Goal: Information Seeking & Learning: Learn about a topic

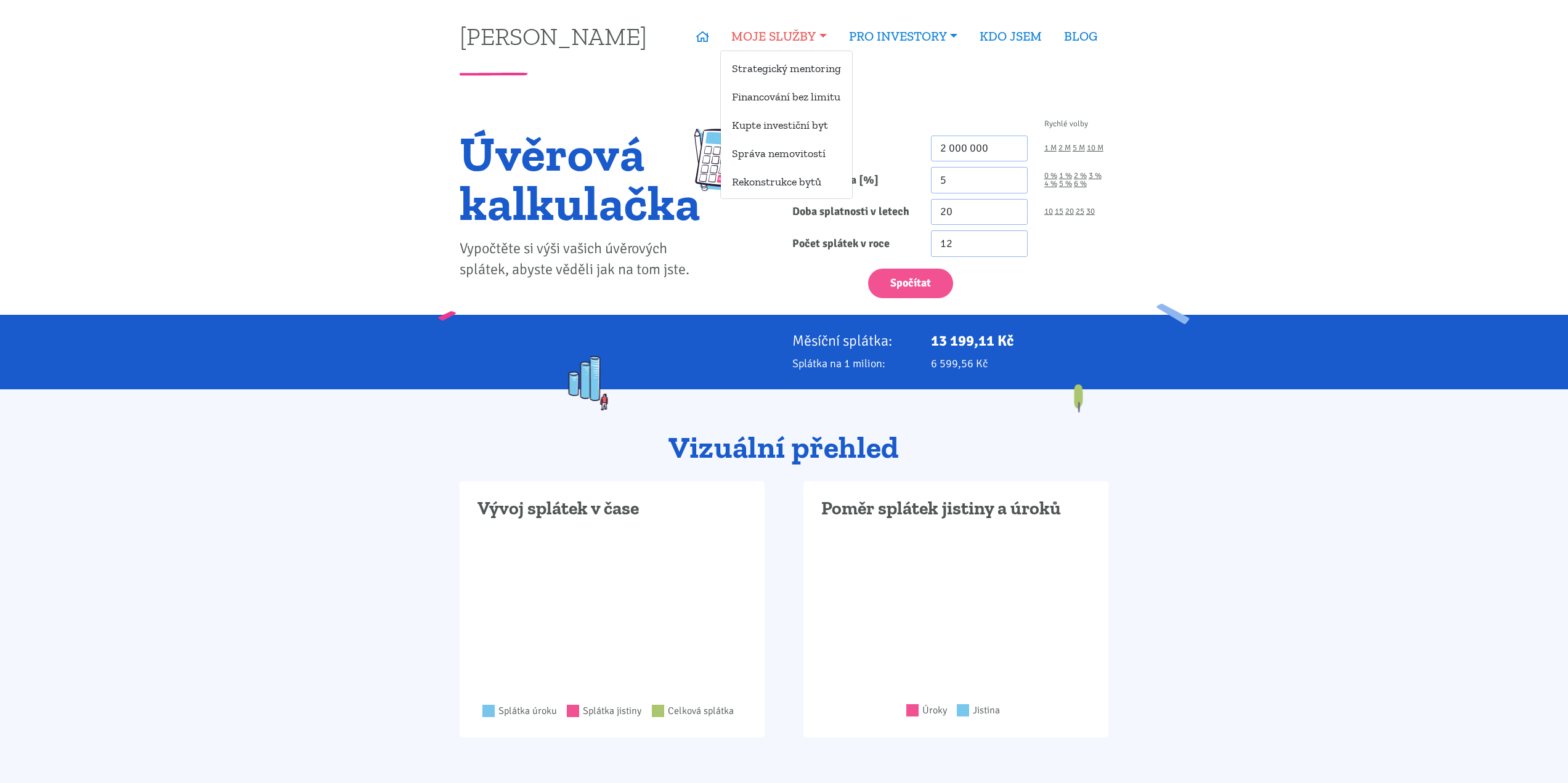
click at [769, 41] on link "MOJE SLUŽBY" at bounding box center [778, 36] width 117 height 28
click at [784, 38] on link "MOJE SLUŽBY" at bounding box center [778, 36] width 117 height 28
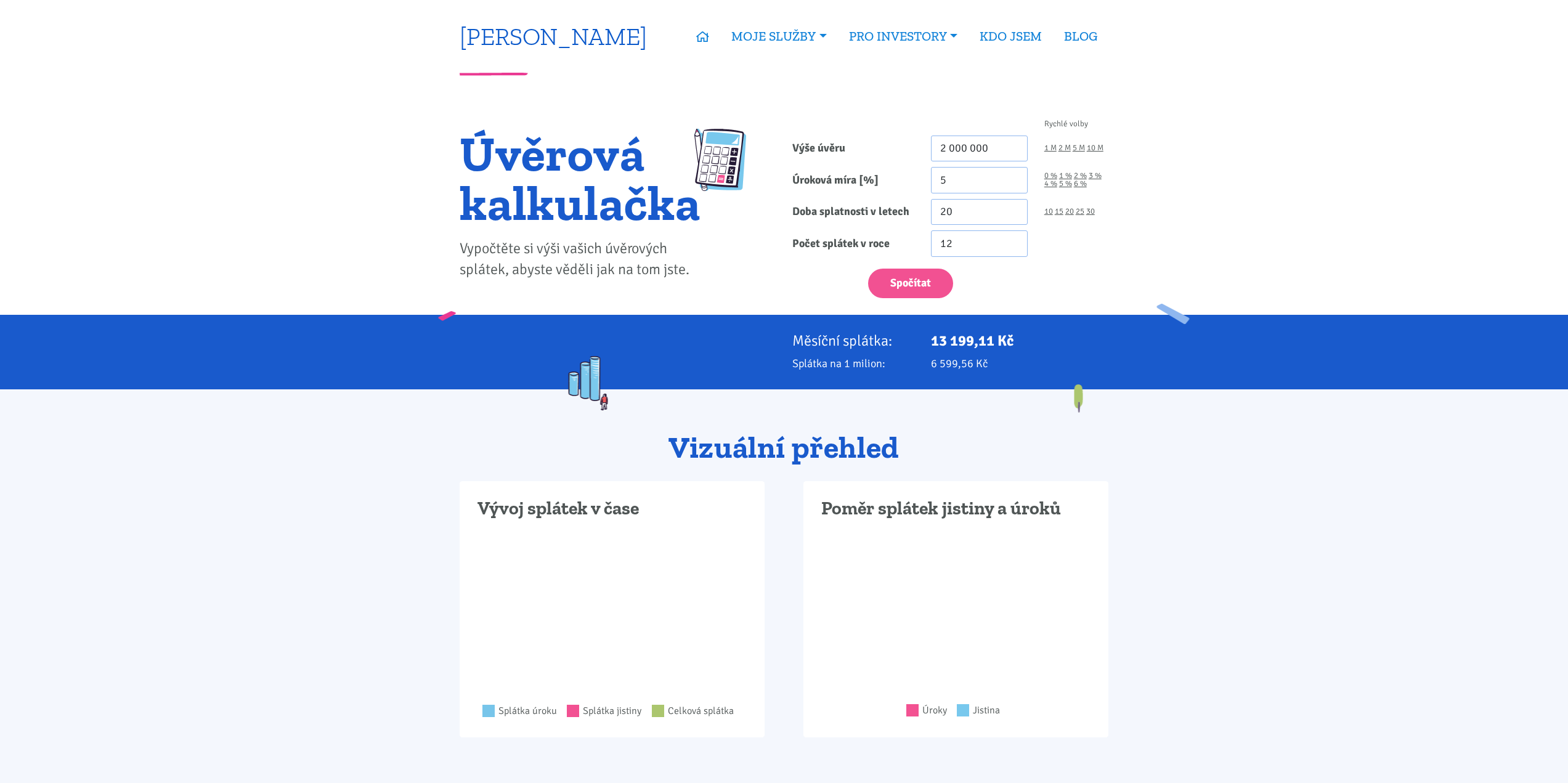
click at [531, 48] on link "[PERSON_NAME]" at bounding box center [553, 36] width 188 height 24
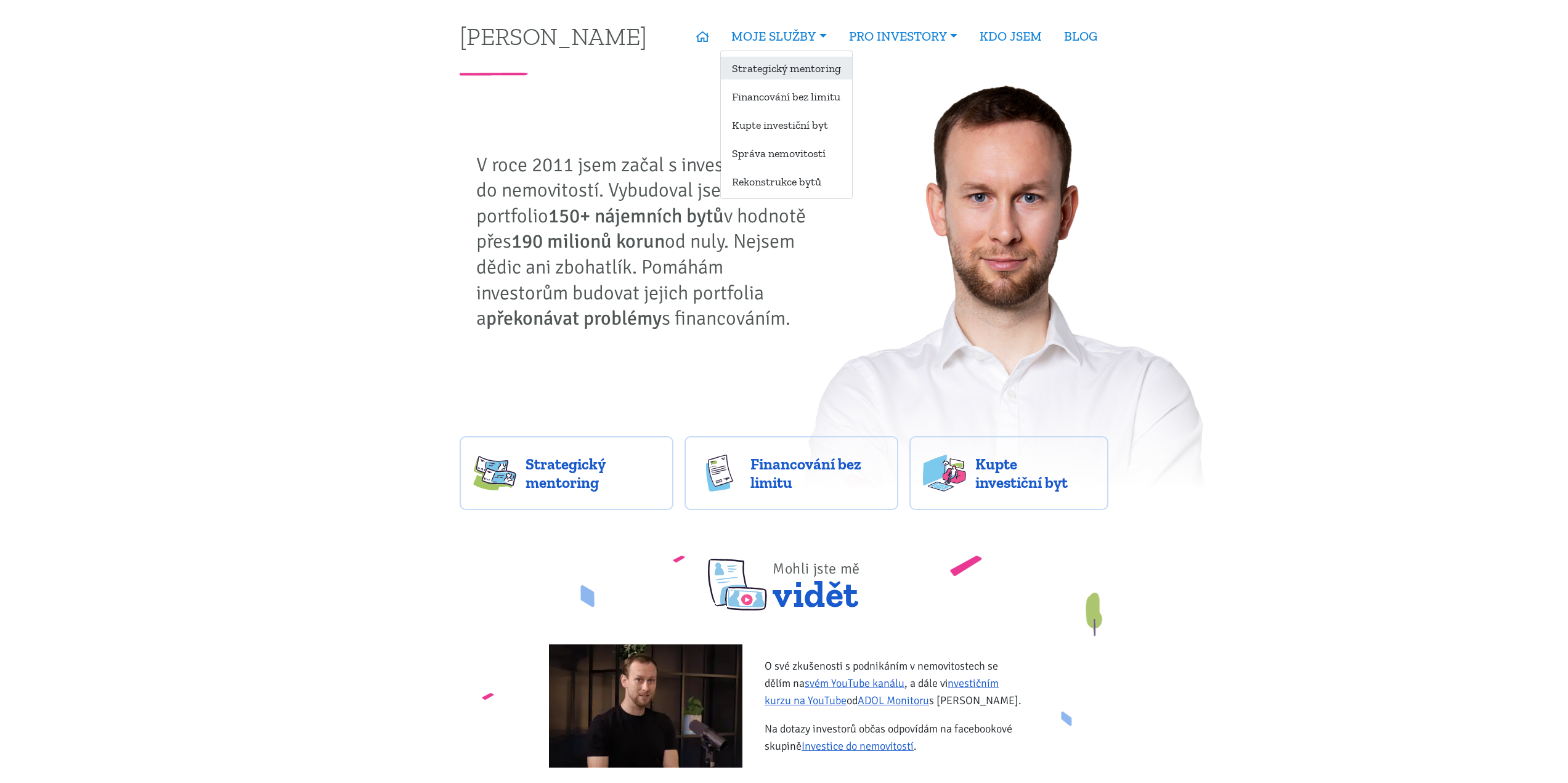
click at [808, 62] on link "Strategický mentoring" at bounding box center [786, 67] width 131 height 23
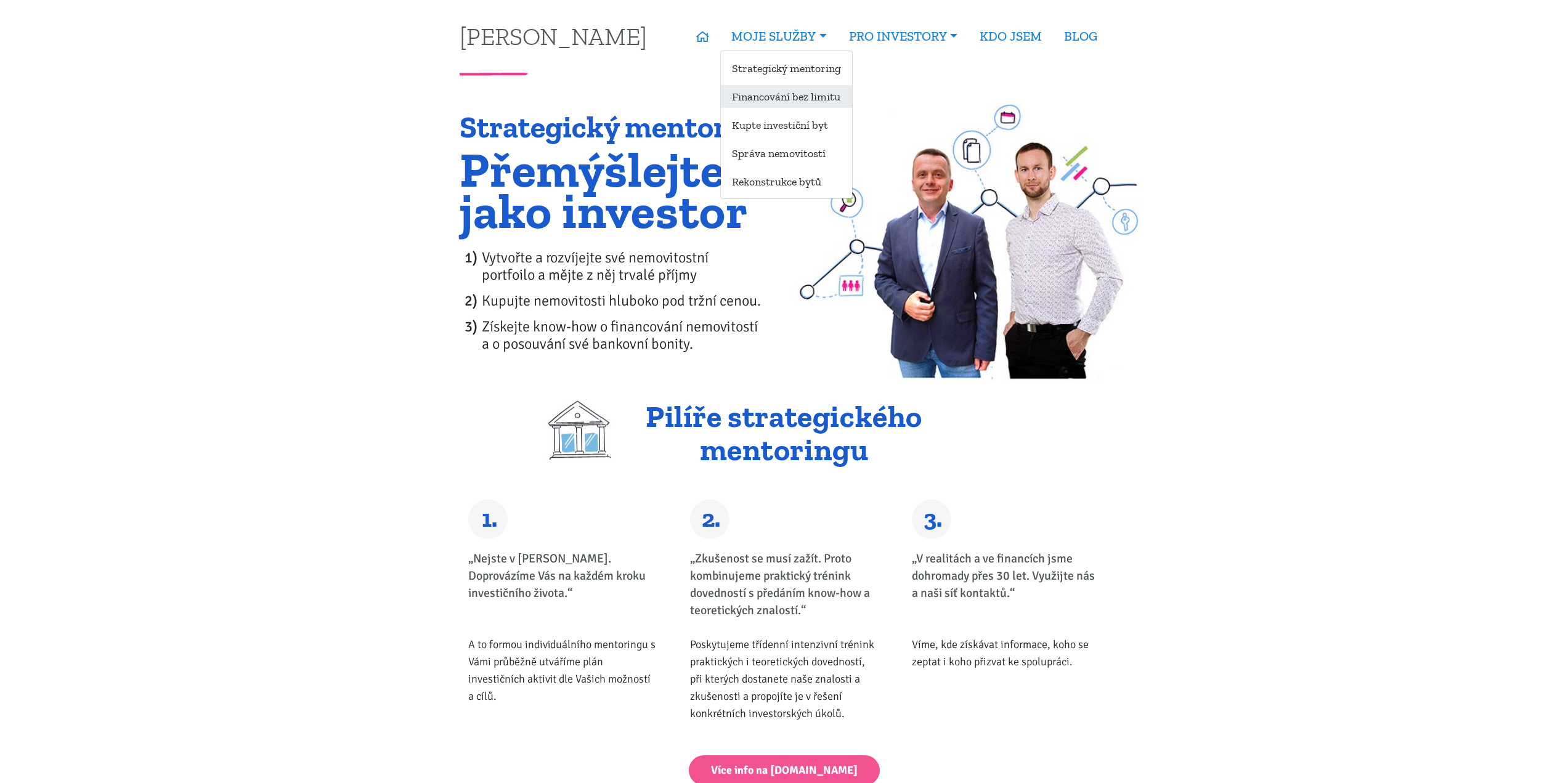
click at [822, 88] on link "Financování bez limitu" at bounding box center [786, 96] width 131 height 23
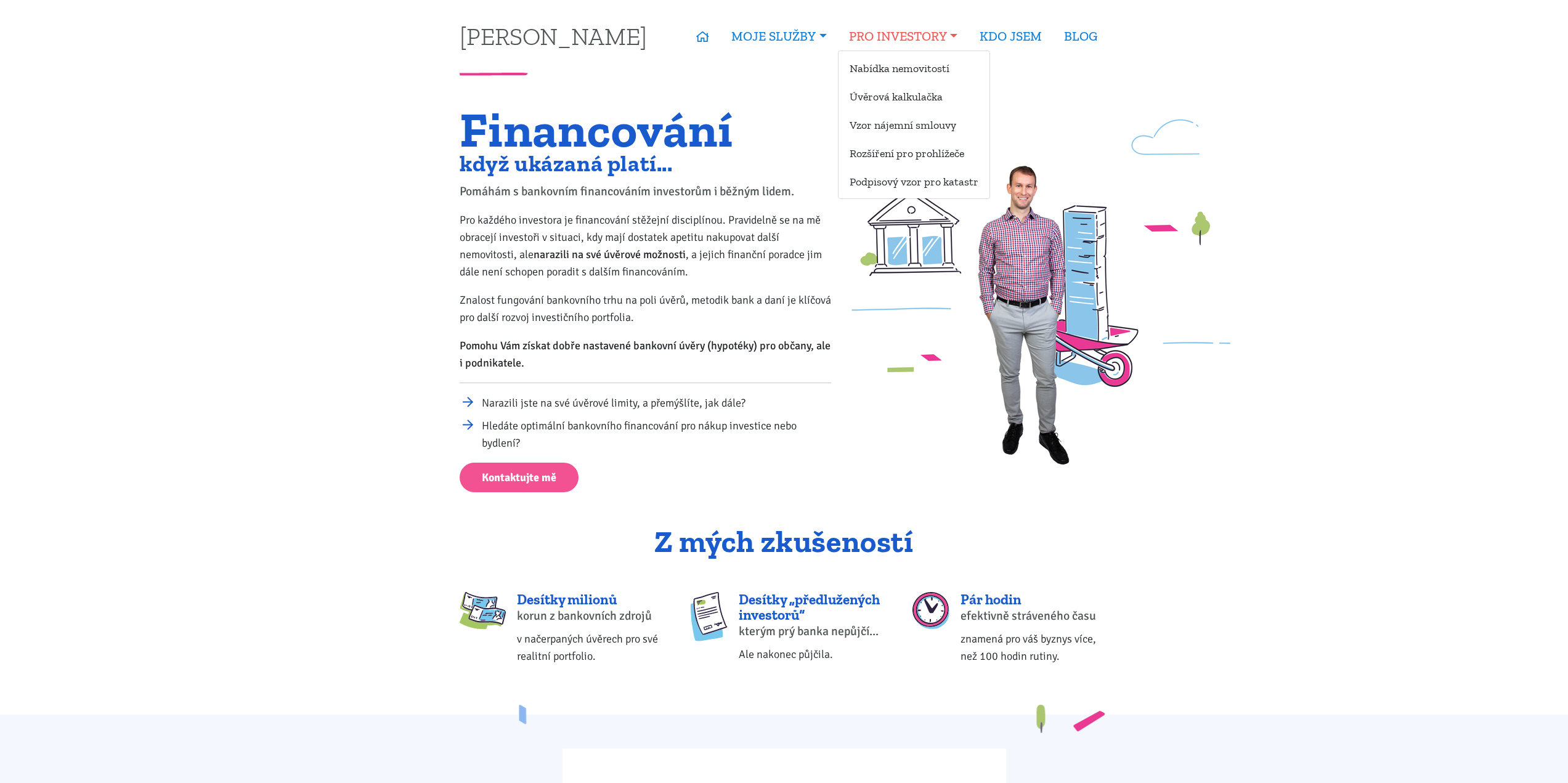
click at [940, 37] on link "PRO INVESTORY" at bounding box center [902, 36] width 130 height 28
click at [917, 155] on link "Rozšíření pro prohlížeče" at bounding box center [914, 153] width 151 height 23
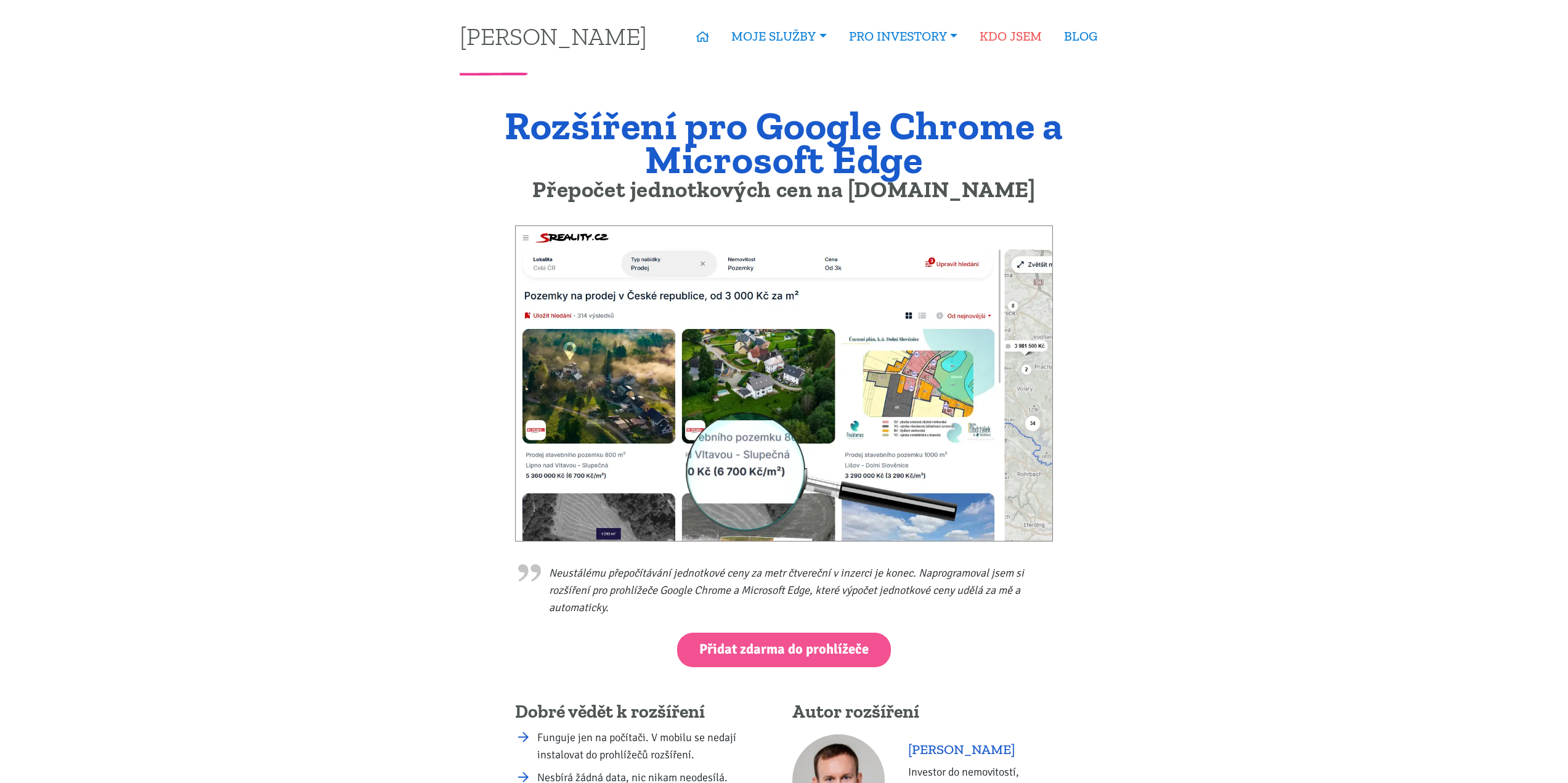
click at [1015, 39] on link "KDO JSEM" at bounding box center [1010, 36] width 85 height 28
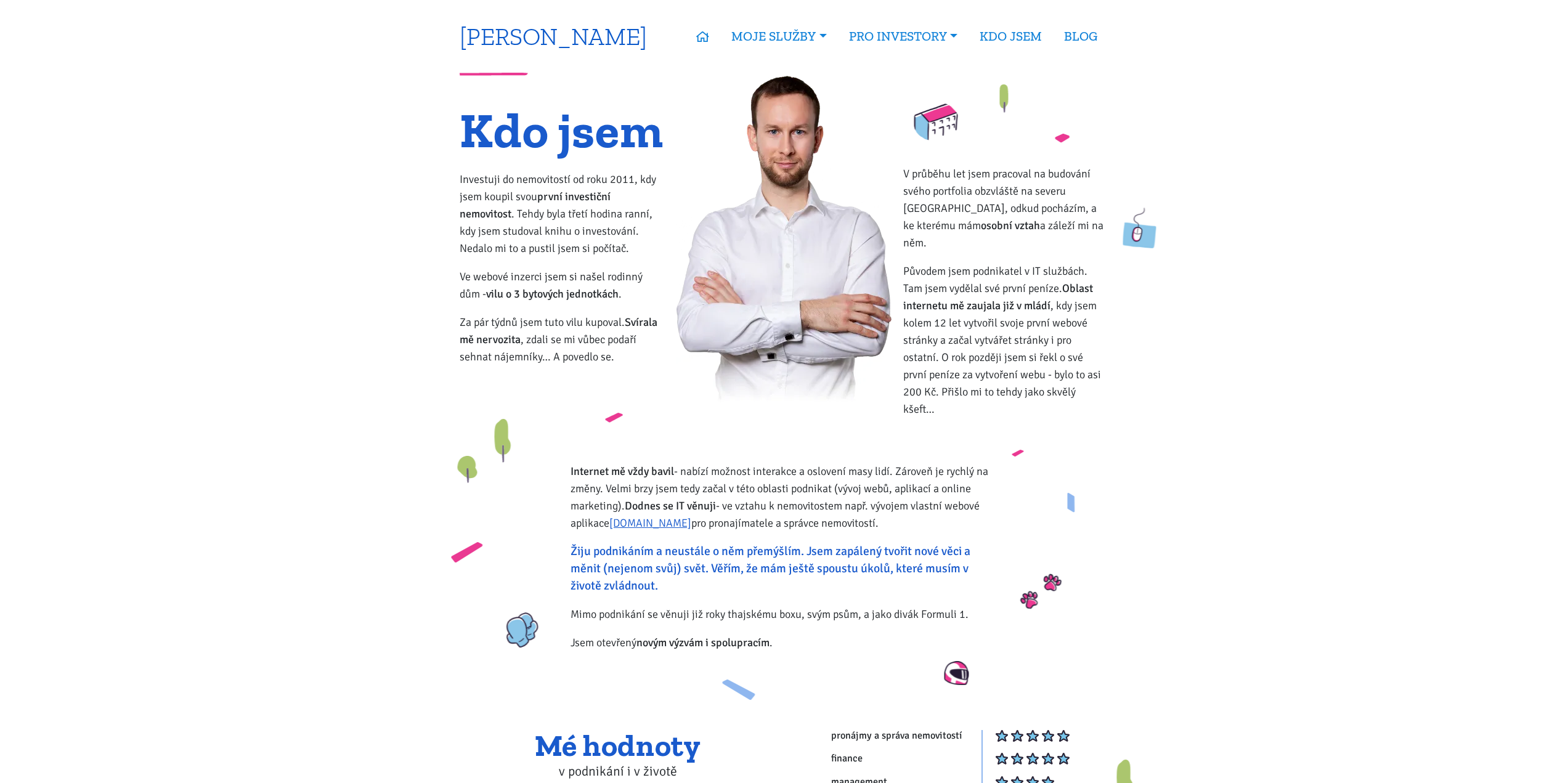
click at [535, 35] on link "[PERSON_NAME]" at bounding box center [553, 36] width 188 height 24
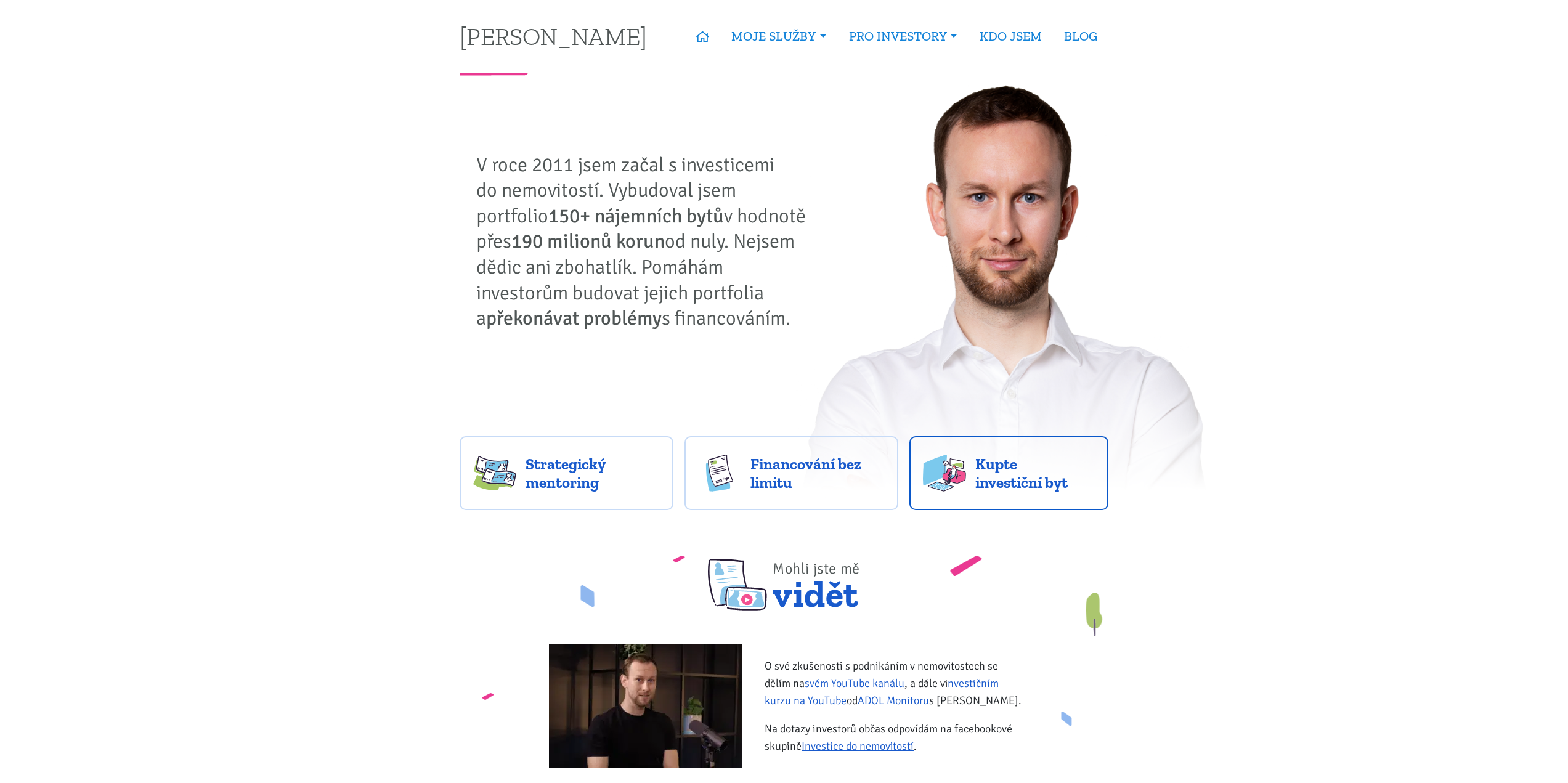
click at [1038, 488] on span "Kupte investiční byt" at bounding box center [1034, 473] width 119 height 37
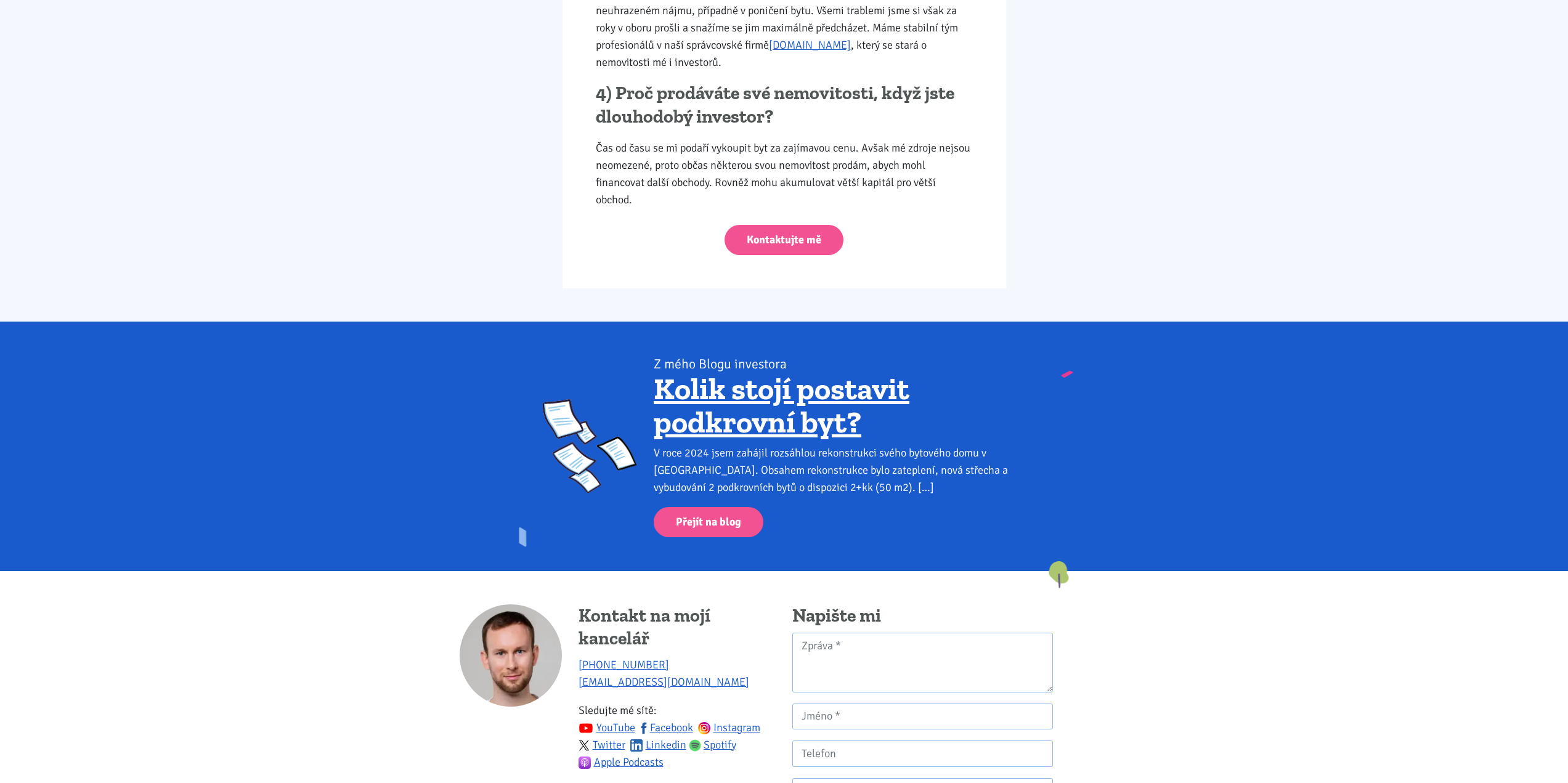
scroll to position [2092, 0]
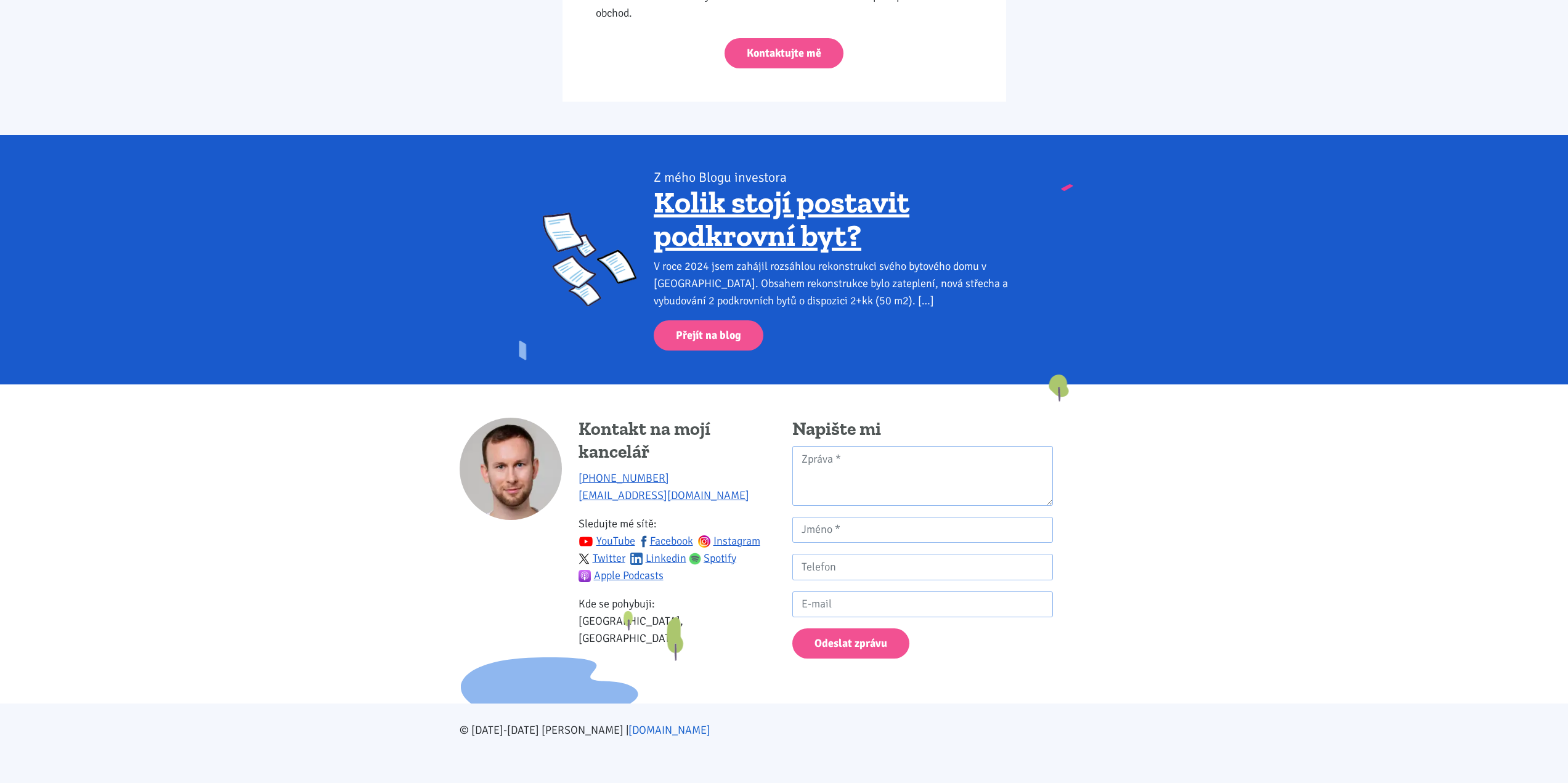
click at [635, 734] on link "[DOMAIN_NAME]" at bounding box center [670, 730] width 82 height 14
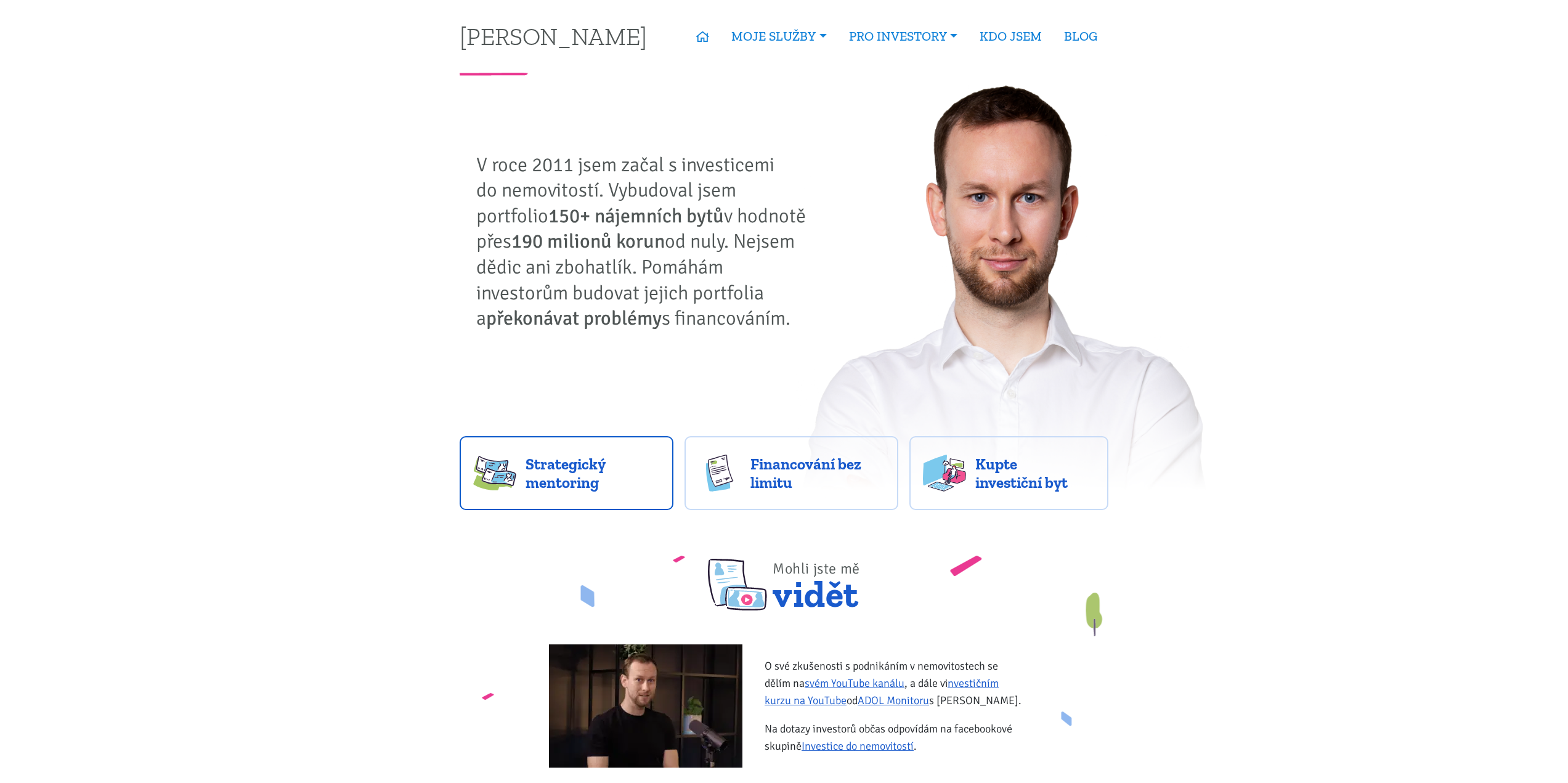
click at [577, 479] on span "Strategický mentoring" at bounding box center [592, 473] width 134 height 37
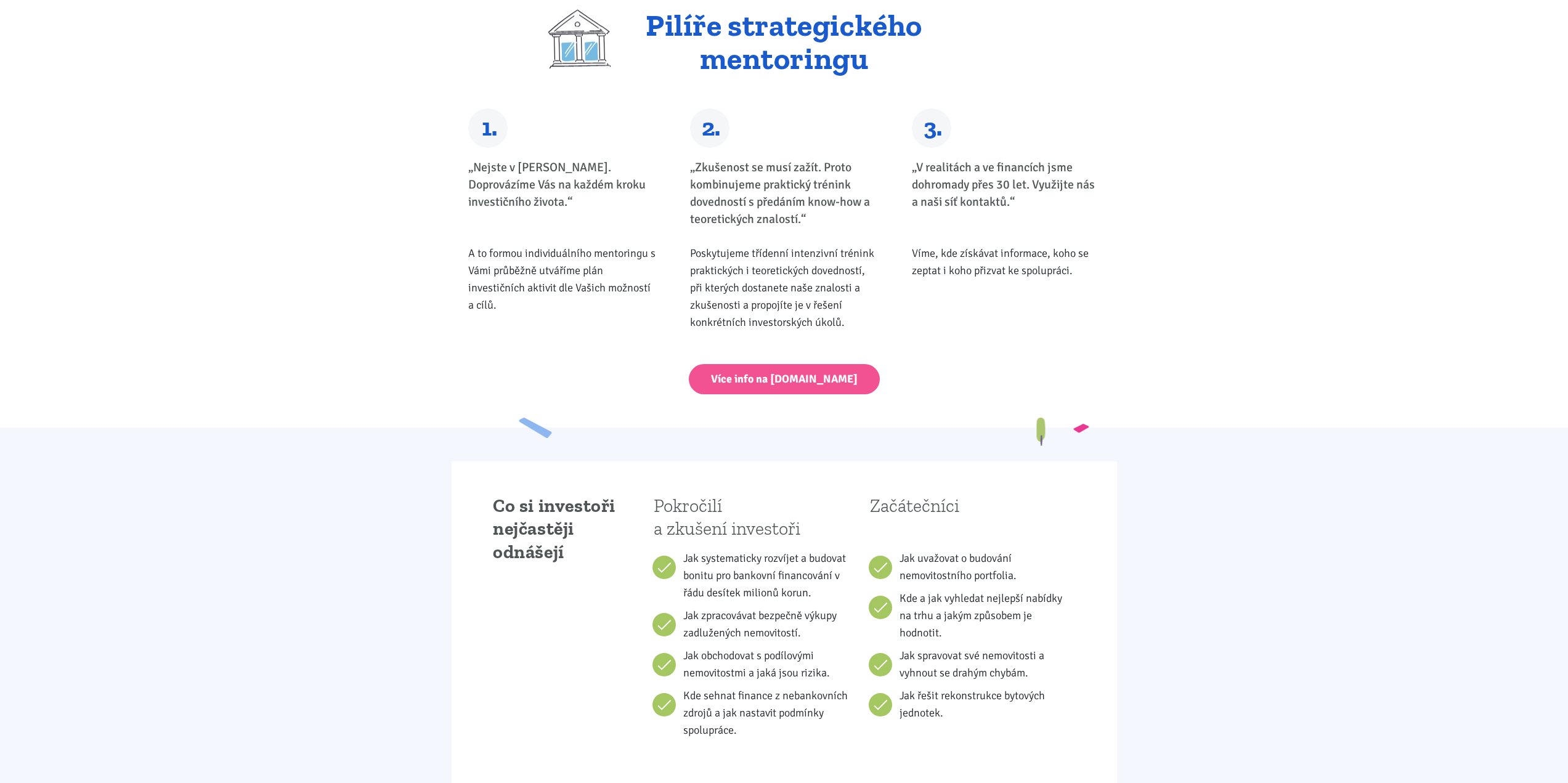
scroll to position [246, 0]
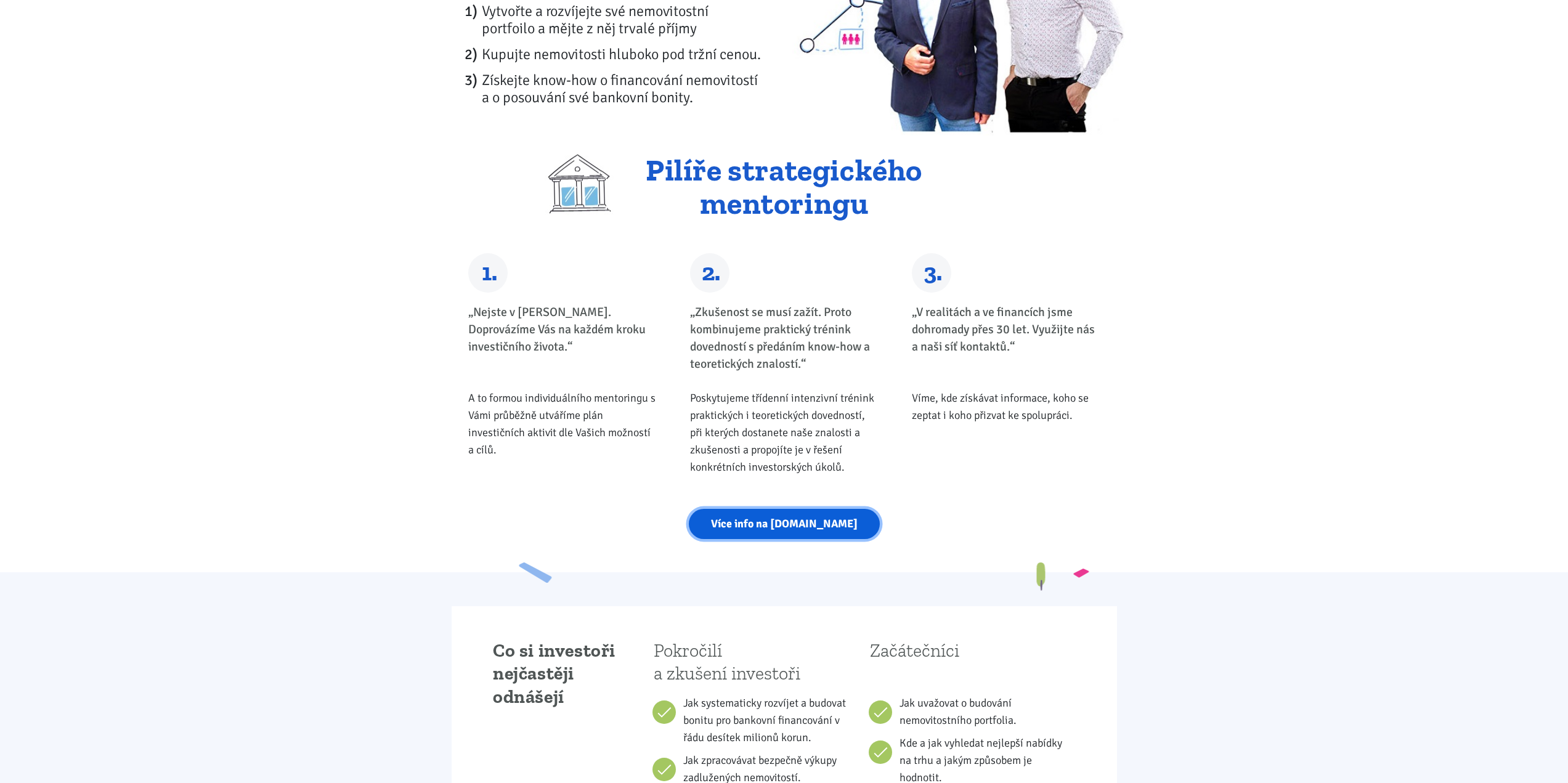
click at [762, 527] on link "Více info na strategickymentoring.cz" at bounding box center [784, 523] width 191 height 30
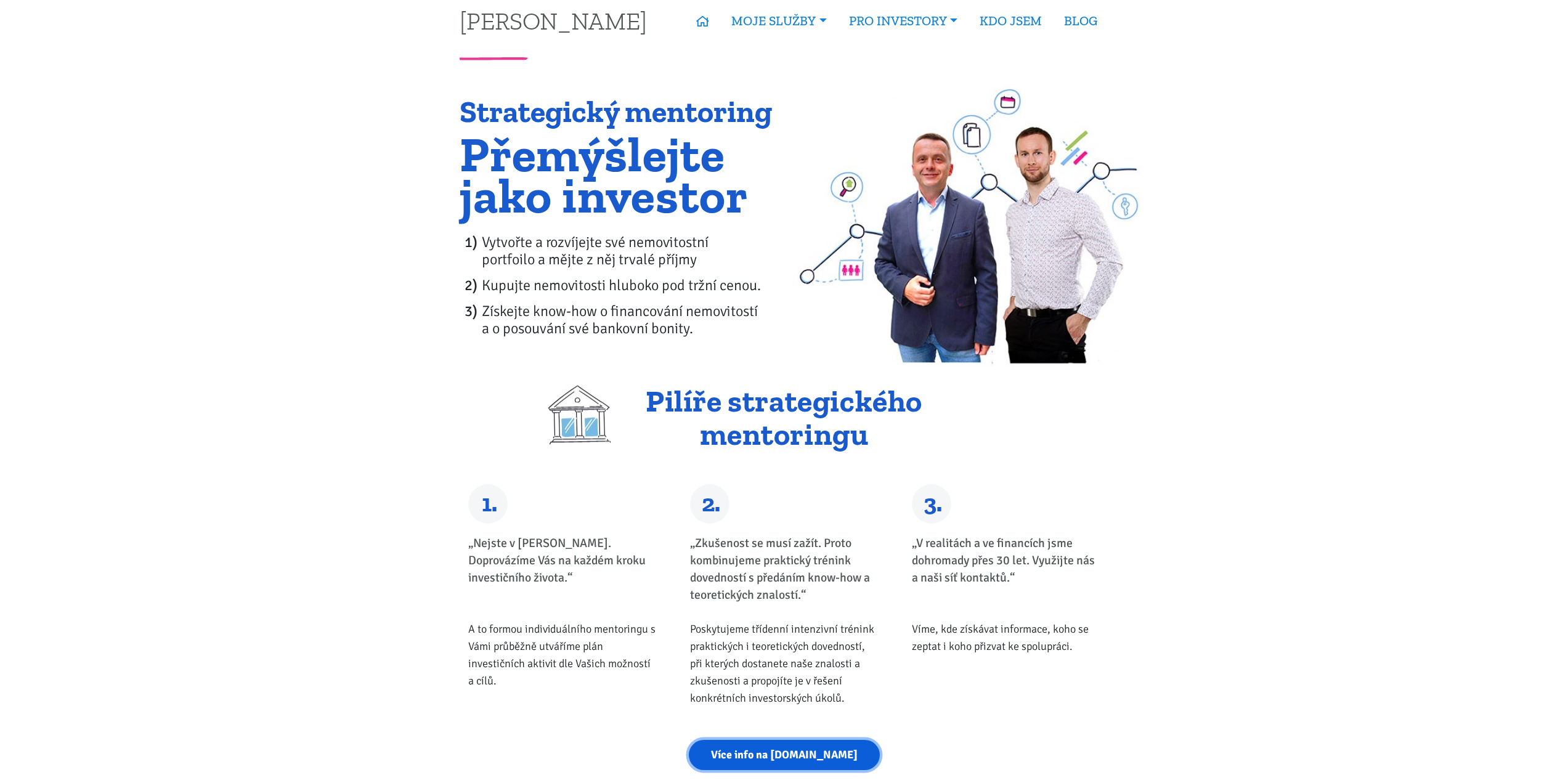
scroll to position [0, 0]
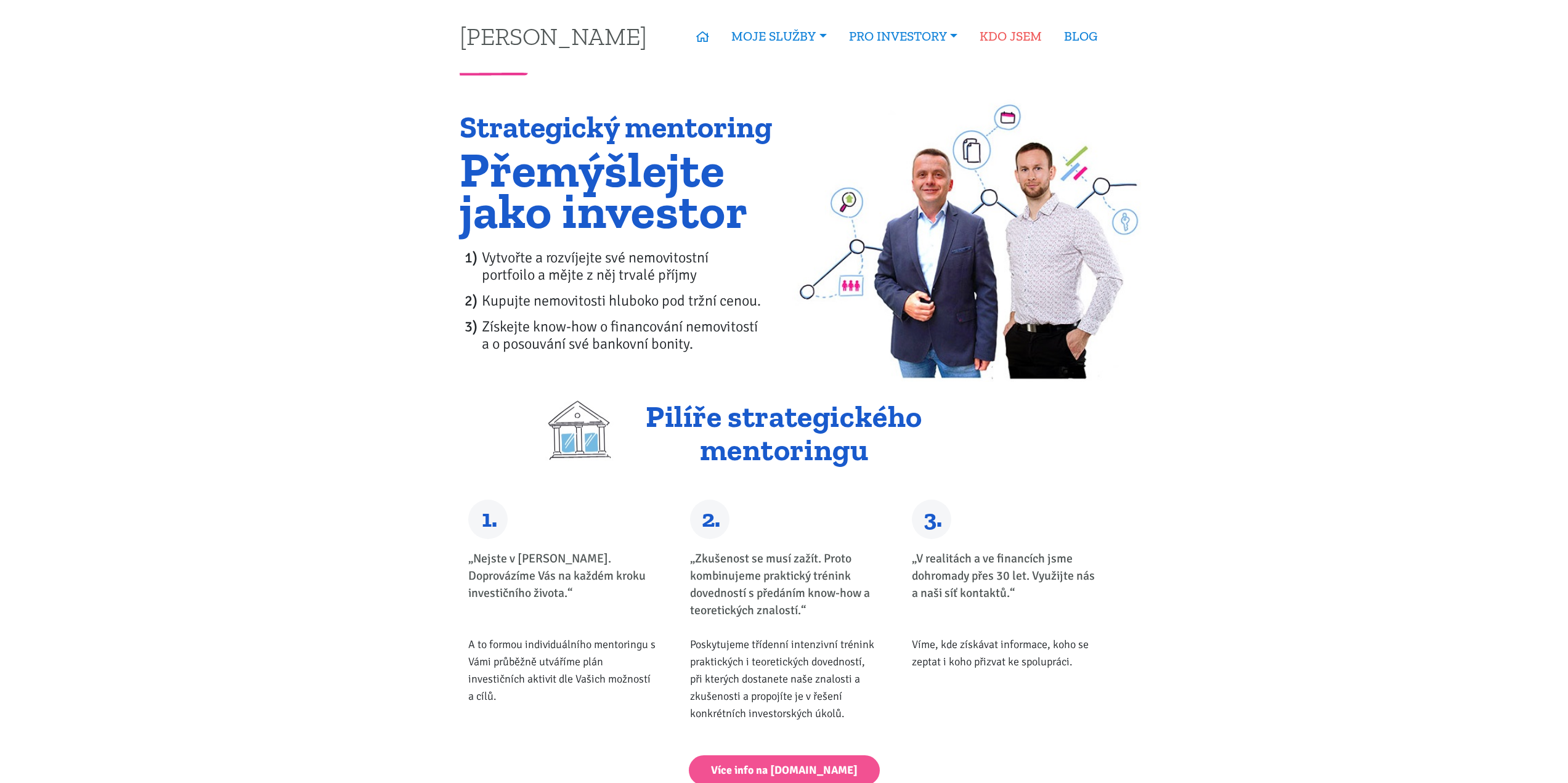
click at [1020, 45] on link "KDO JSEM" at bounding box center [1010, 36] width 85 height 28
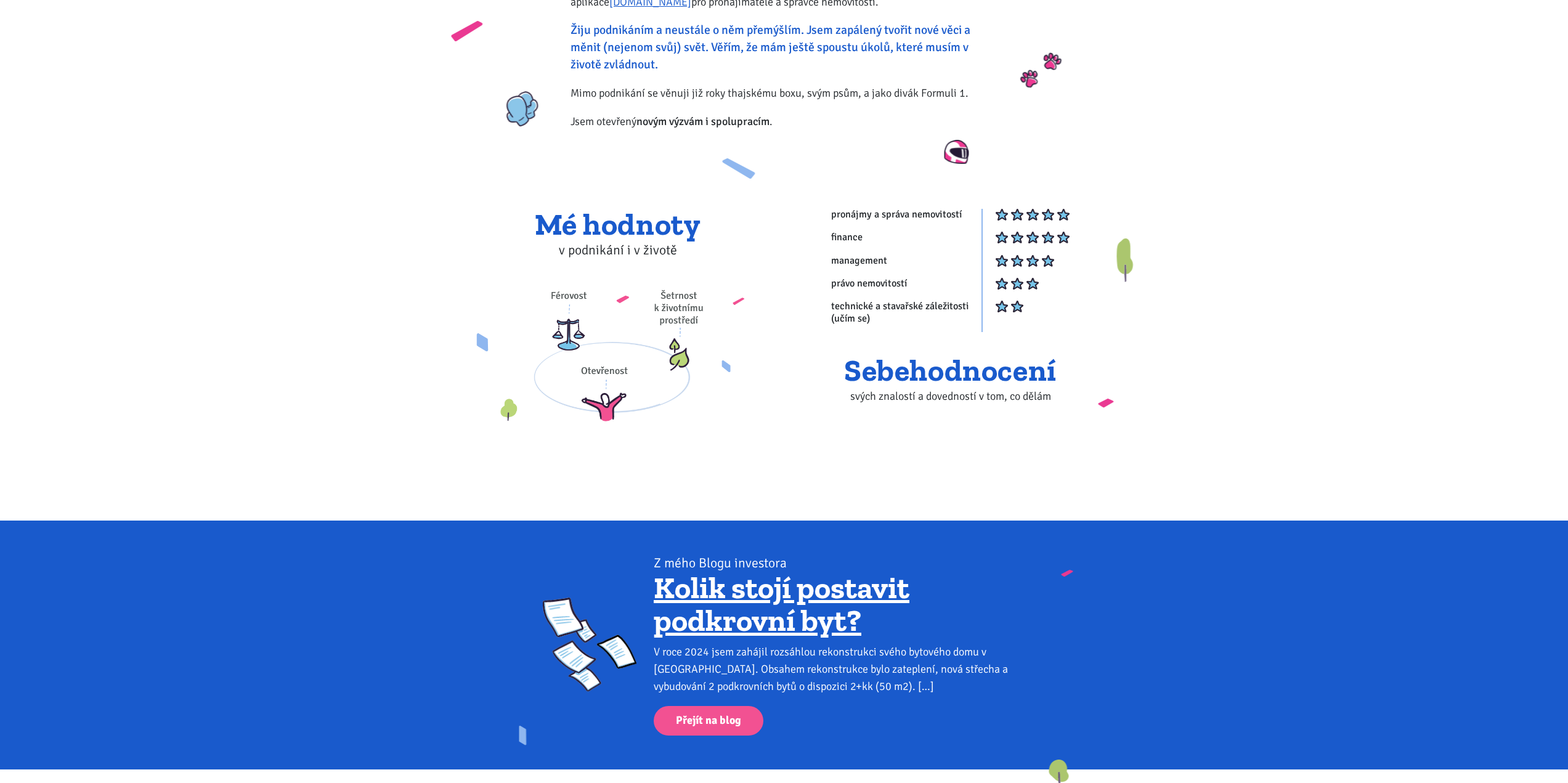
scroll to position [891, 0]
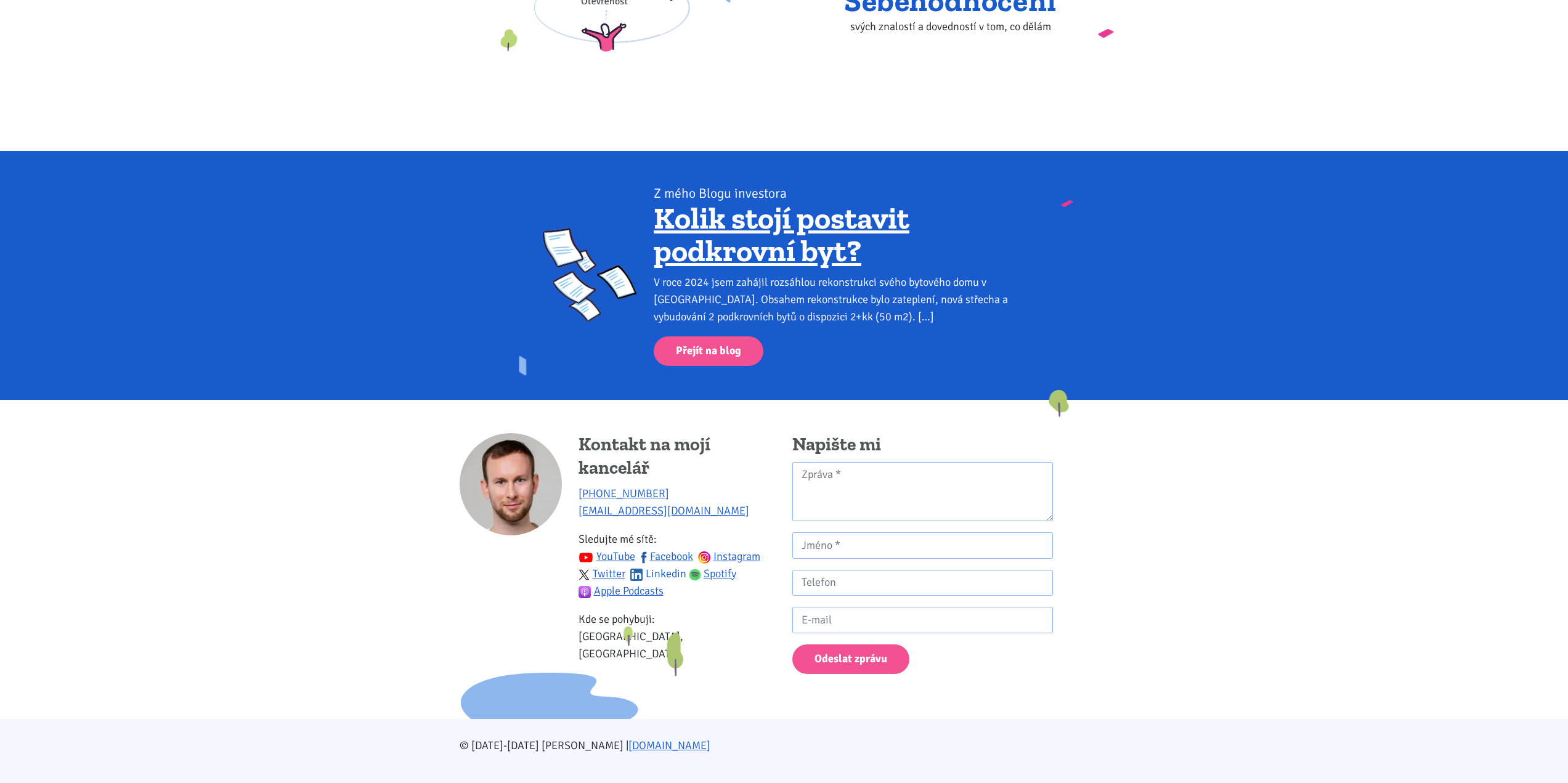
click at [662, 567] on link "Linkedin" at bounding box center [659, 573] width 56 height 14
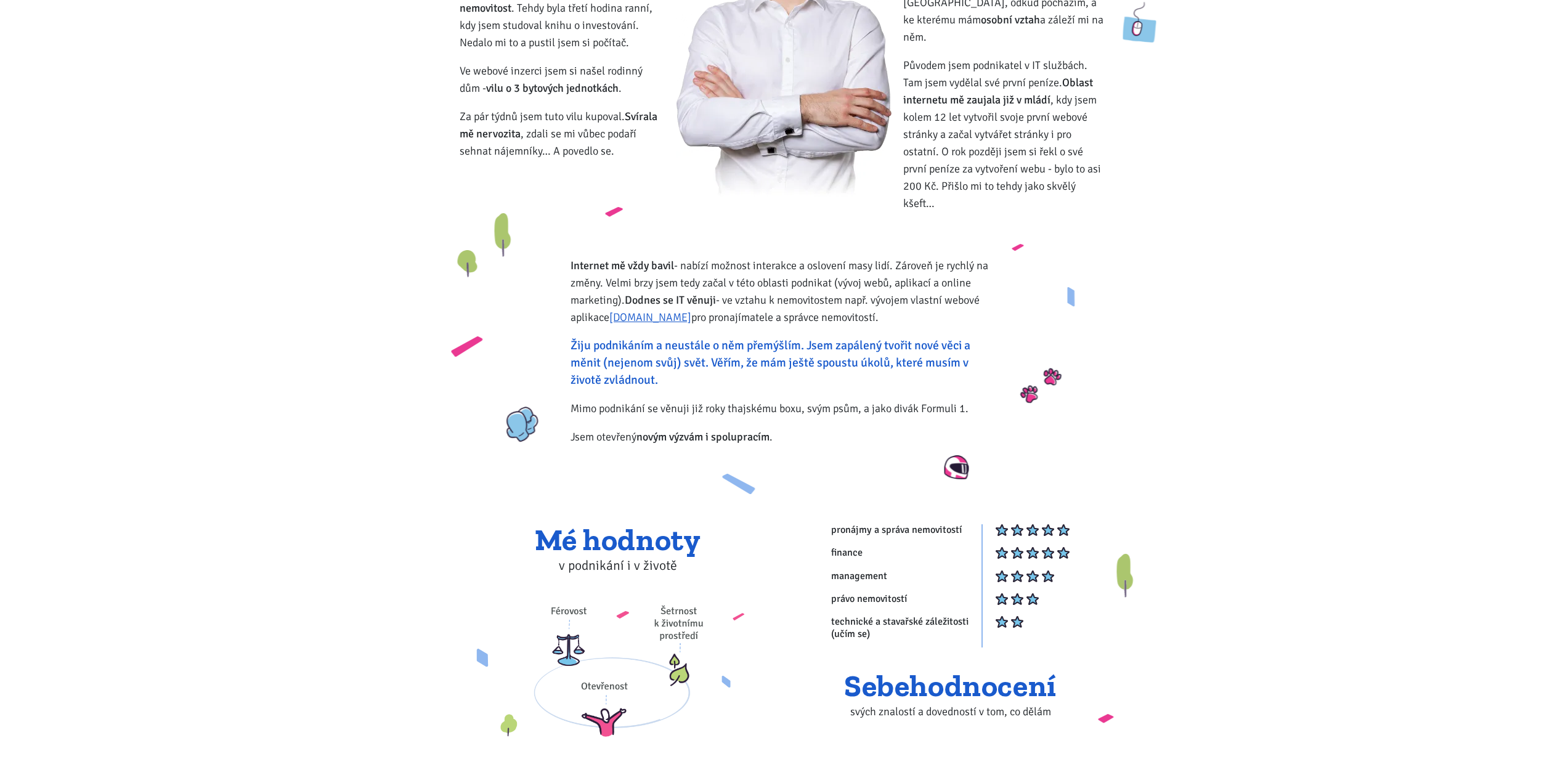
scroll to position [0, 0]
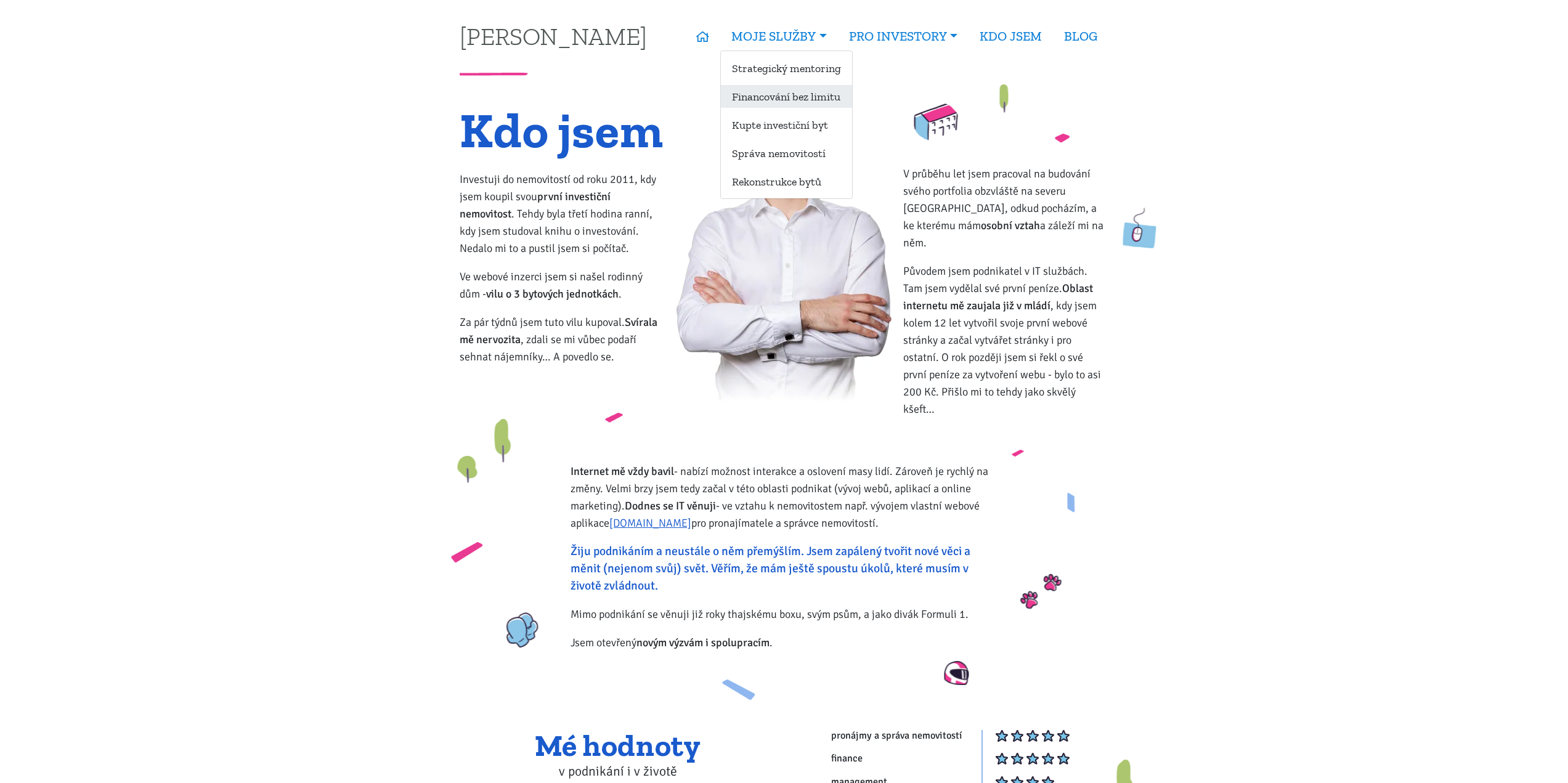
click at [807, 90] on link "Financování bez limitu" at bounding box center [786, 96] width 131 height 23
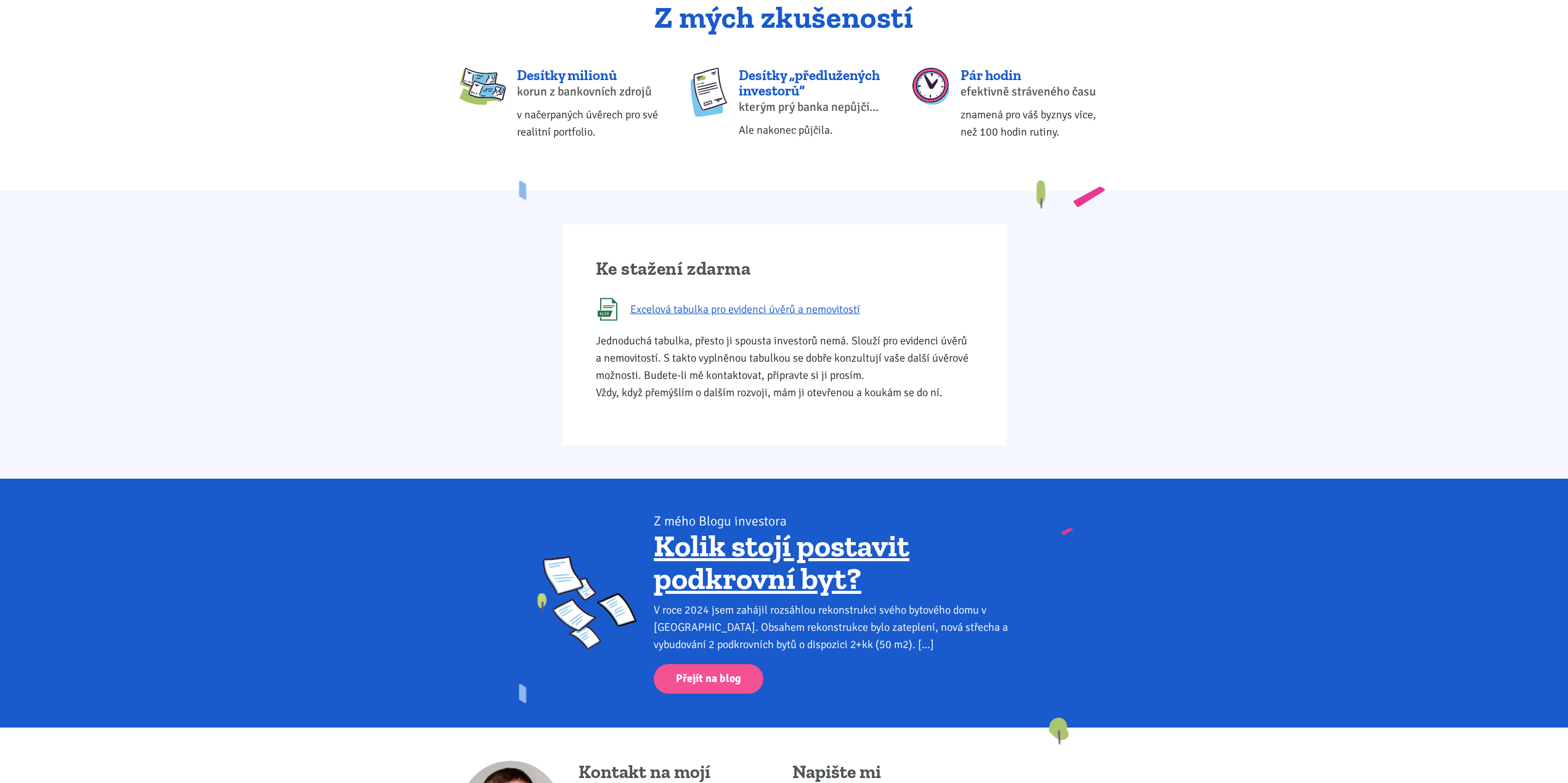
scroll to position [554, 0]
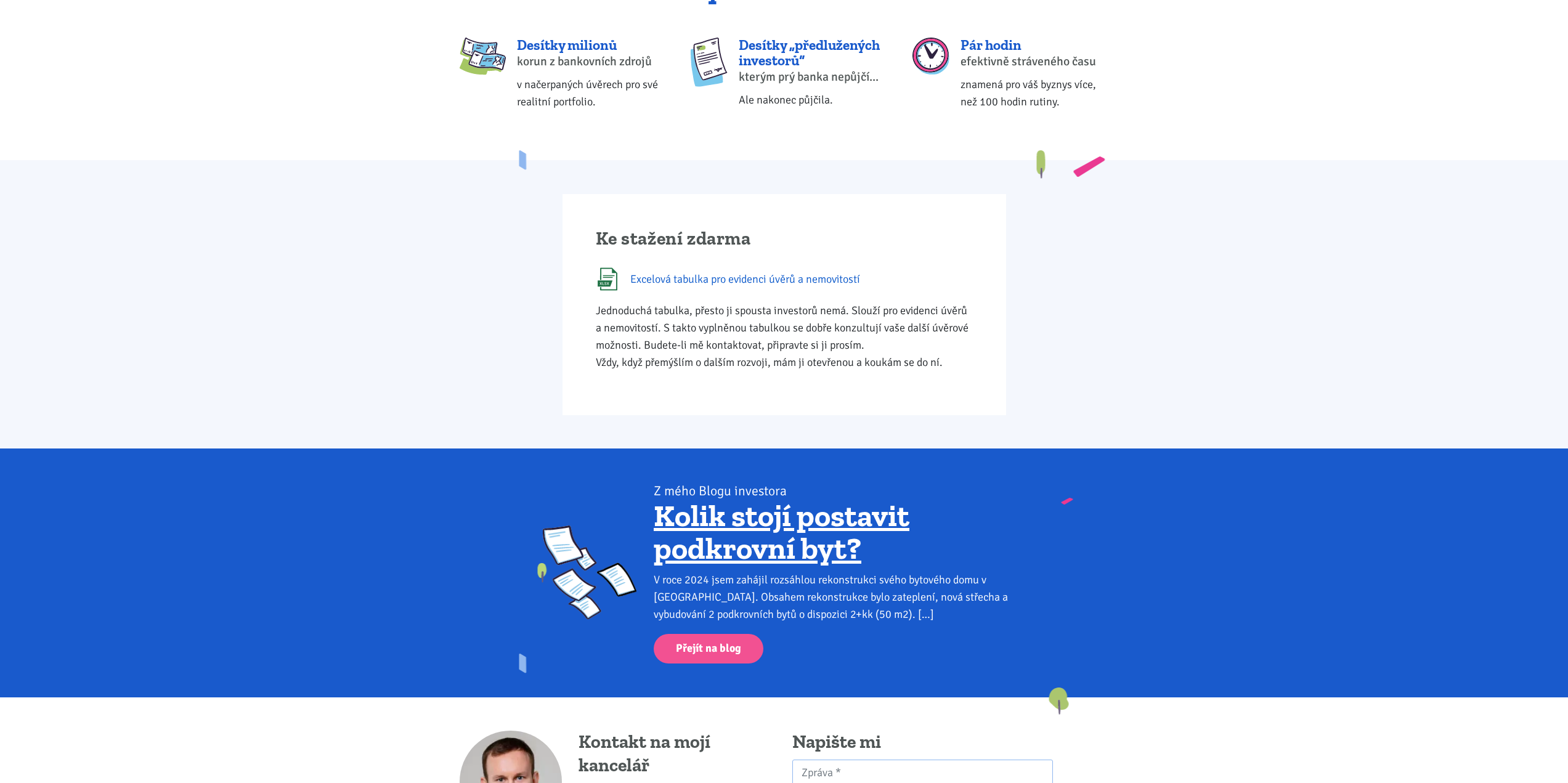
click at [789, 283] on span "Excelová tabulka pro evidenci úvěrů a nemovitostí" at bounding box center [745, 279] width 230 height 17
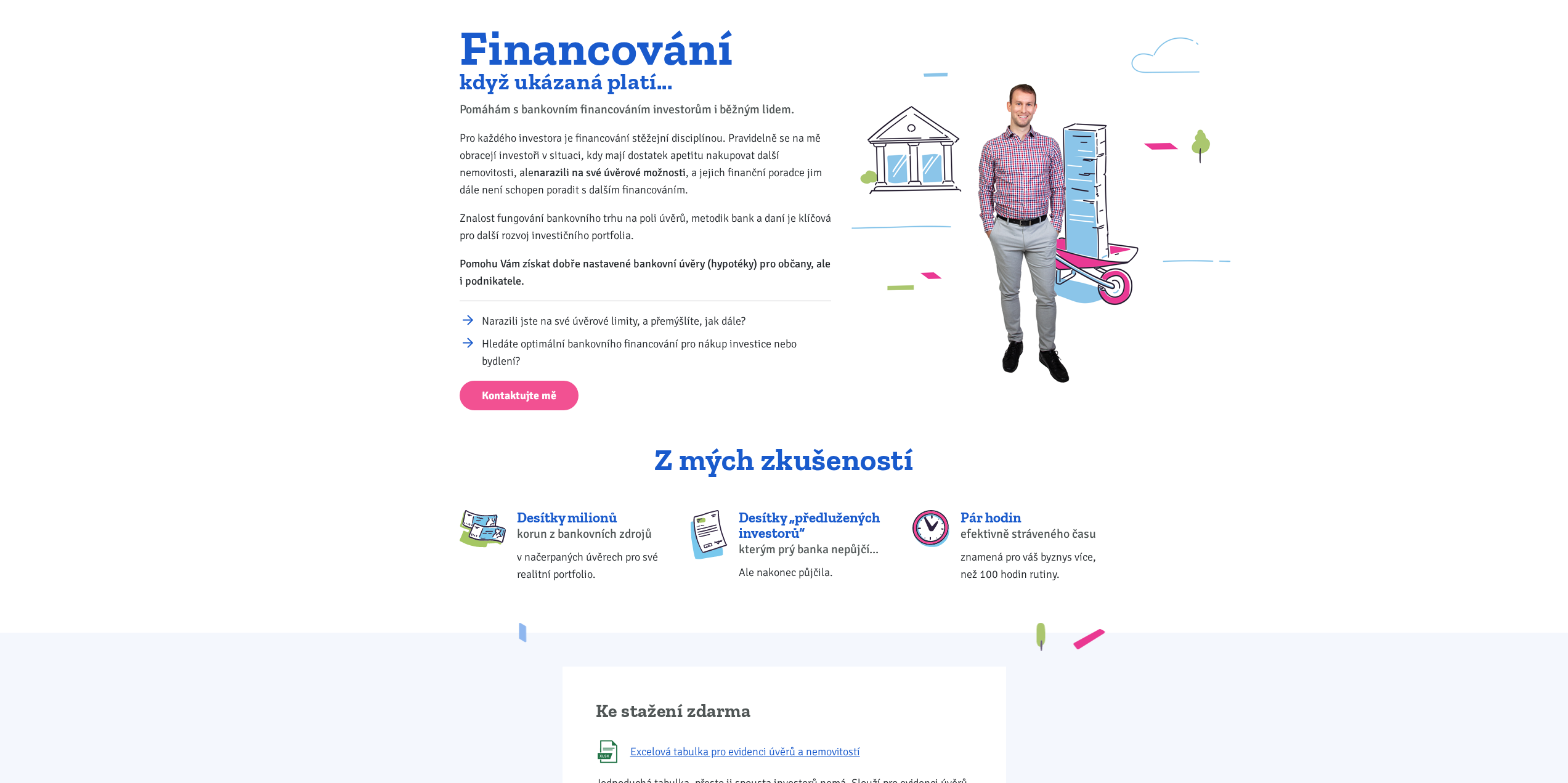
scroll to position [0, 0]
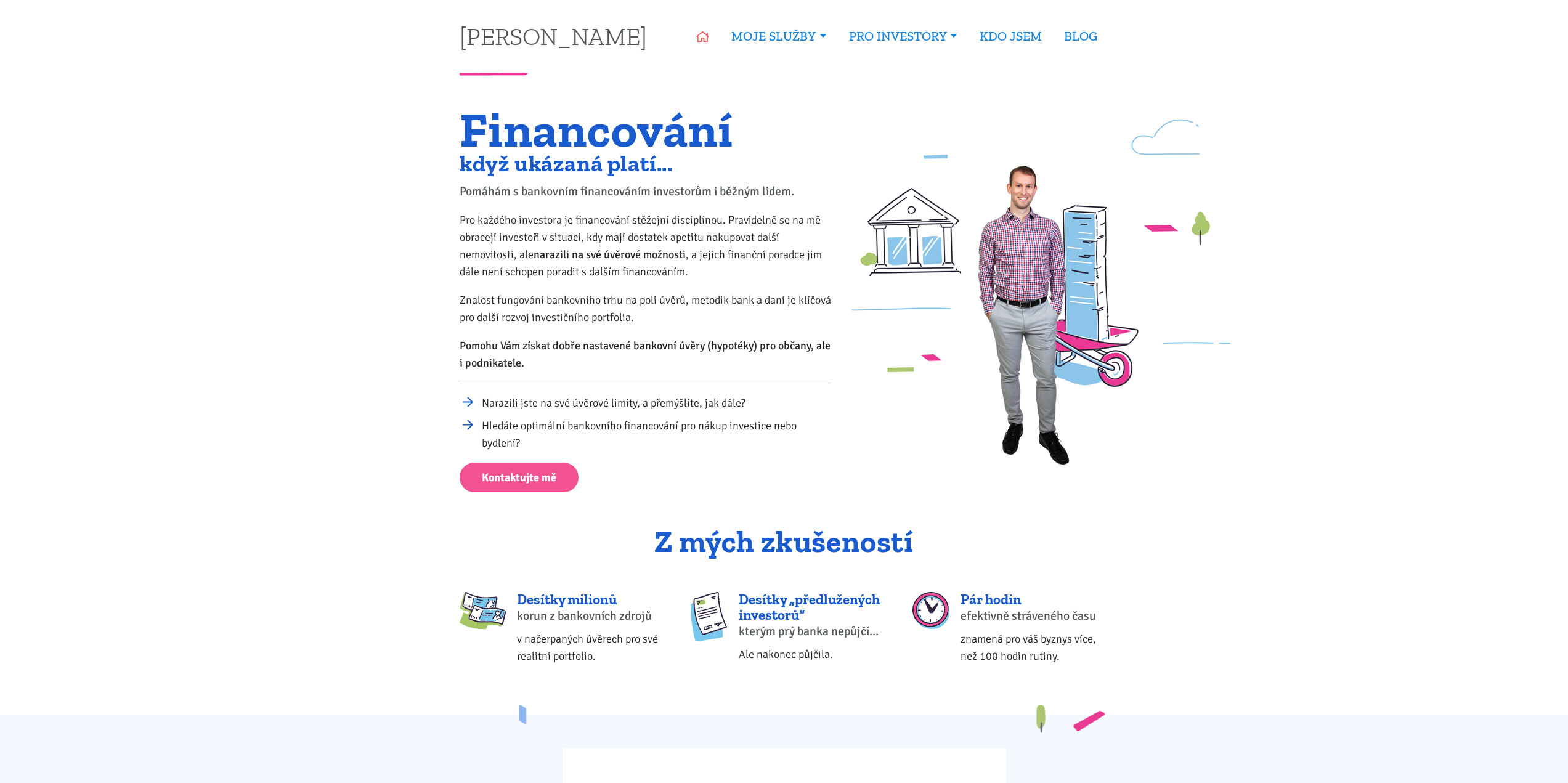
click at [702, 32] on icon at bounding box center [702, 36] width 13 height 11
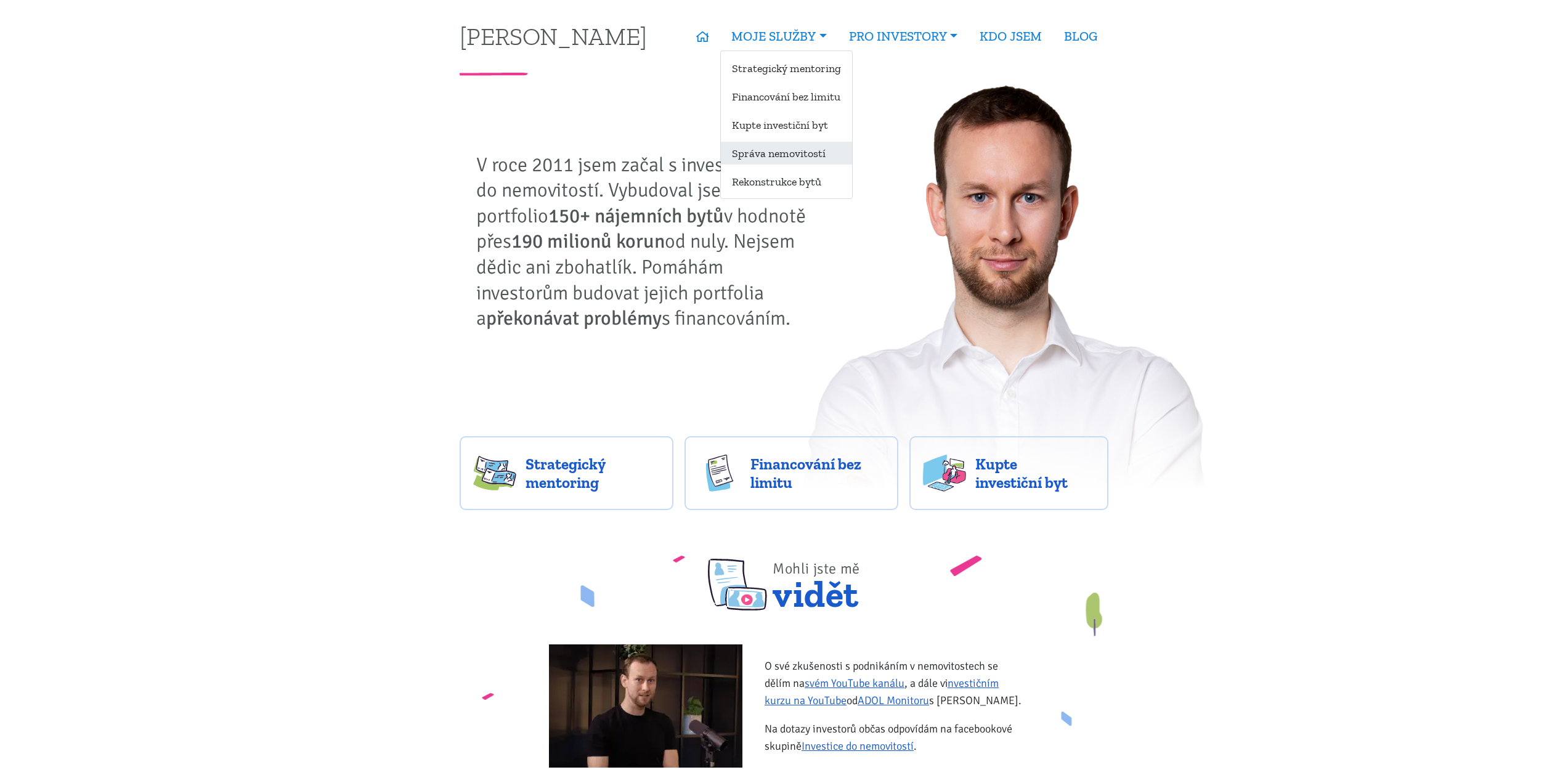
click at [849, 162] on link "Správa nemovitostí" at bounding box center [786, 153] width 131 height 23
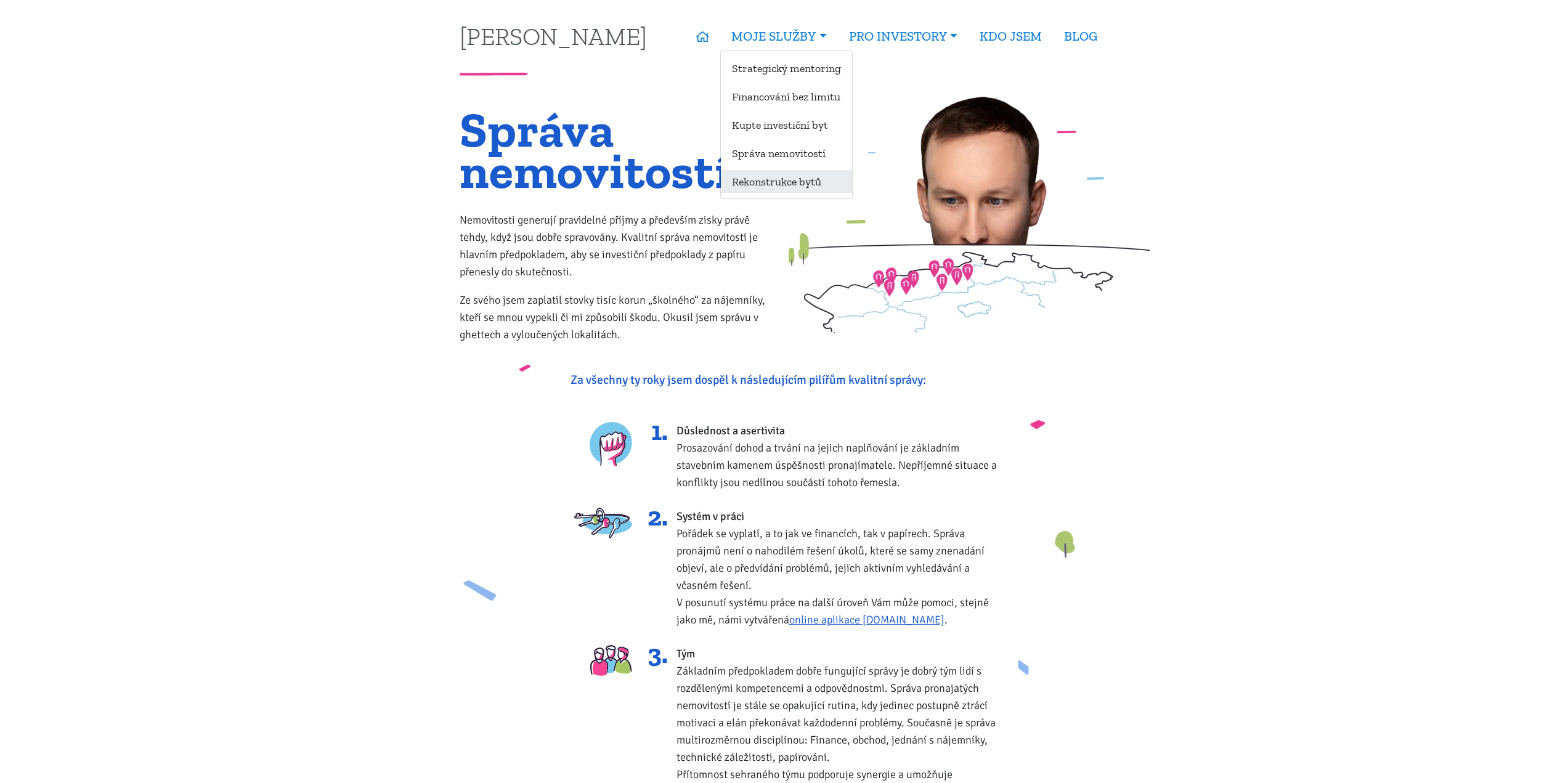
click at [763, 186] on link "Rekonstrukce bytů" at bounding box center [786, 181] width 131 height 23
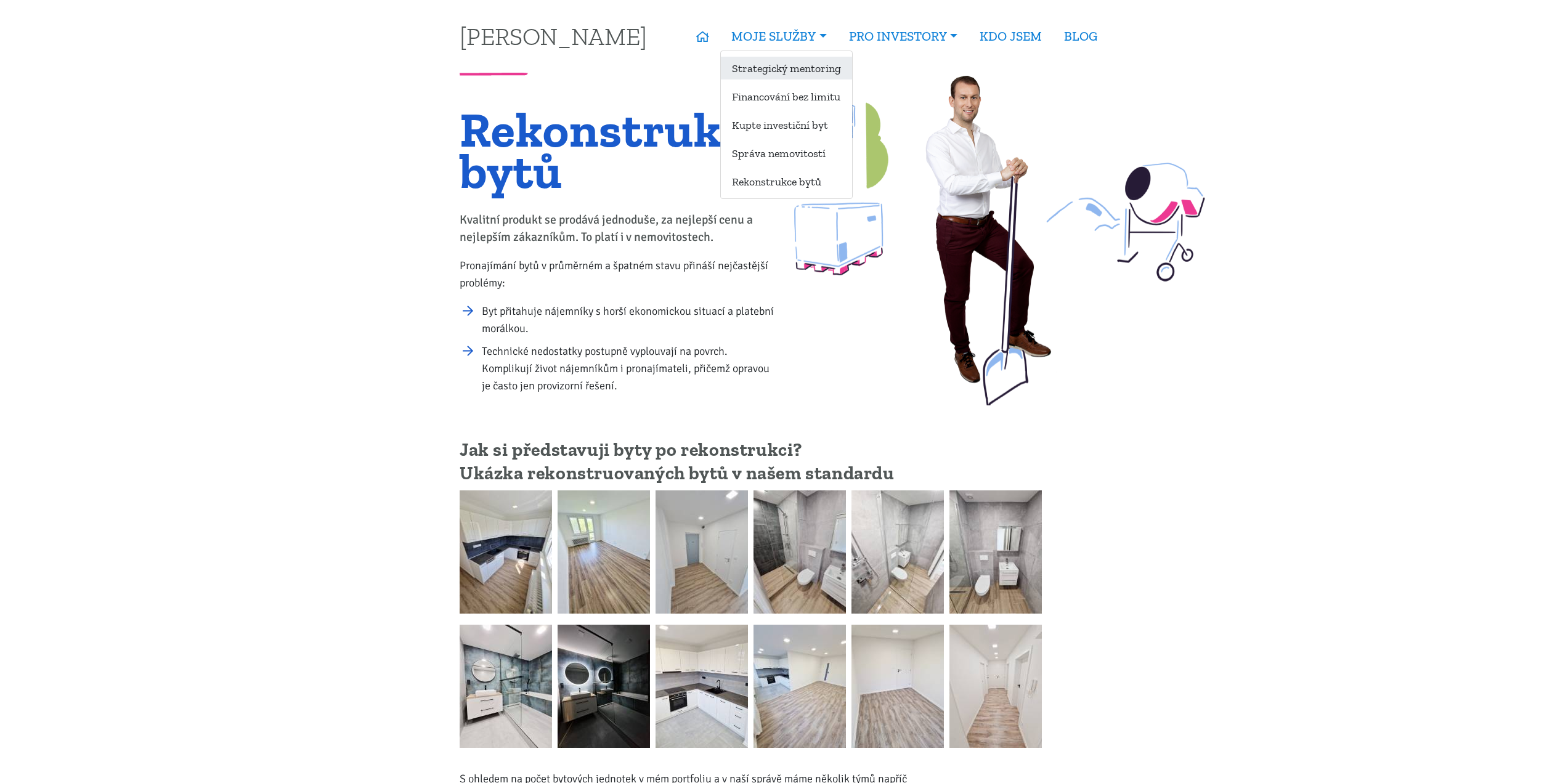
click at [823, 71] on link "Strategický mentoring" at bounding box center [786, 67] width 131 height 23
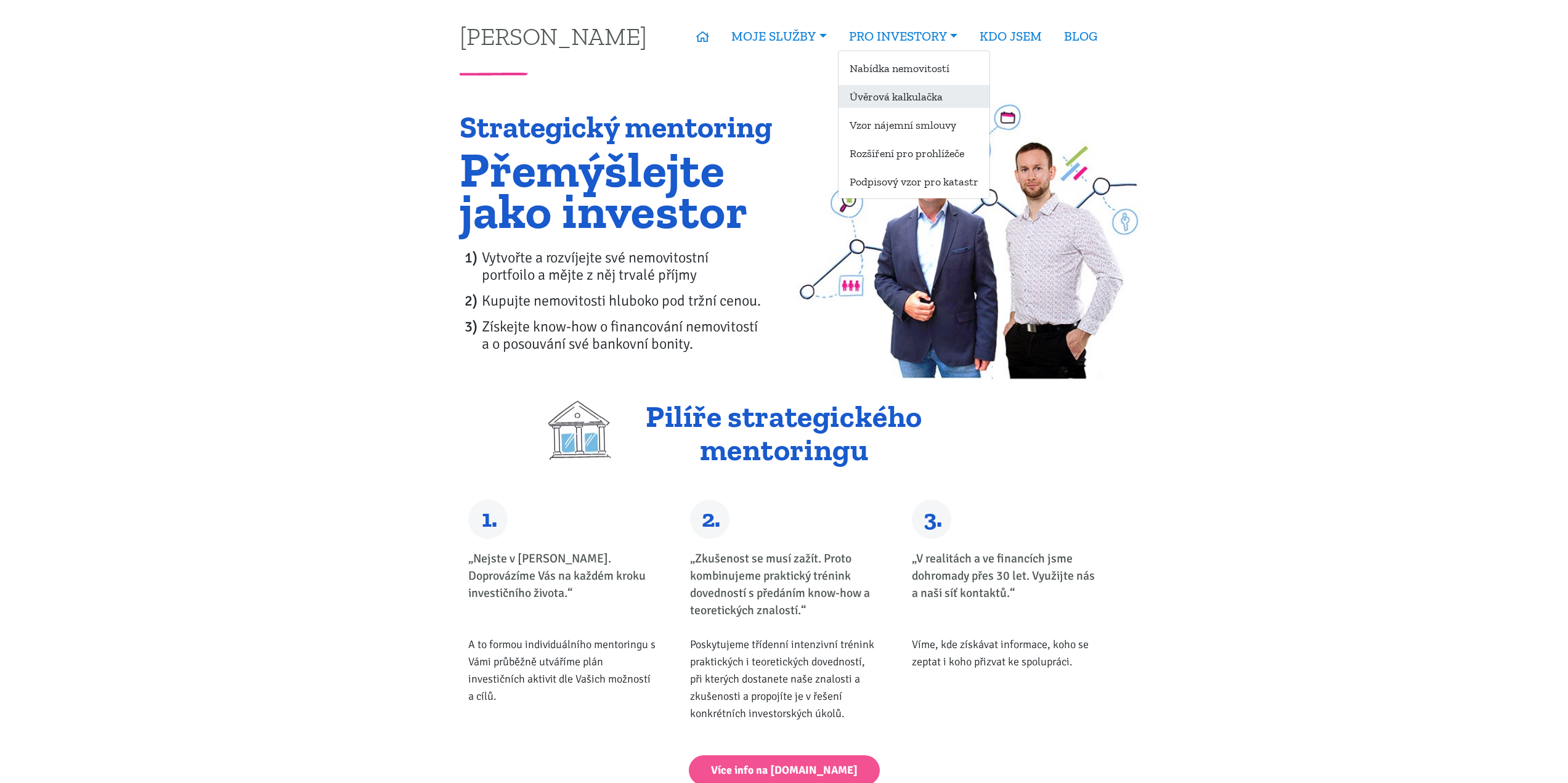
click at [902, 104] on link "Úvěrová kalkulačka" at bounding box center [914, 96] width 151 height 23
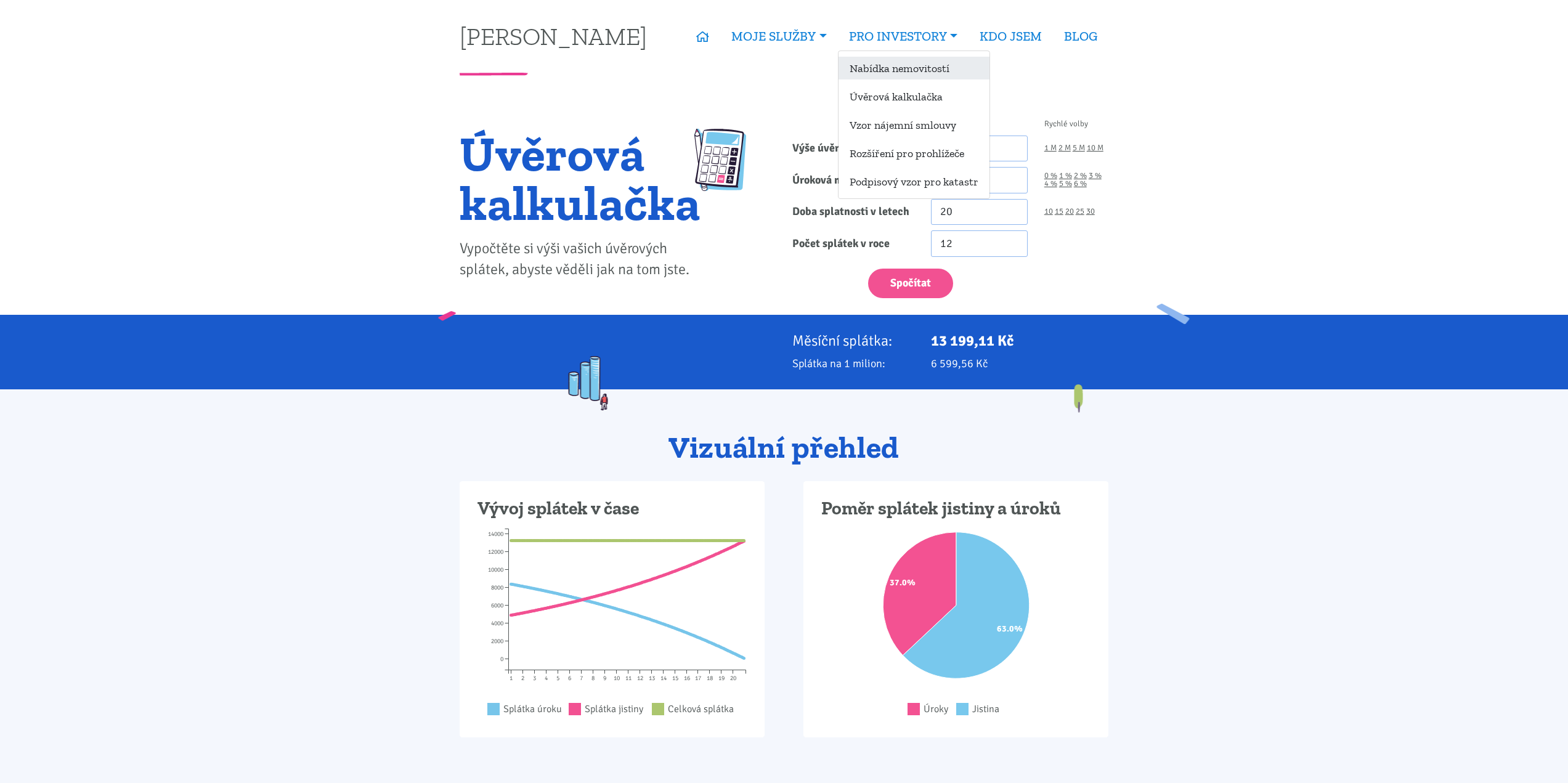
click at [946, 67] on link "Nabídka nemovitostí" at bounding box center [914, 67] width 151 height 23
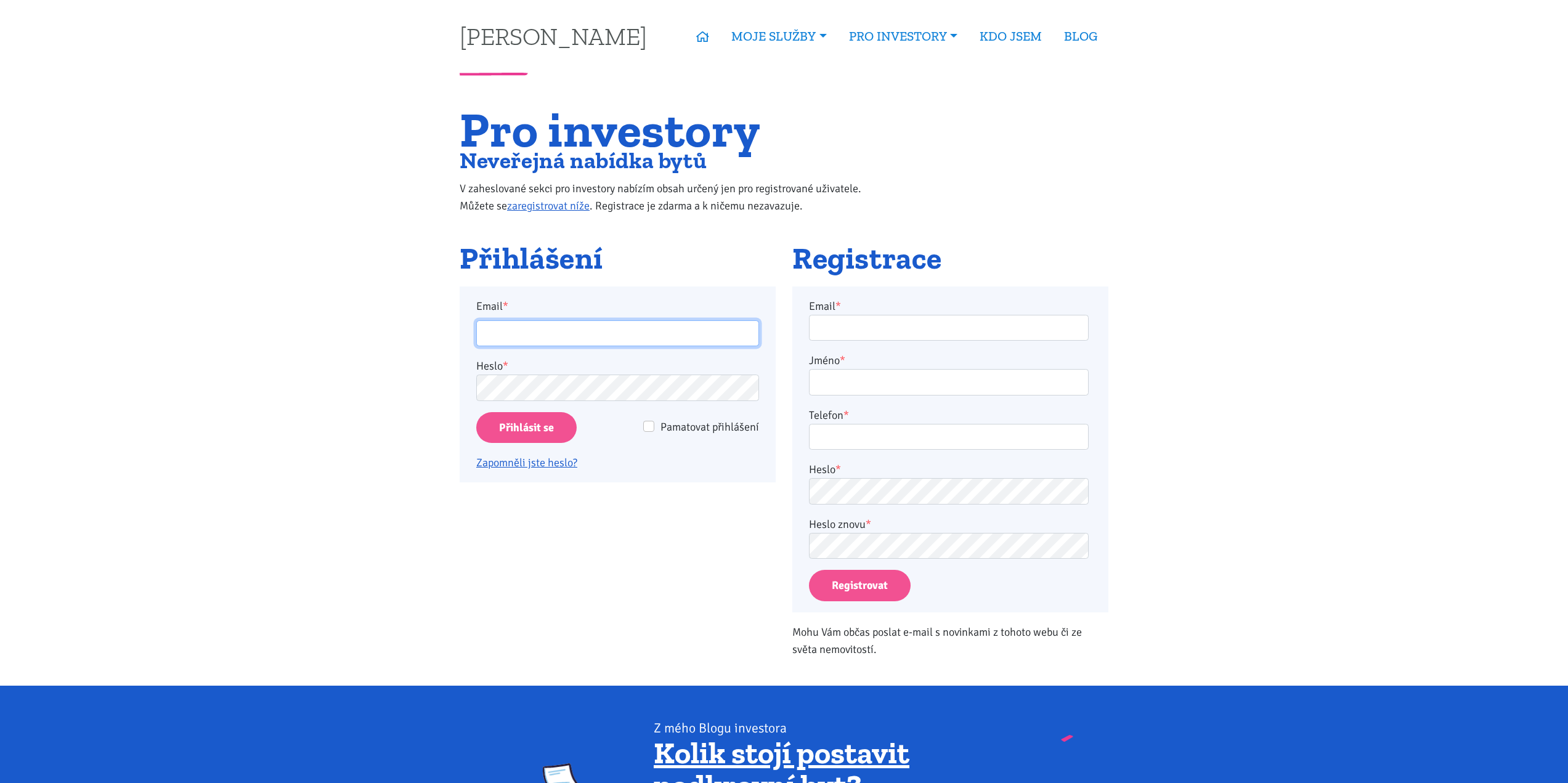
click at [524, 341] on input "Email *" at bounding box center [618, 334] width 282 height 26
click at [597, 339] on input "Email *" at bounding box center [618, 334] width 282 height 26
click at [590, 333] on input "Email *" at bounding box center [618, 334] width 282 height 26
type input "martinkubaza@gmail.com"
click at [477, 412] on input "Přihlásit se" at bounding box center [527, 428] width 100 height 31
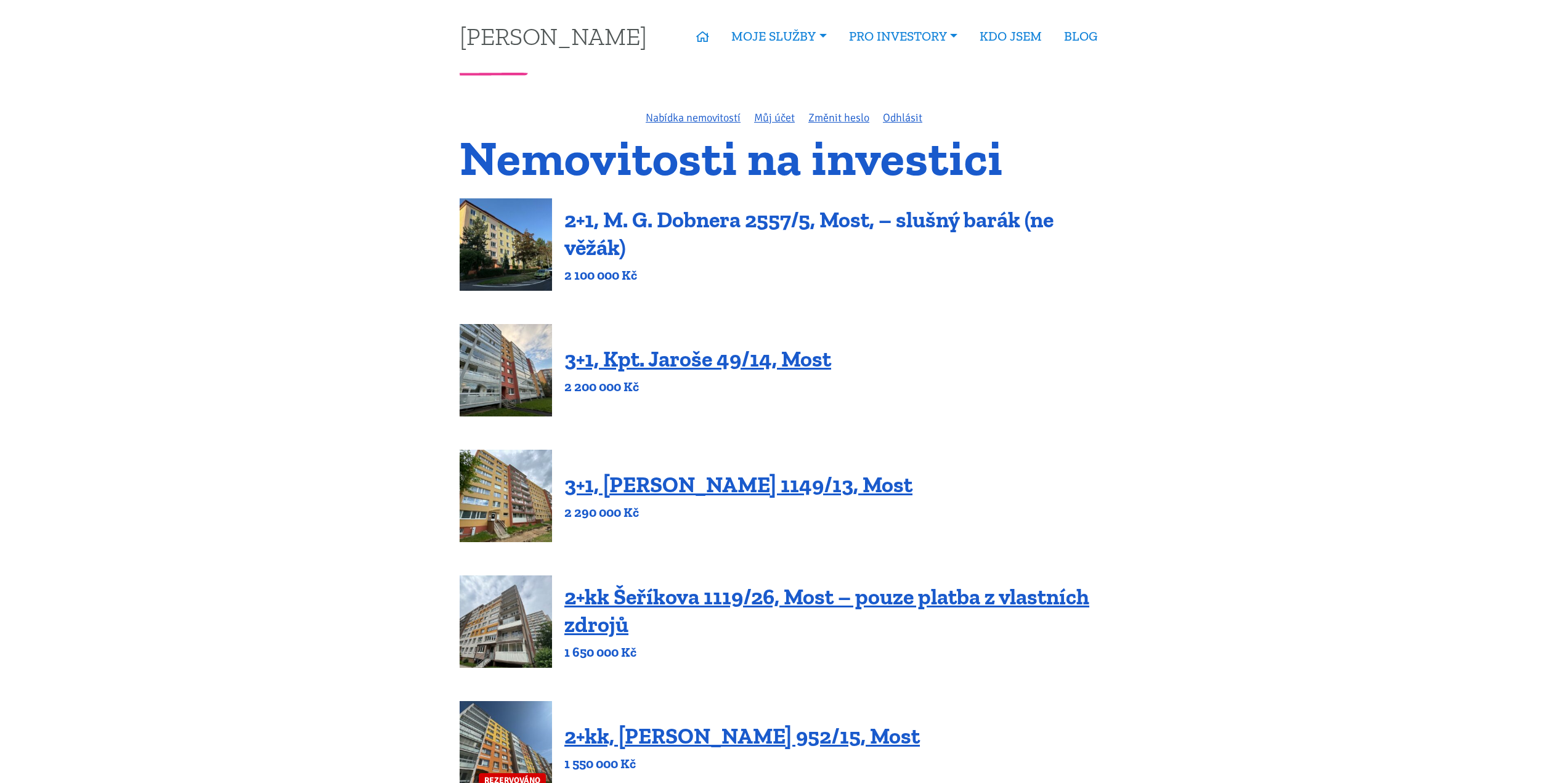
click at [661, 222] on link "2+1, M. G. Dobnera 2557/5, Most, – slušný barák (ne věžák)" at bounding box center [808, 232] width 489 height 54
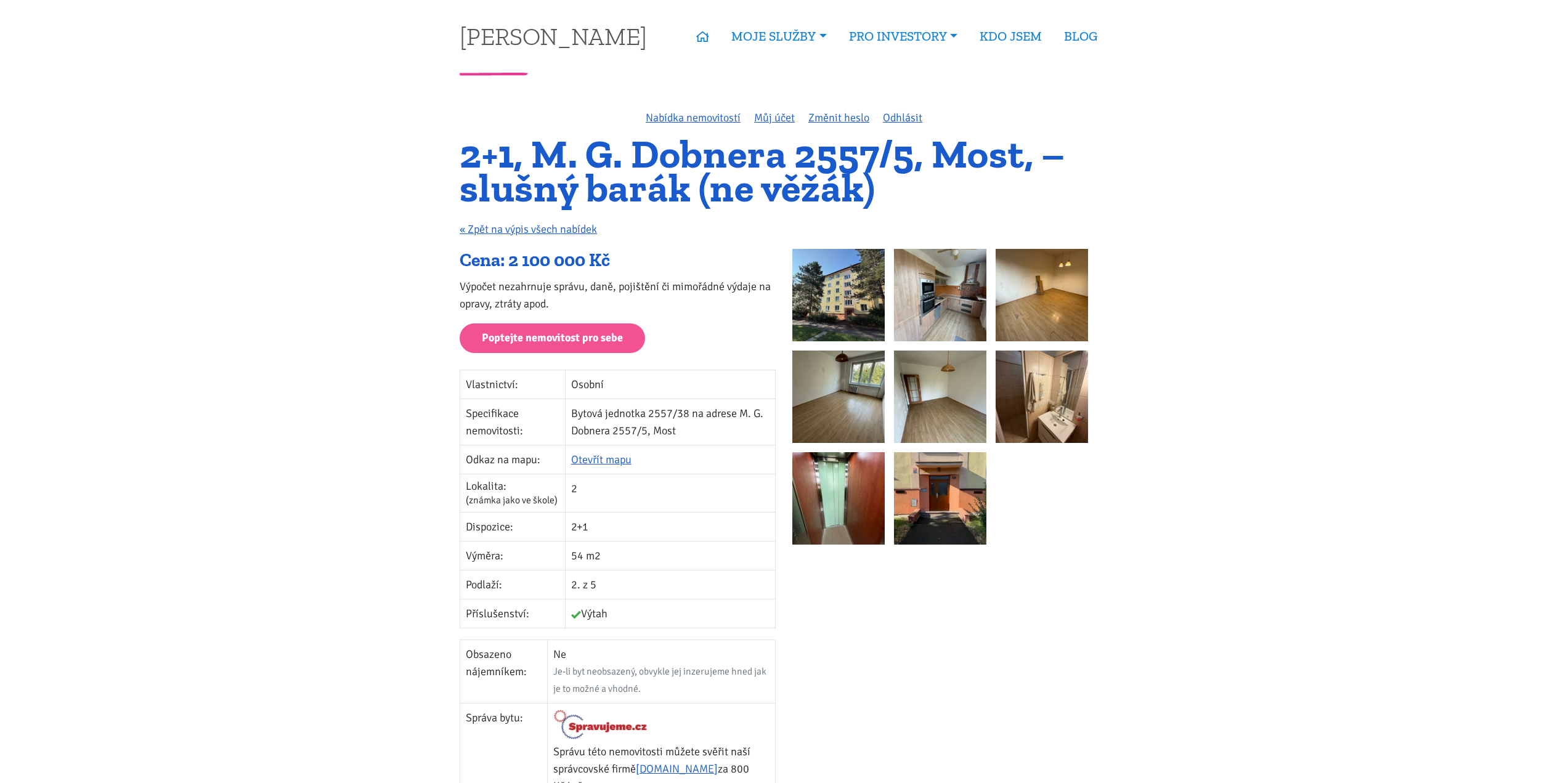
click at [866, 315] on img at bounding box center [837, 294] width 92 height 92
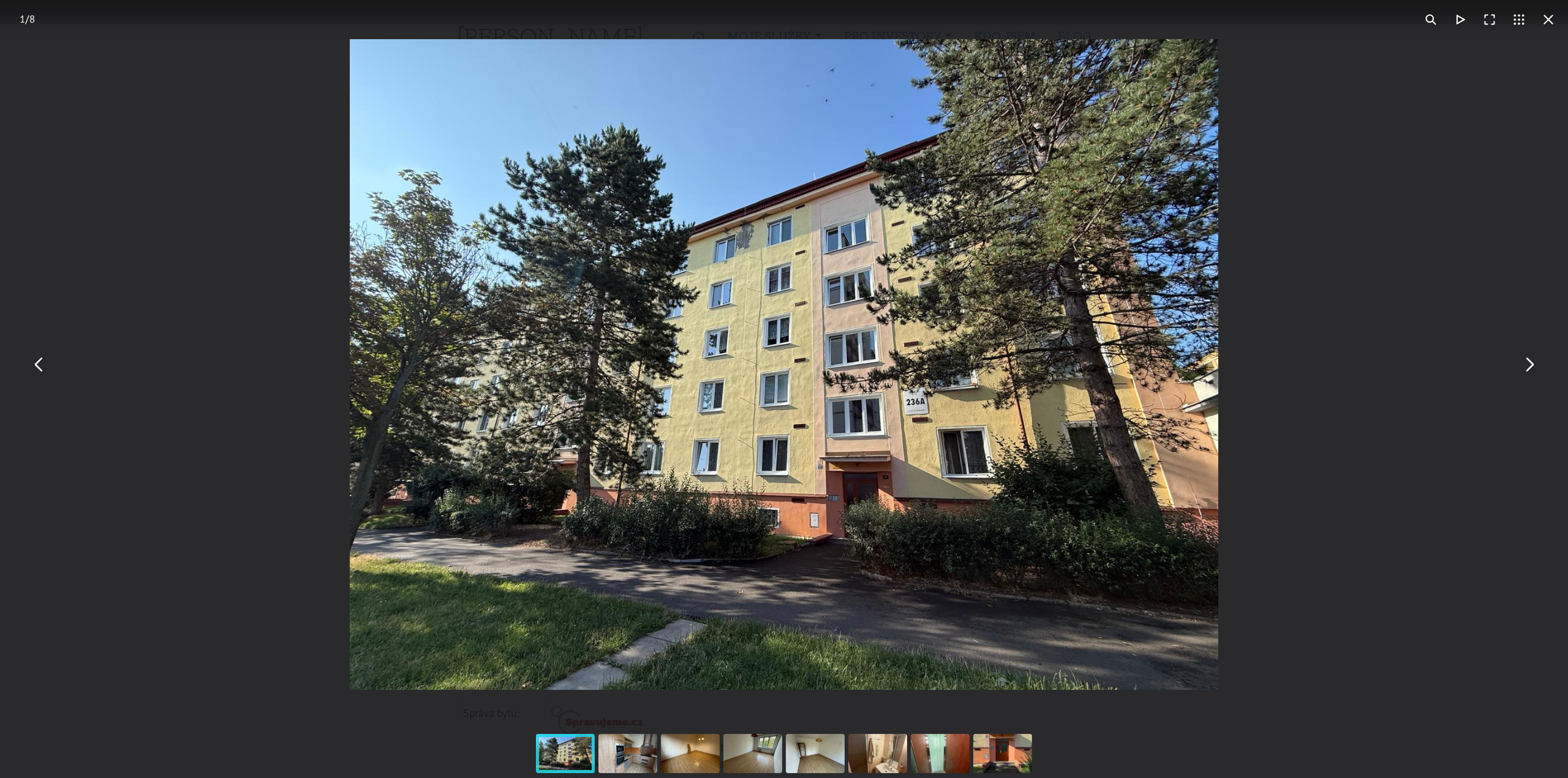
click at [1538, 379] on div "You can close this modal content with the ESC key" at bounding box center [784, 364] width 1568 height 729
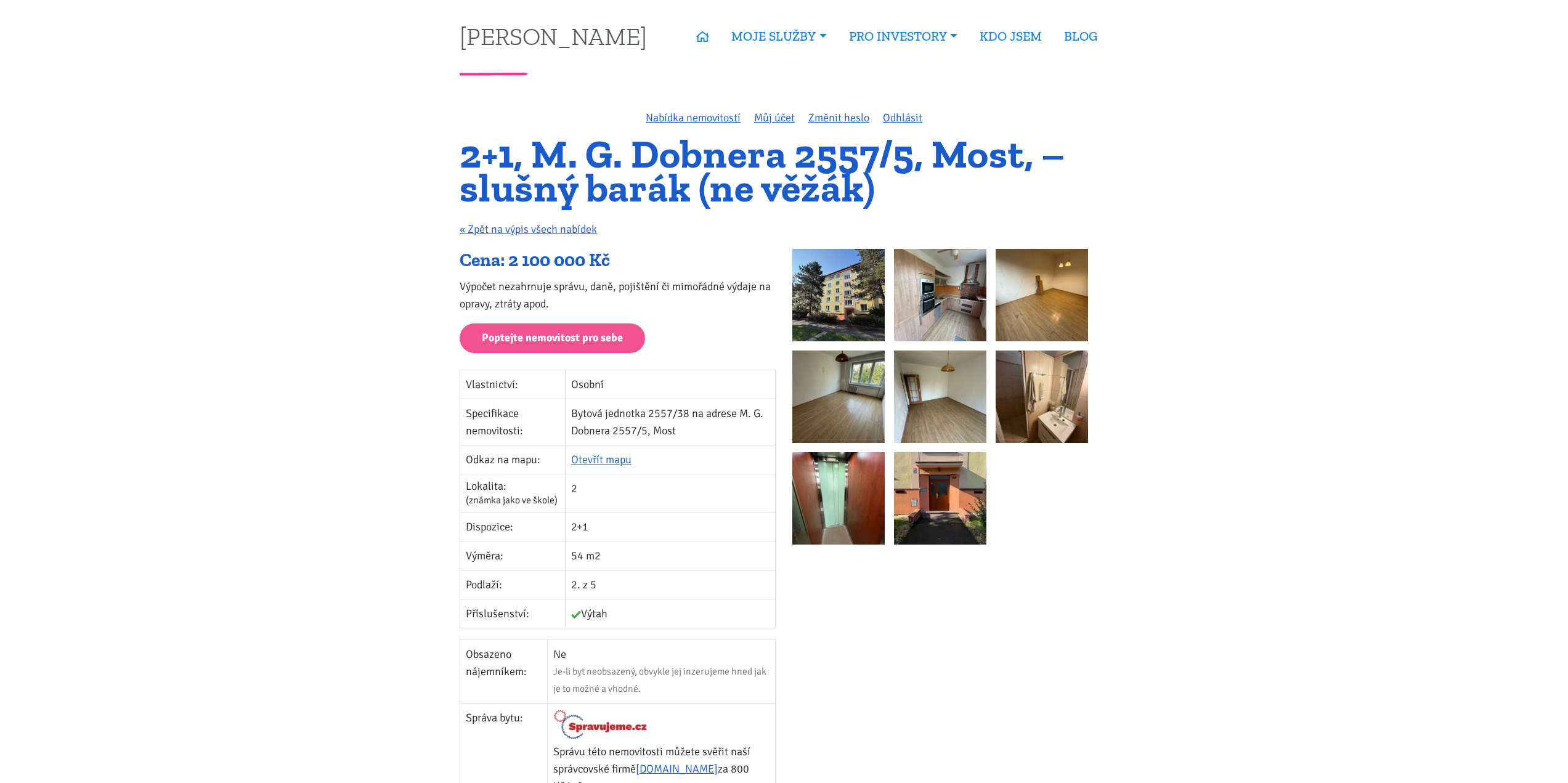
click at [1026, 314] on img at bounding box center [1041, 294] width 92 height 92
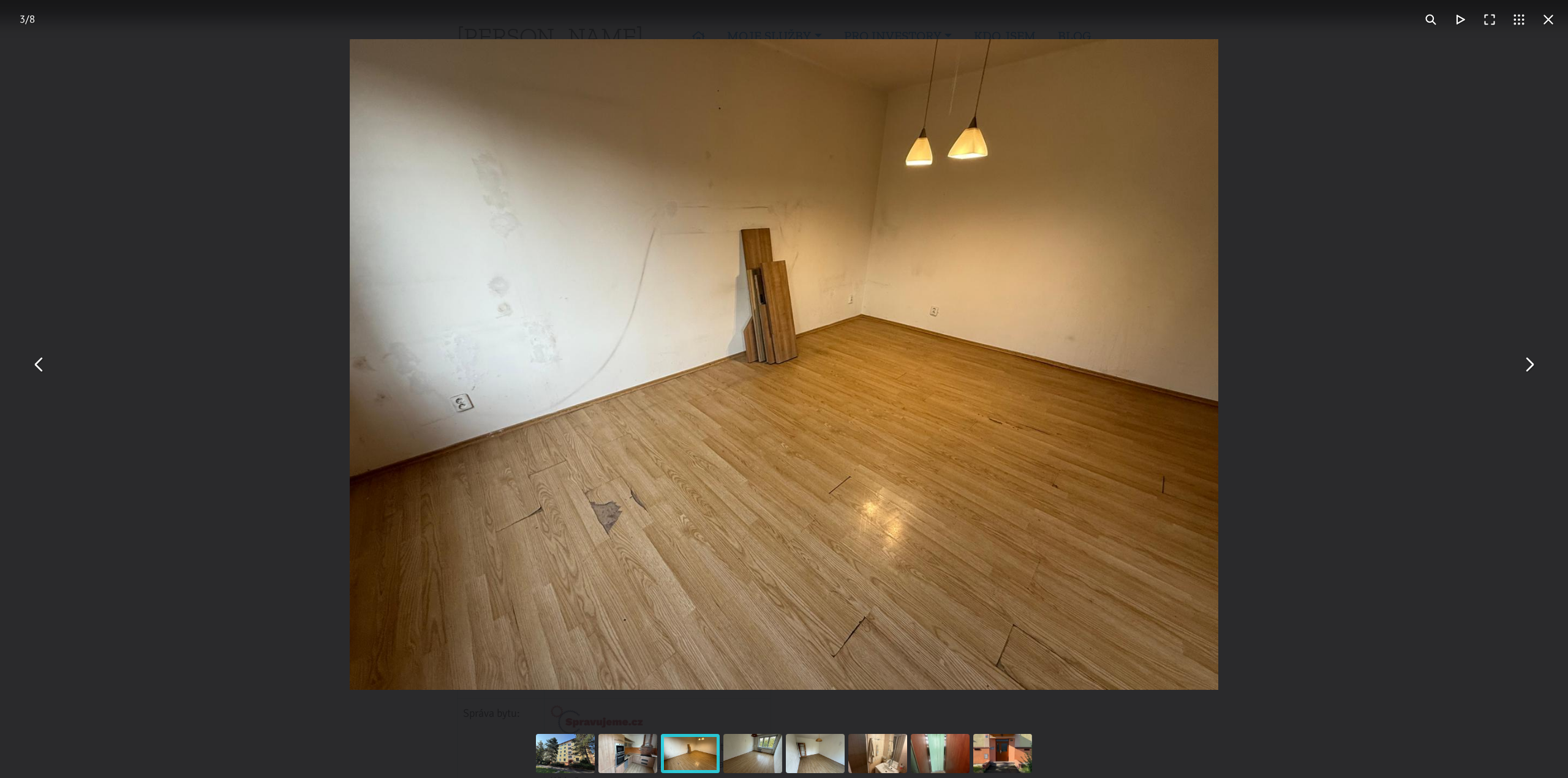
click at [1531, 370] on button "You can close this modal content with the ESC key" at bounding box center [1528, 365] width 29 height 29
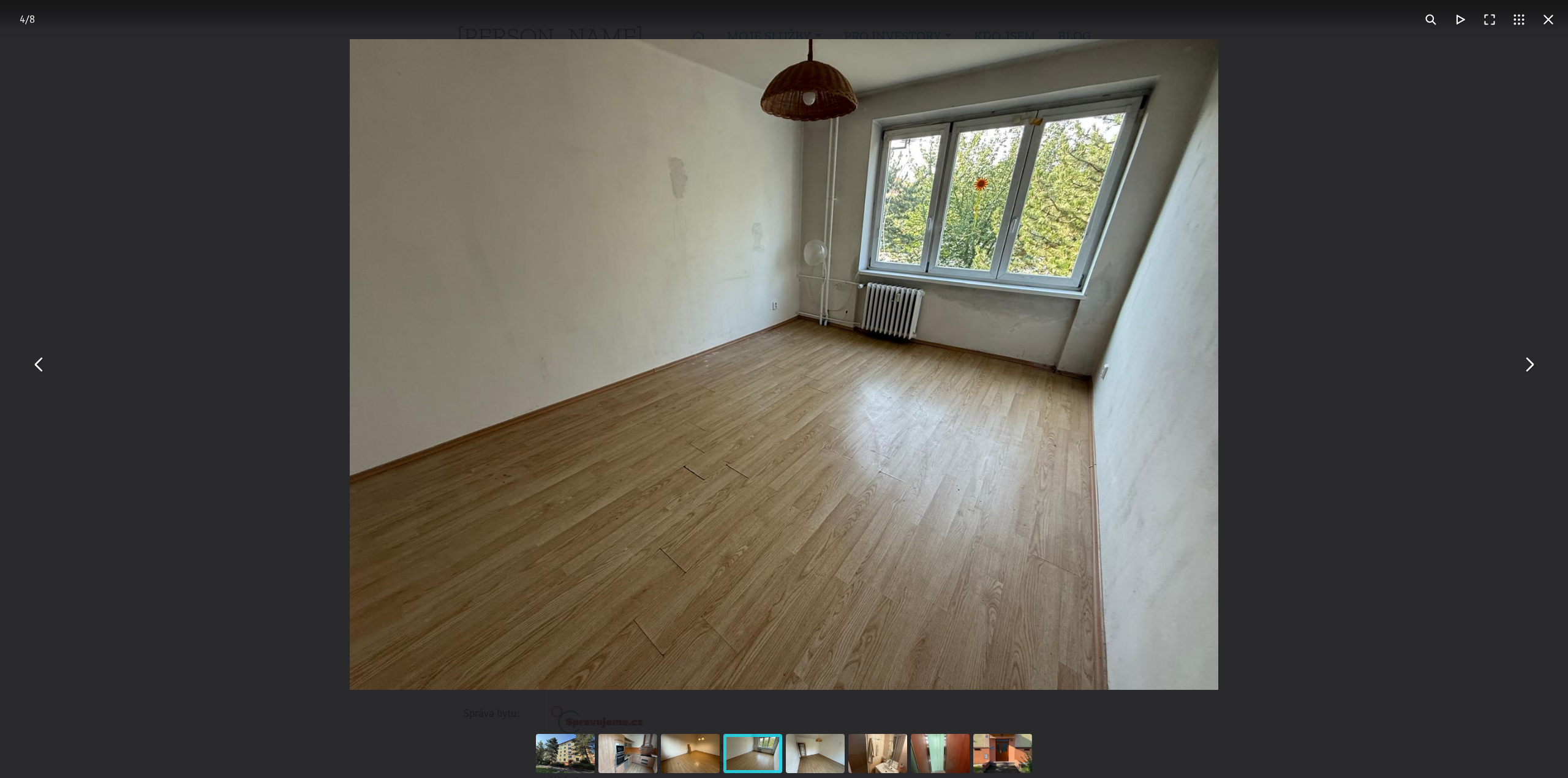
click at [1531, 370] on button "You can close this modal content with the ESC key" at bounding box center [1528, 365] width 29 height 29
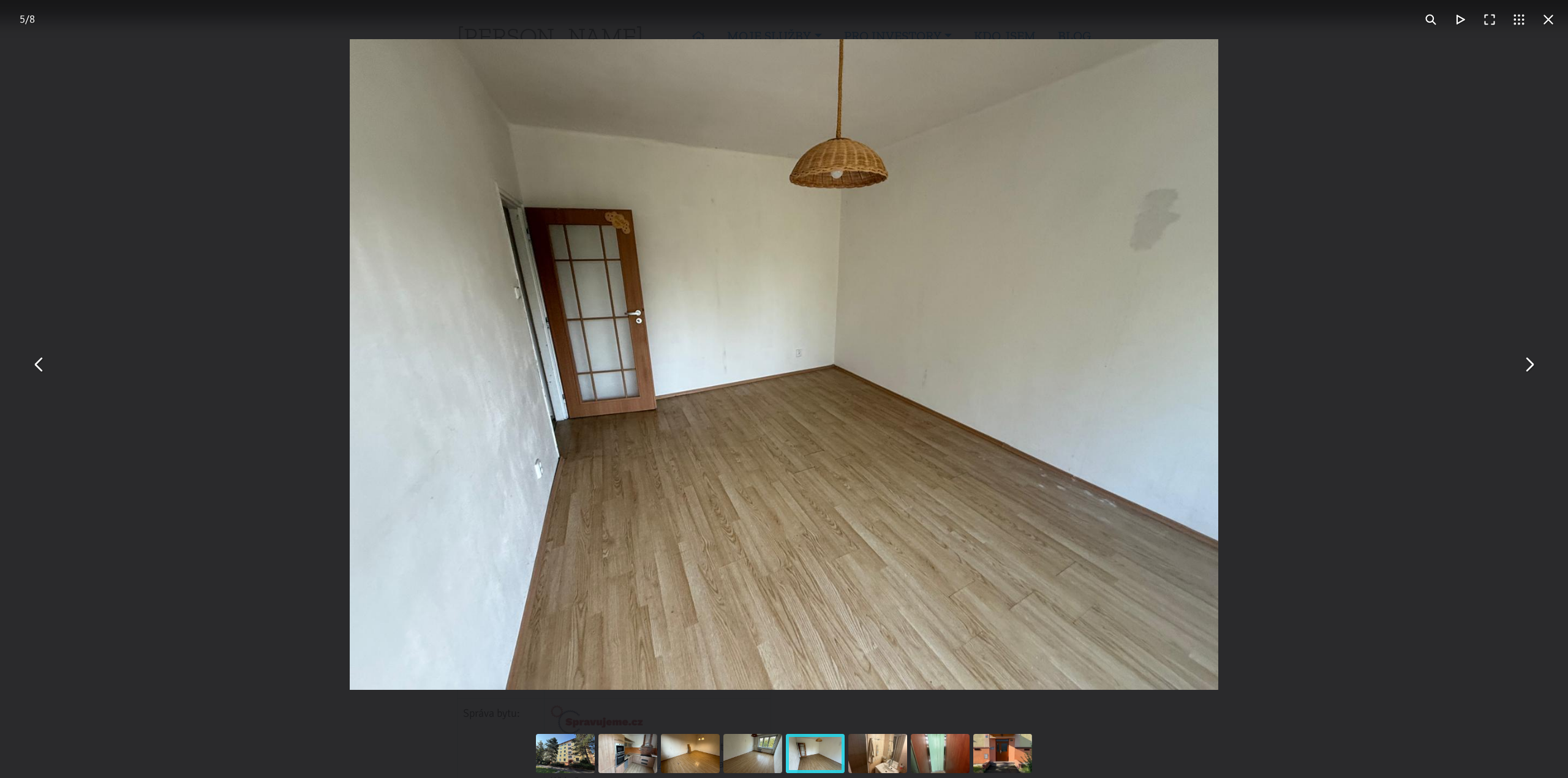
click at [1531, 370] on button "You can close this modal content with the ESC key" at bounding box center [1528, 365] width 29 height 29
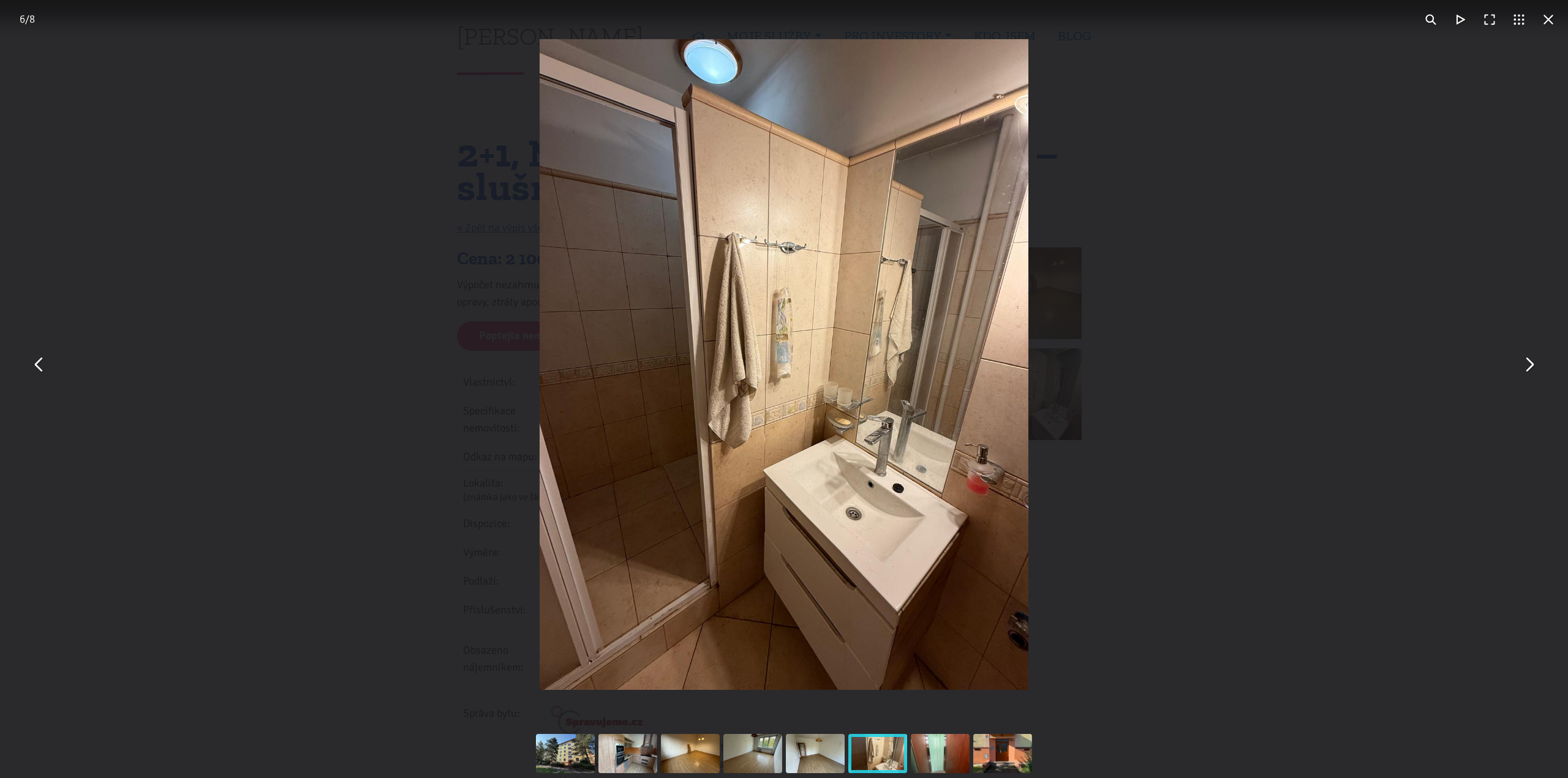
click at [1531, 370] on button "You can close this modal content with the ESC key" at bounding box center [1528, 365] width 29 height 29
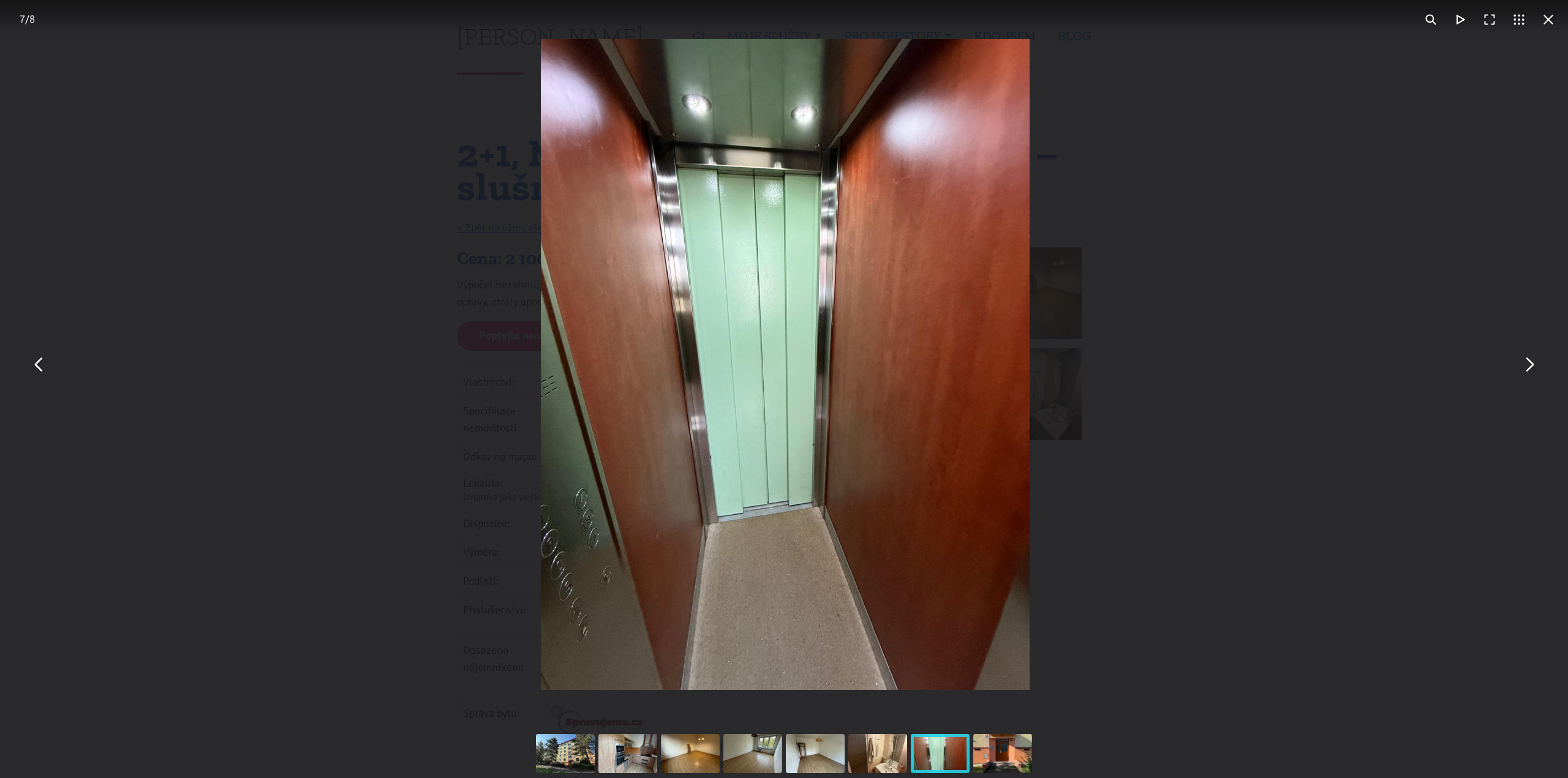
click at [1531, 370] on button "You can close this modal content with the ESC key" at bounding box center [1528, 365] width 29 height 29
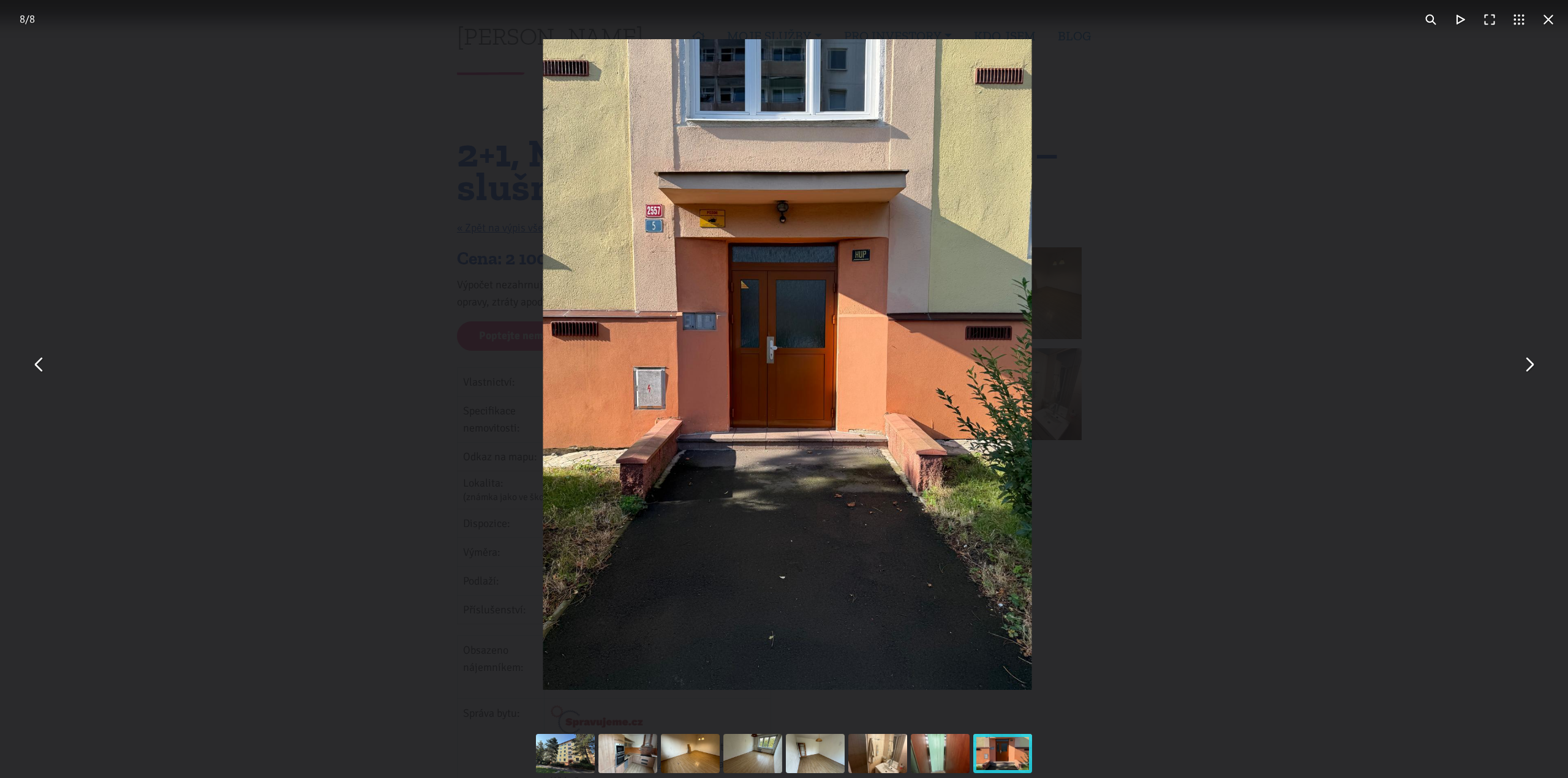
click at [1531, 370] on button "You can close this modal content with the ESC key" at bounding box center [1528, 365] width 29 height 29
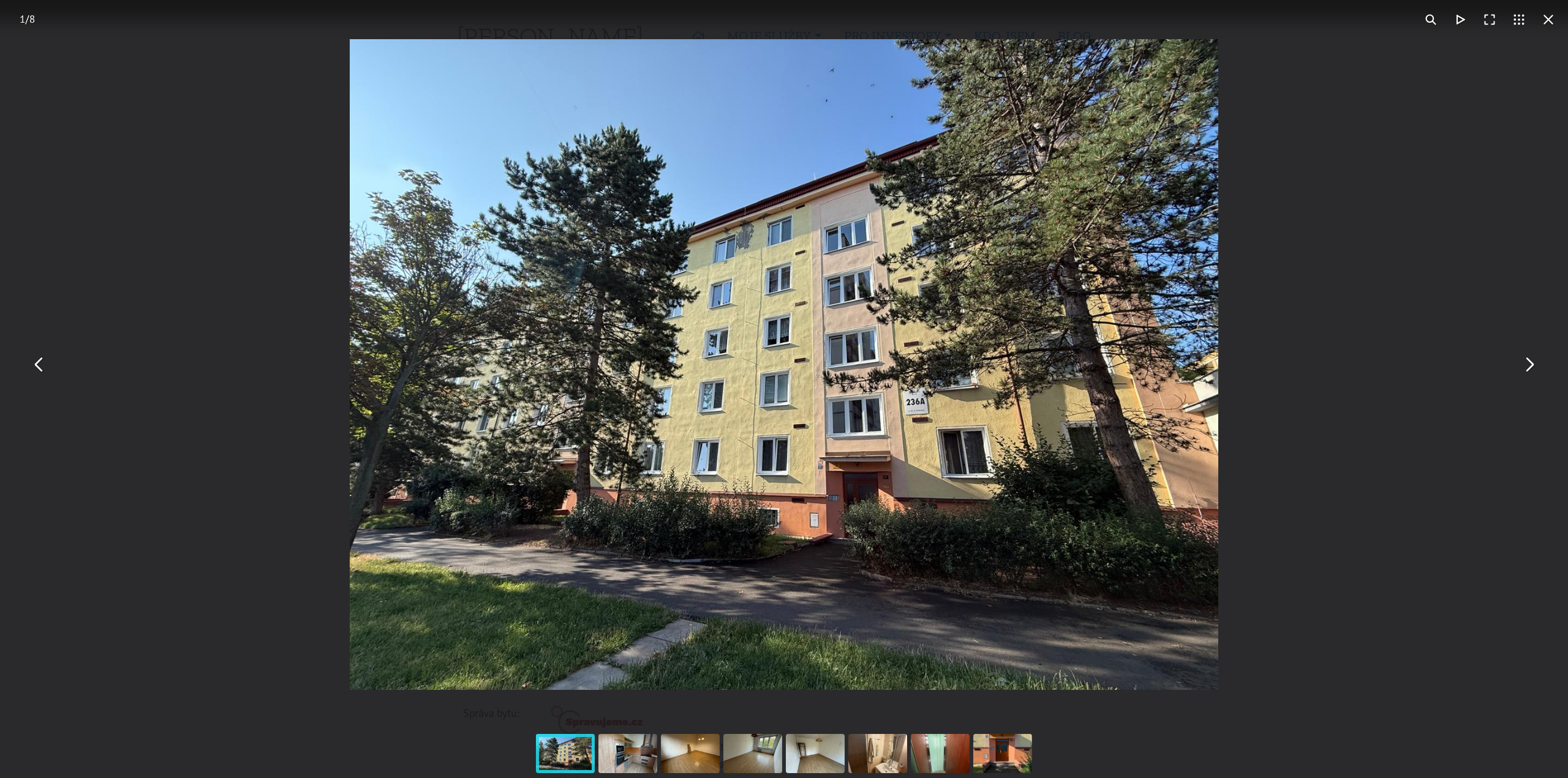
click at [1521, 239] on div "You can close this modal content with the ESC key" at bounding box center [784, 364] width 1568 height 729
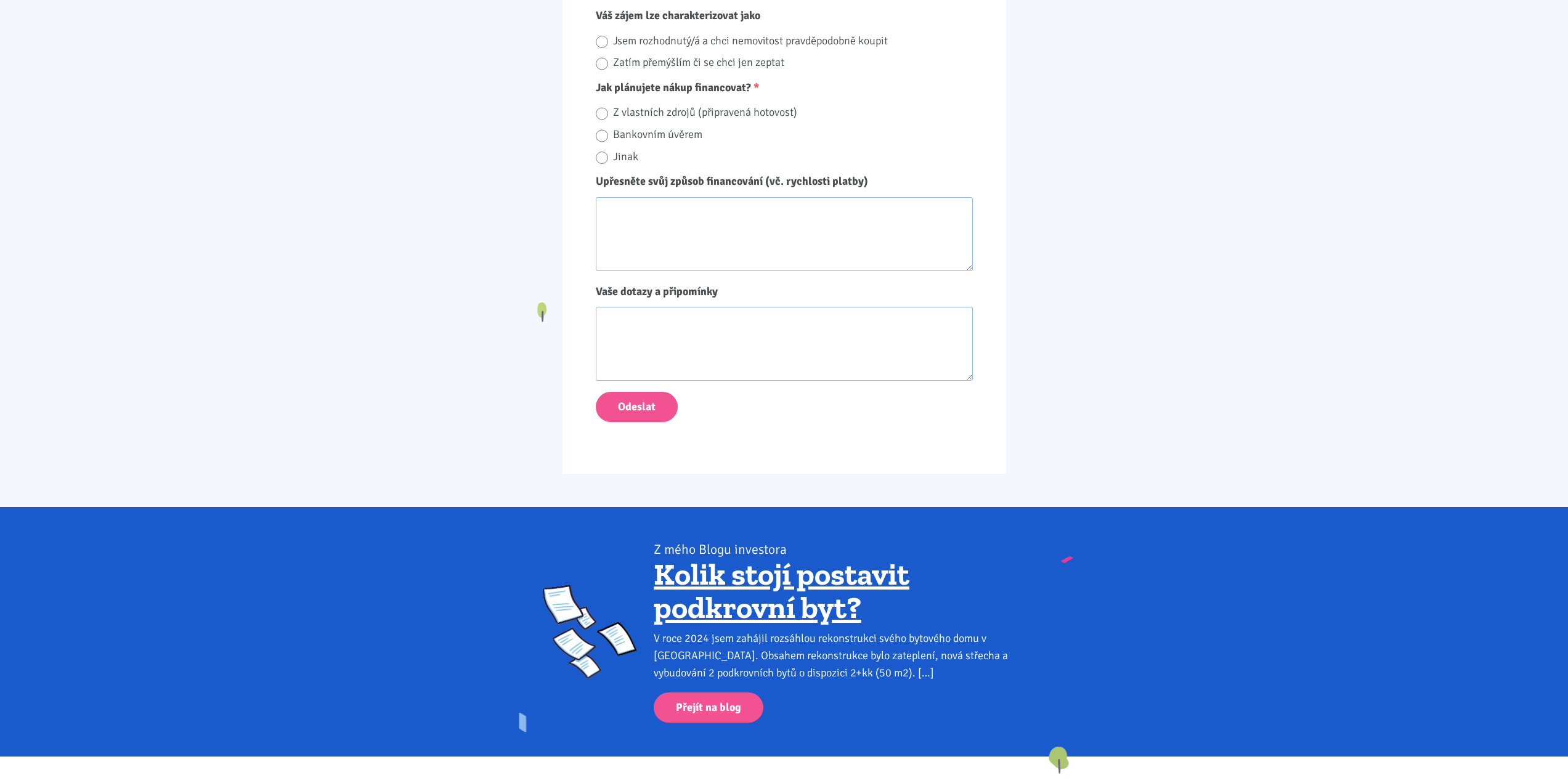
scroll to position [1109, 0]
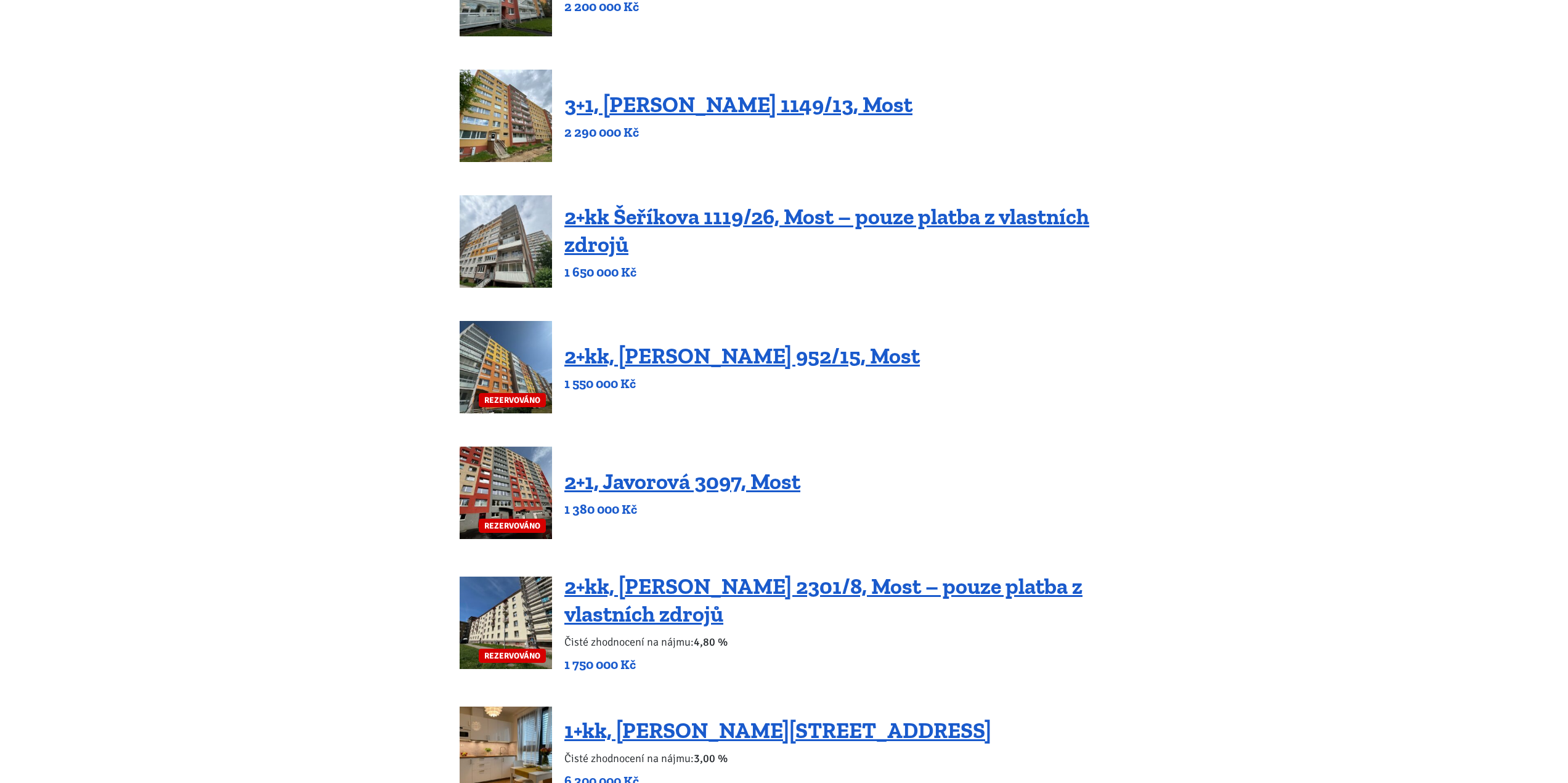
scroll to position [678, 0]
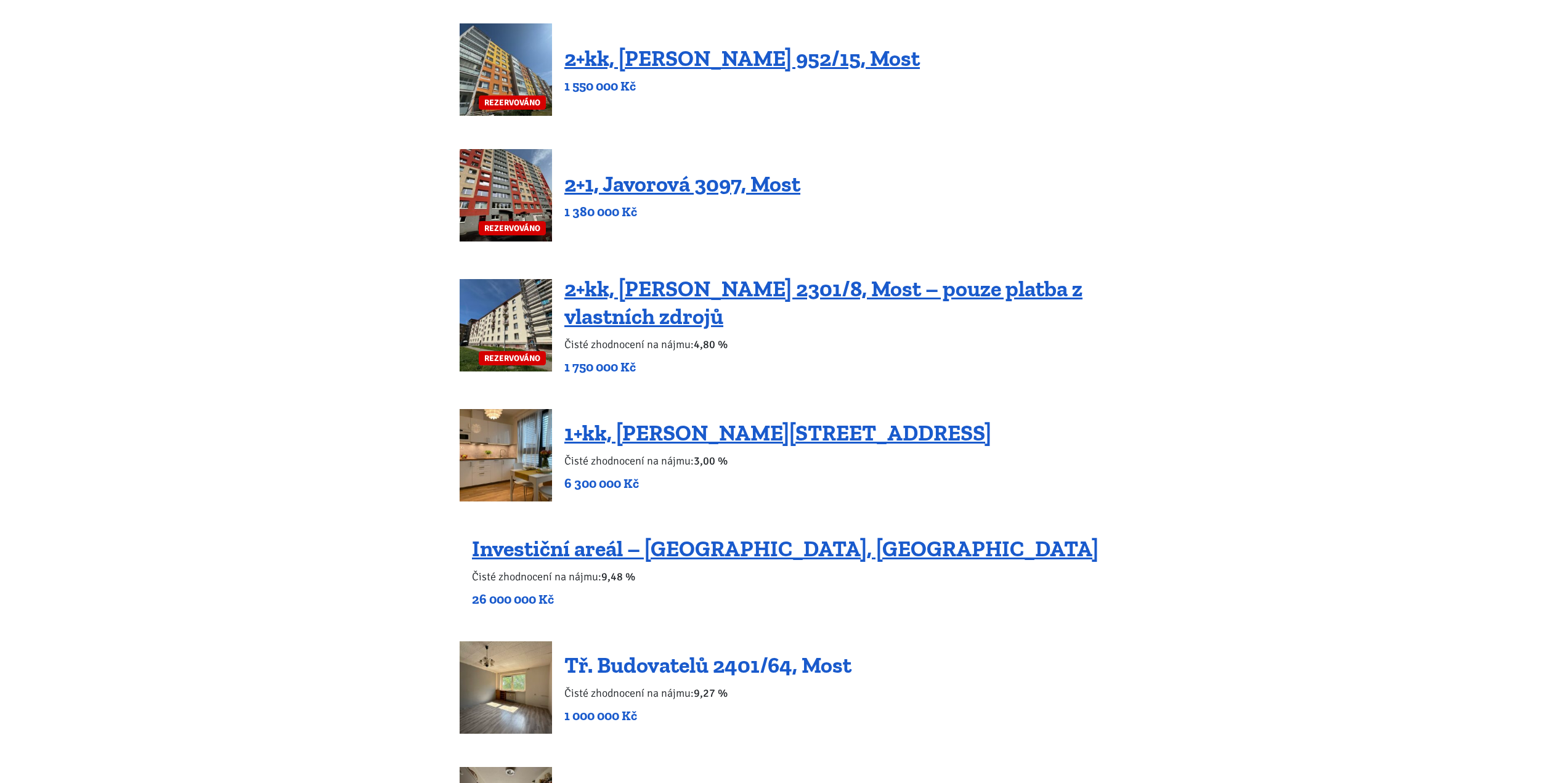
click at [623, 665] on link "Tř. Budovatelů 2401/64, Most" at bounding box center [707, 665] width 287 height 26
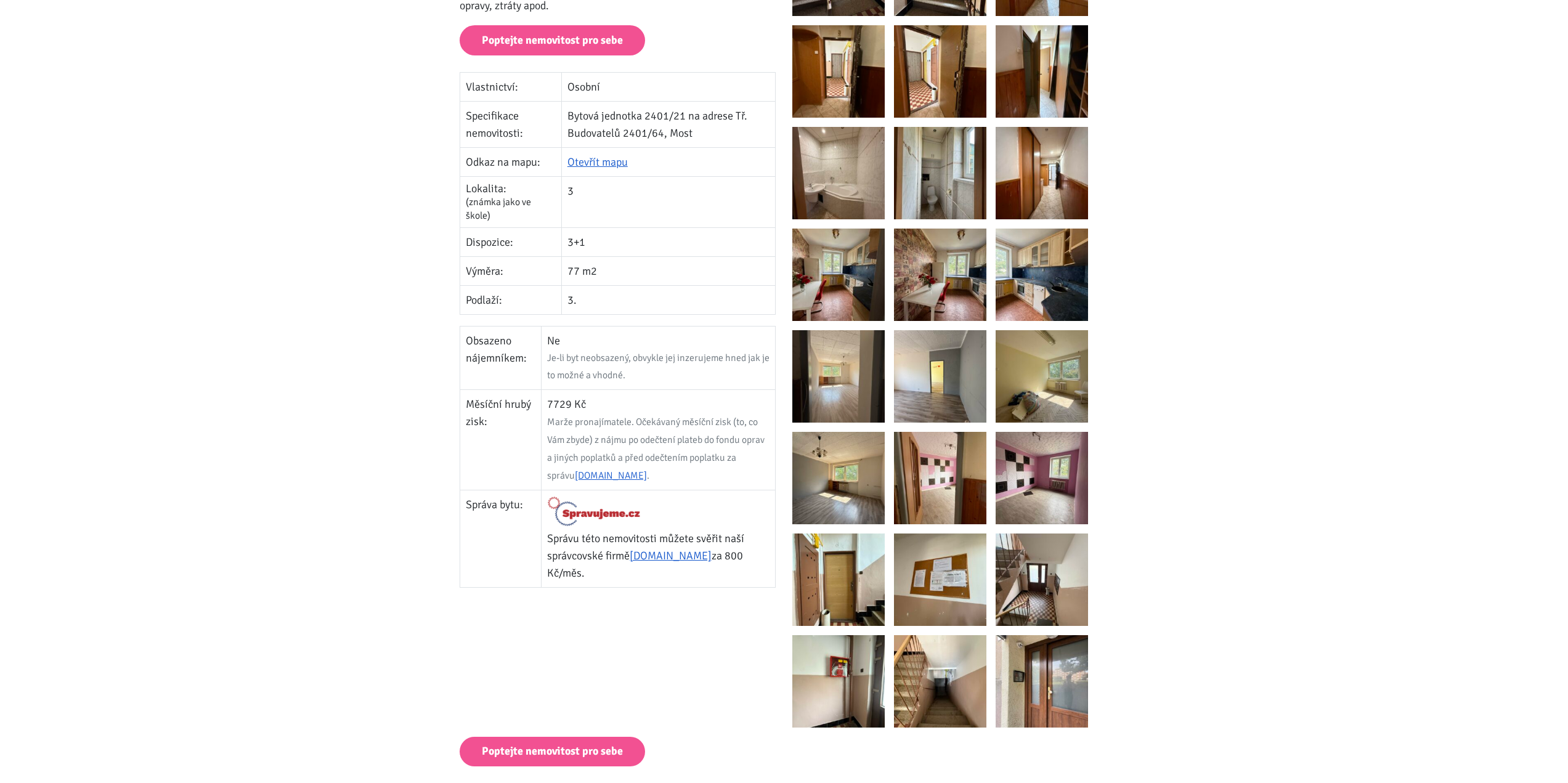
scroll to position [308, 0]
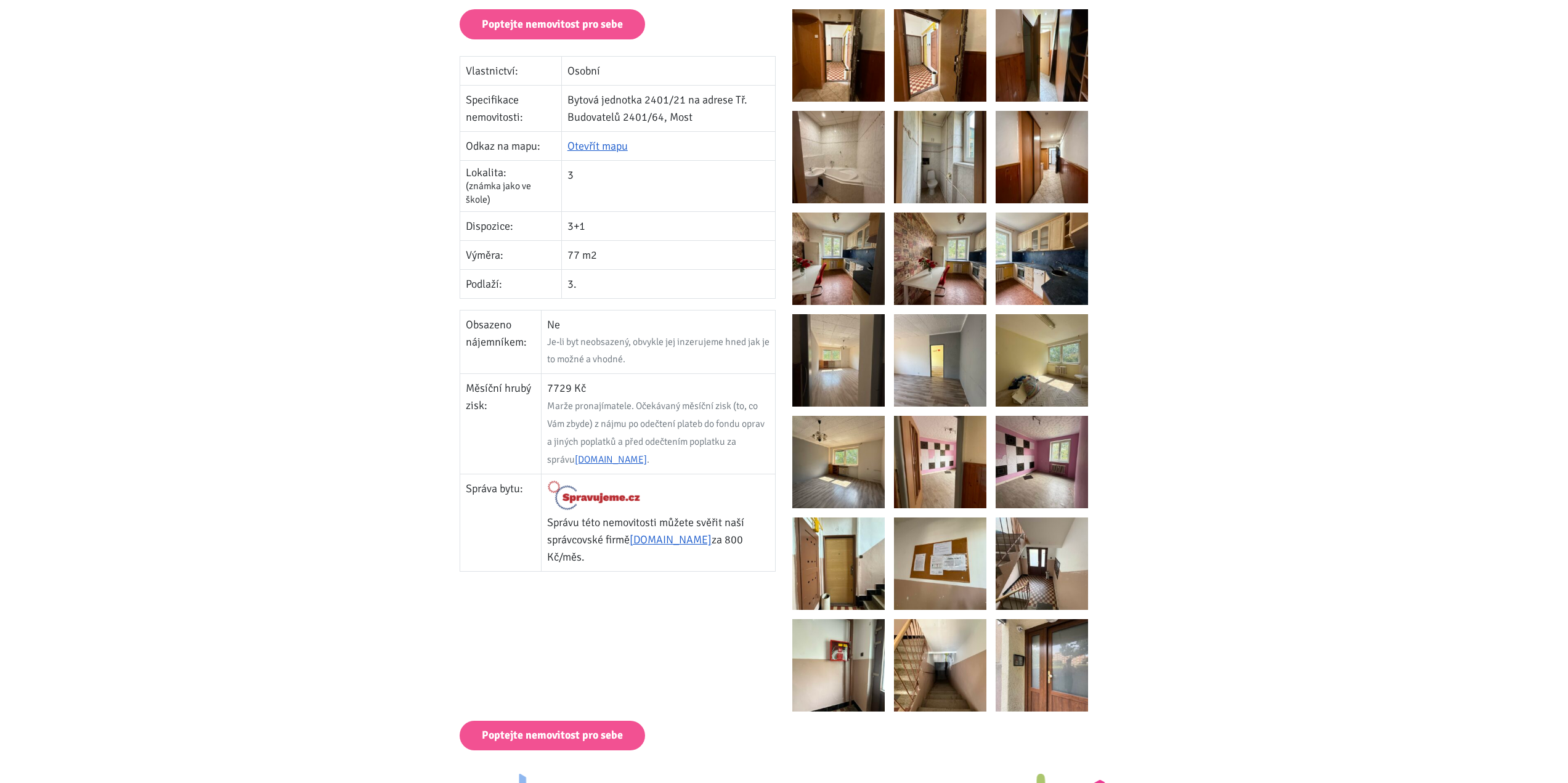
click at [834, 552] on img at bounding box center [837, 563] width 92 height 92
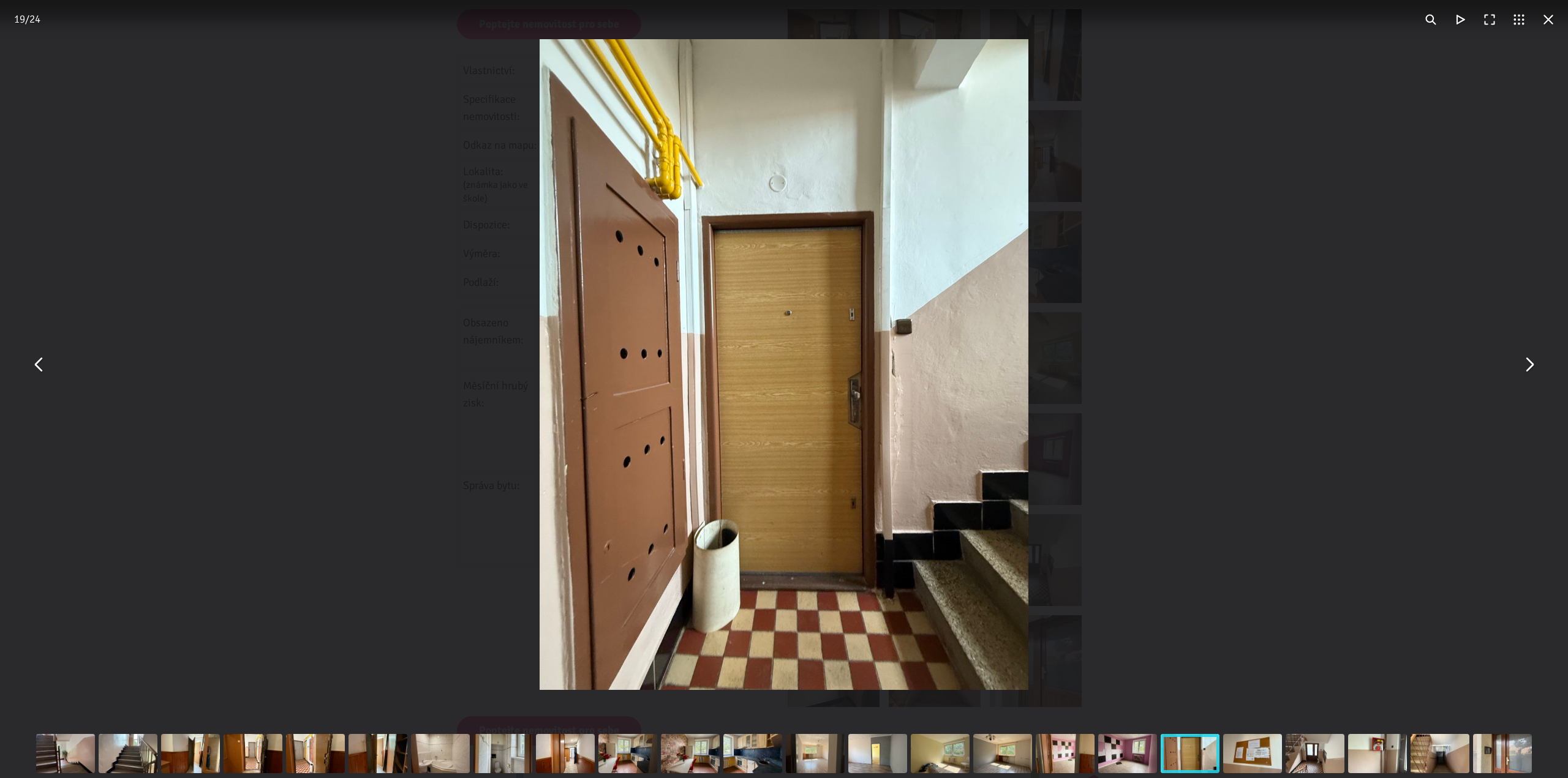
drag, startPoint x: 1544, startPoint y: 355, endPoint x: 1534, endPoint y: 371, distance: 18.9
click at [1534, 371] on div "You can close this modal content with the ESC key" at bounding box center [784, 364] width 1568 height 729
click at [1534, 371] on button "You can close this modal content with the ESC key" at bounding box center [1528, 365] width 29 height 29
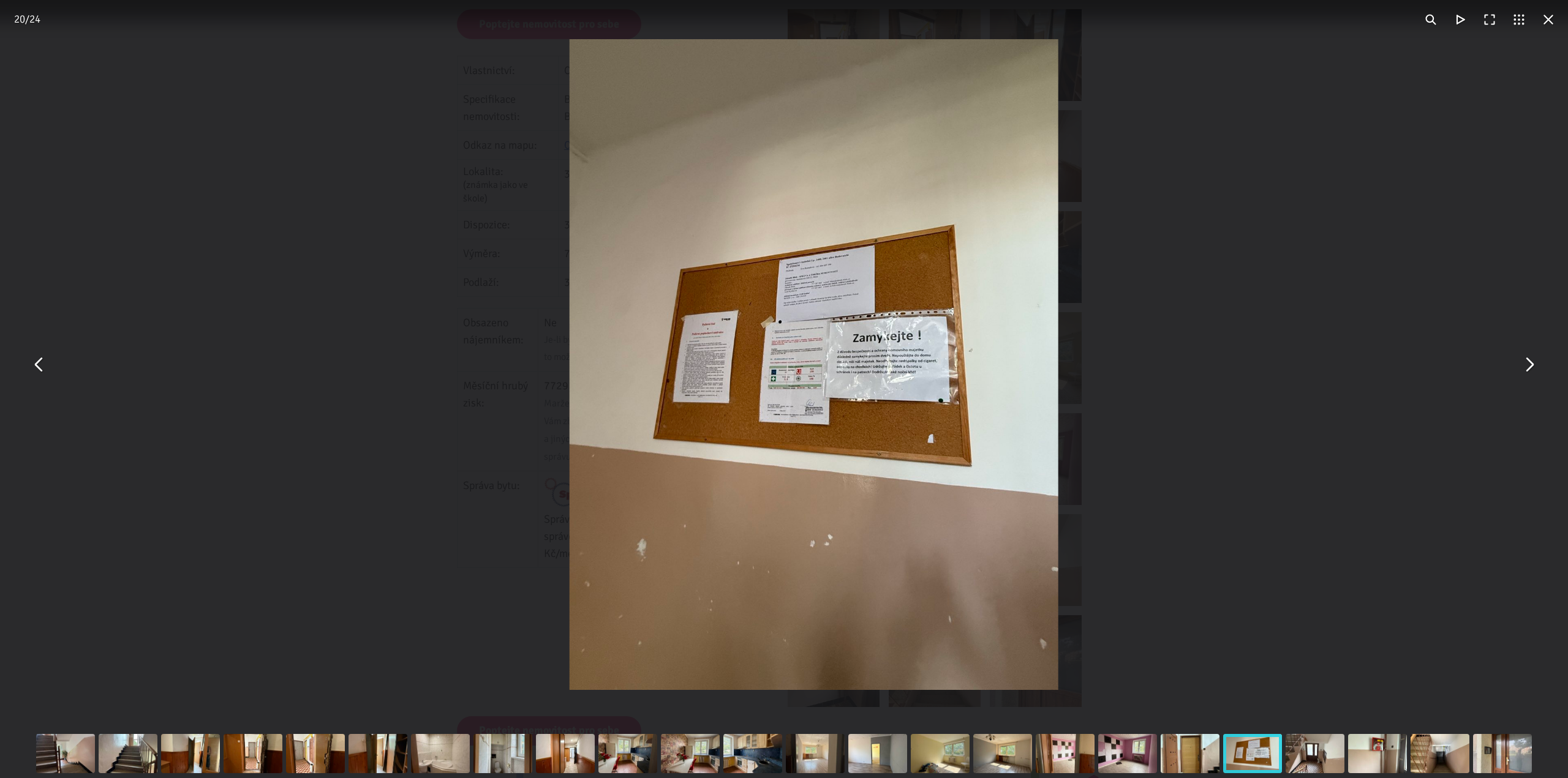
click at [1534, 371] on button "You can close this modal content with the ESC key" at bounding box center [1528, 365] width 29 height 29
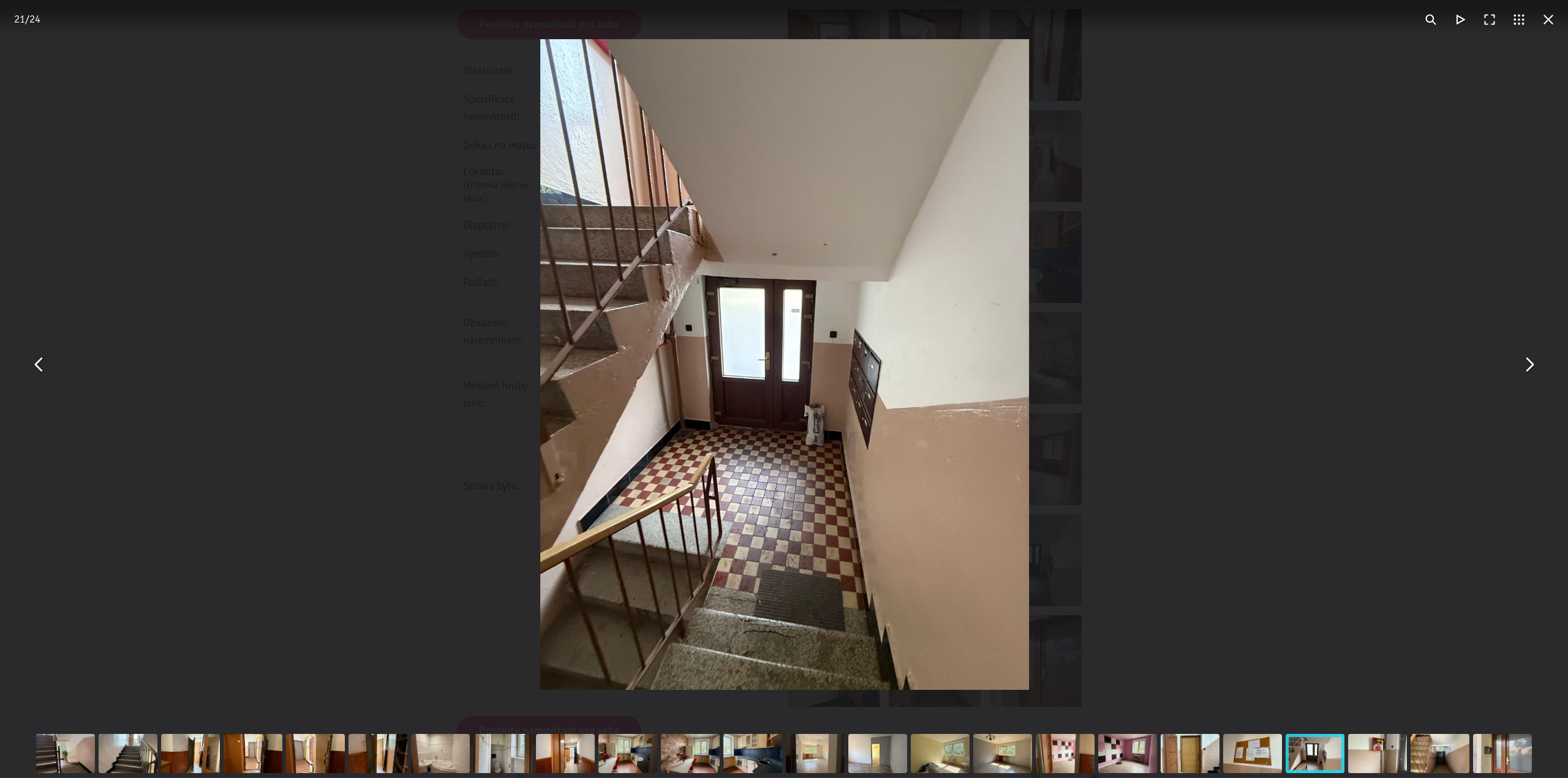
click at [33, 368] on button "You can close this modal content with the ESC key" at bounding box center [39, 365] width 29 height 29
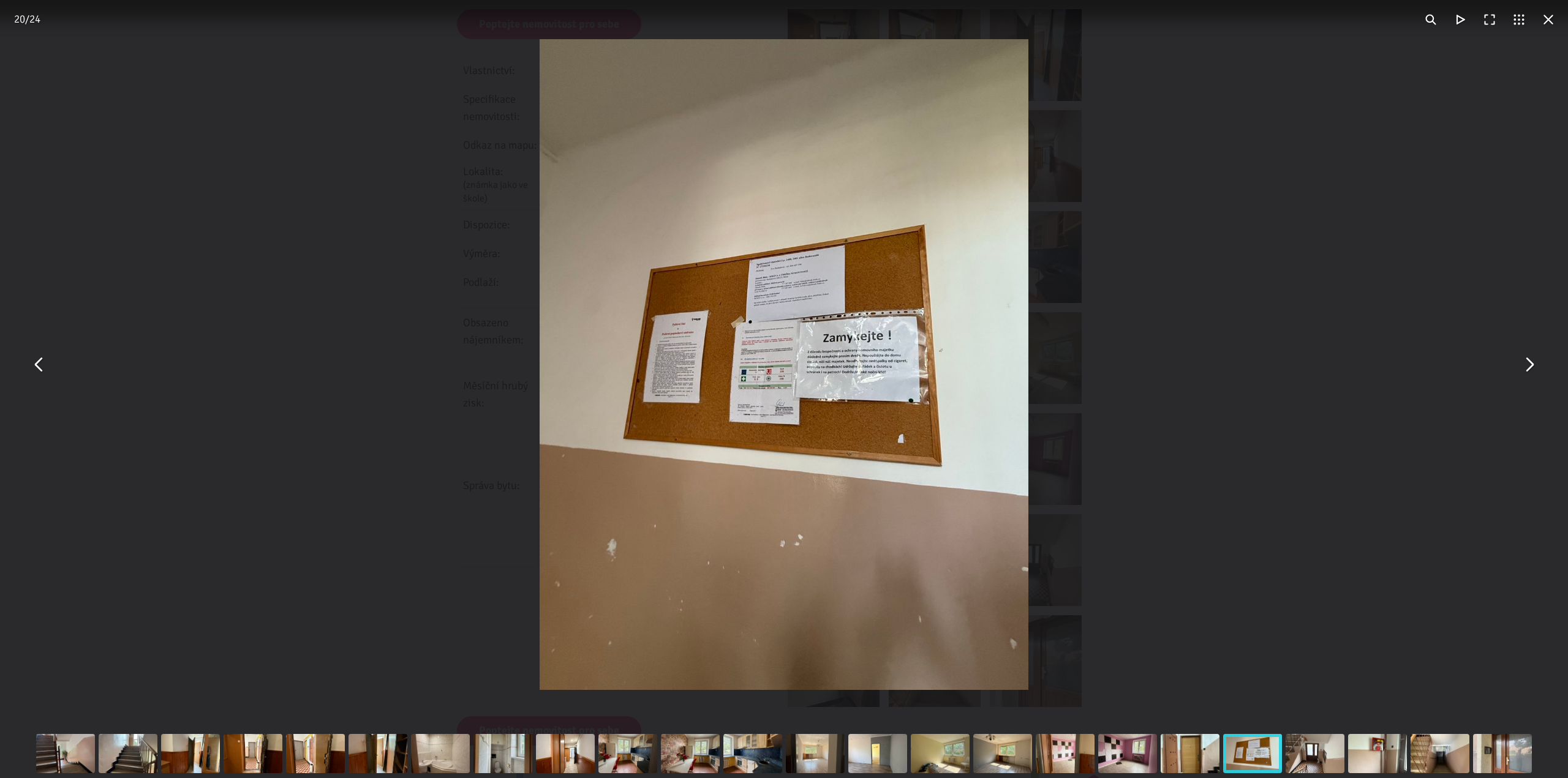
click at [1535, 364] on button "You can close this modal content with the ESC key" at bounding box center [1528, 365] width 29 height 29
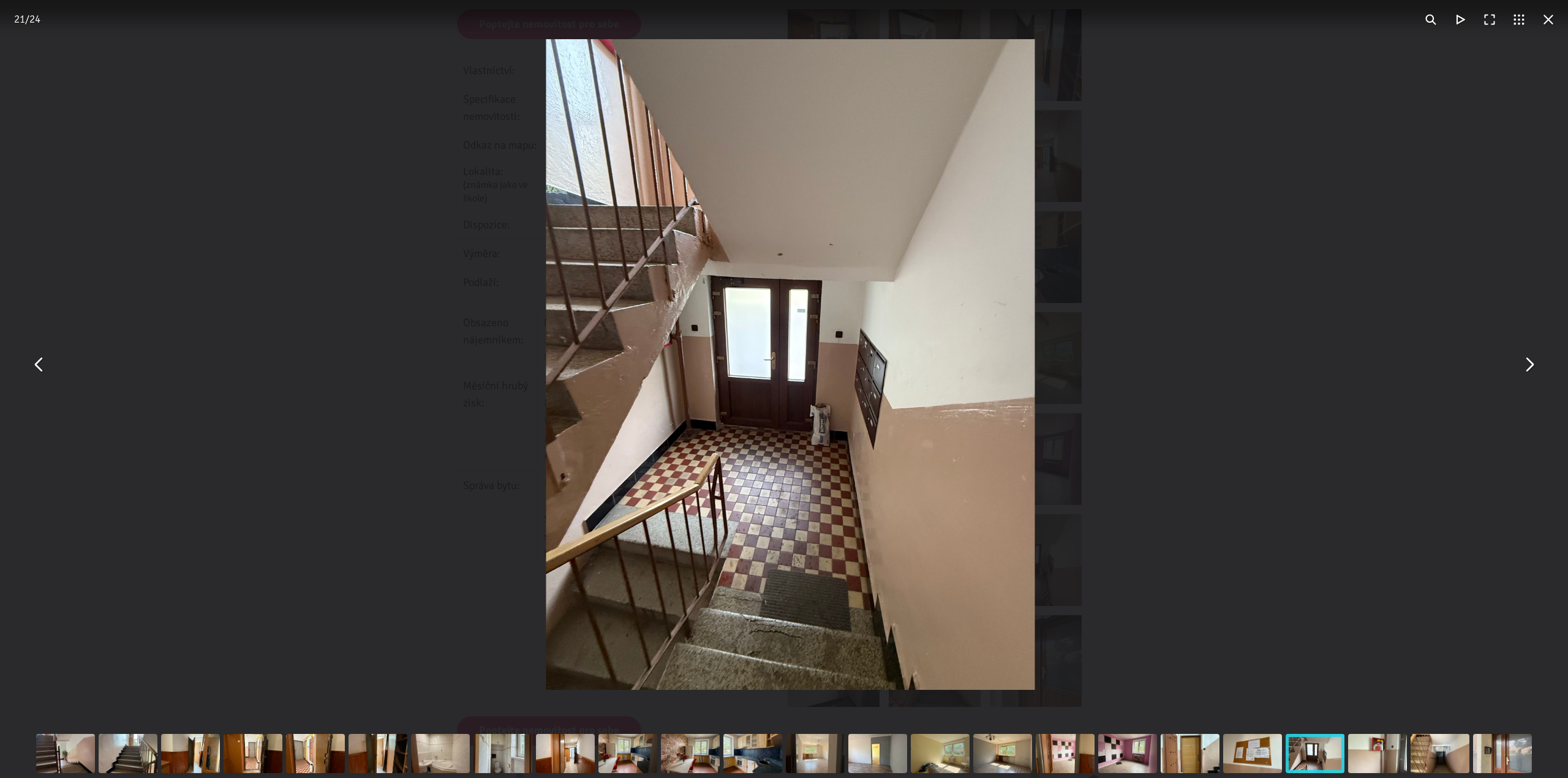
click at [1535, 364] on button "You can close this modal content with the ESC key" at bounding box center [1528, 365] width 29 height 29
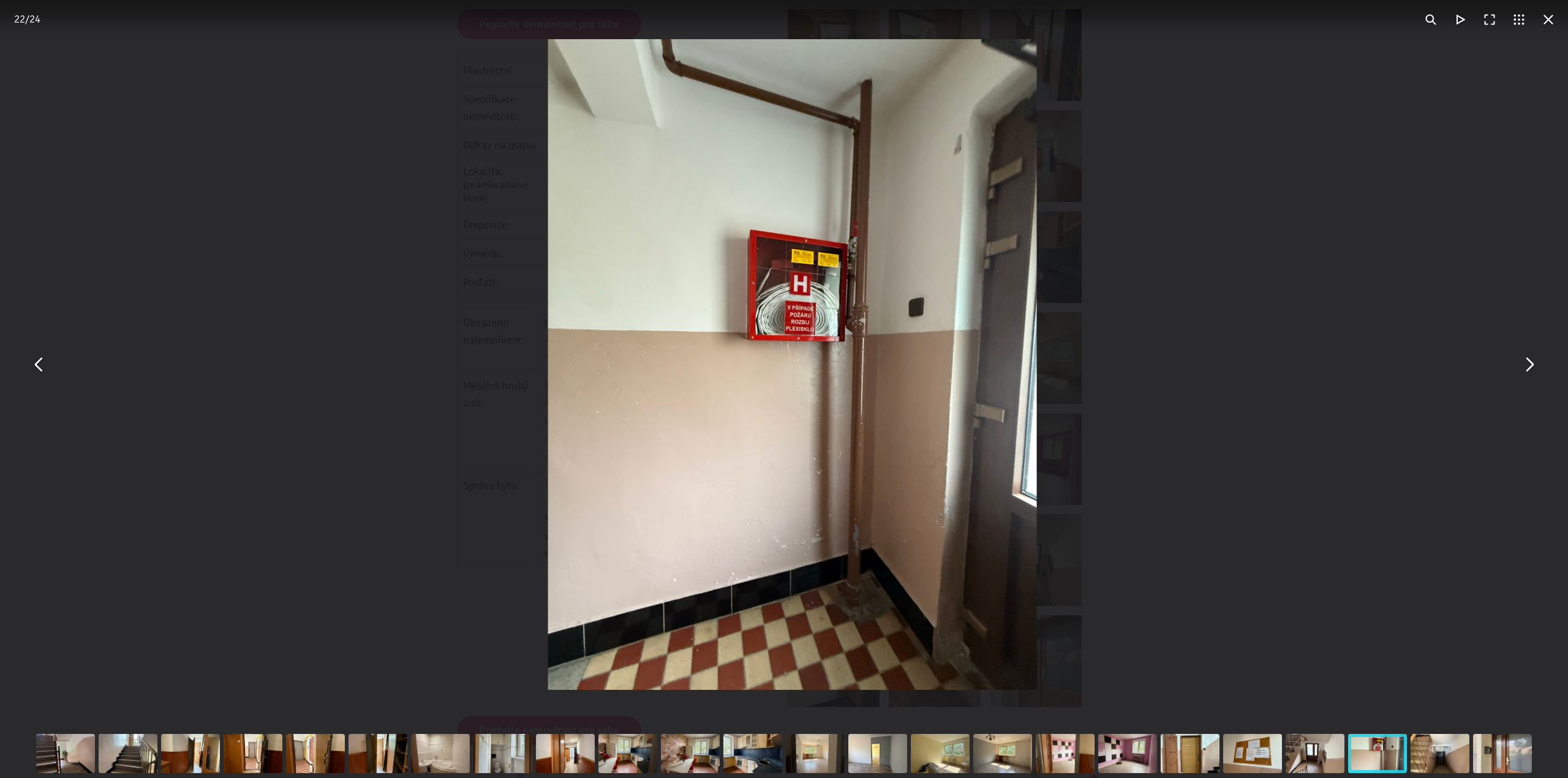
click at [1535, 364] on button "You can close this modal content with the ESC key" at bounding box center [1528, 365] width 29 height 29
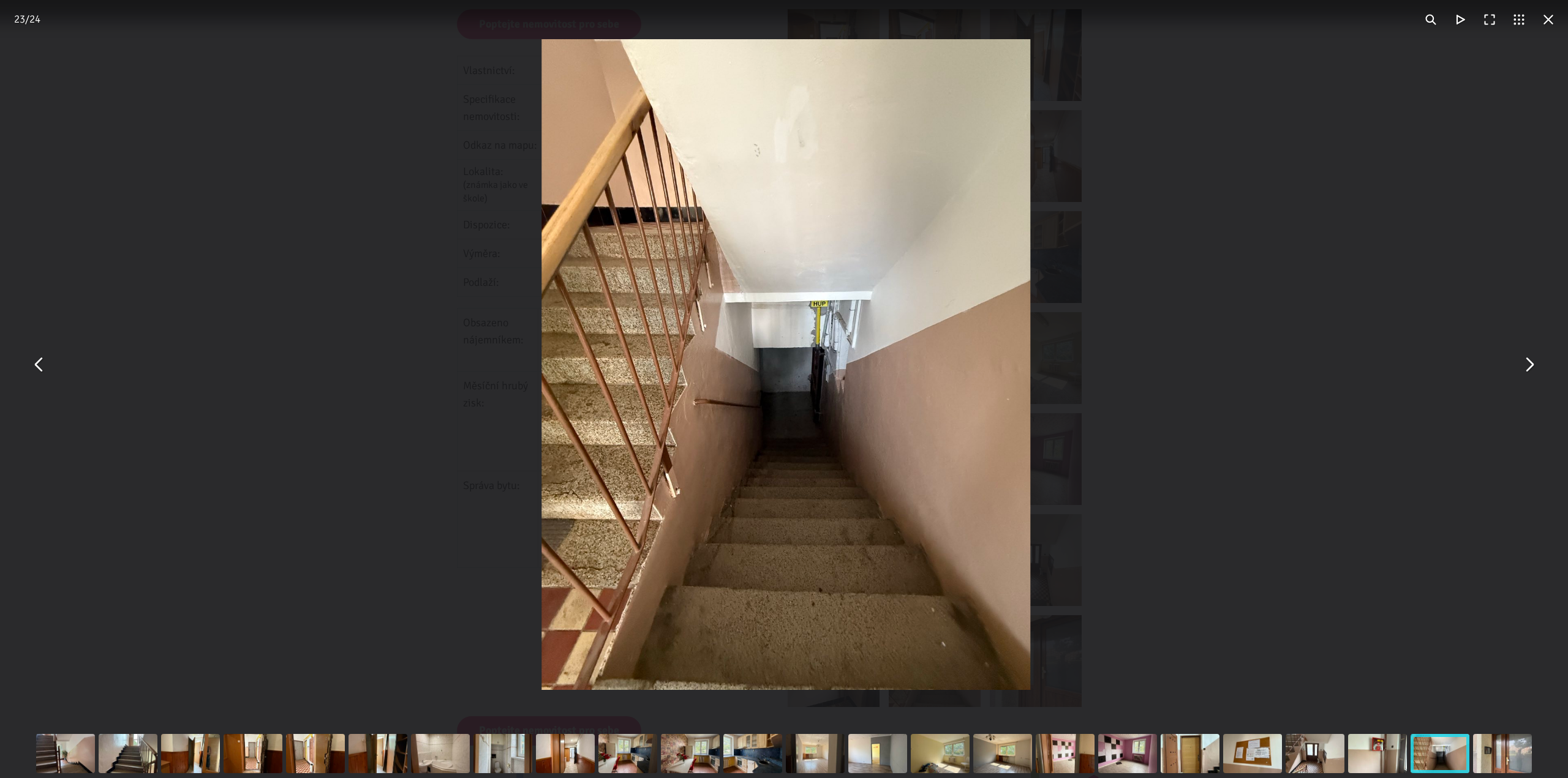
click at [1535, 364] on button "You can close this modal content with the ESC key" at bounding box center [1528, 365] width 29 height 29
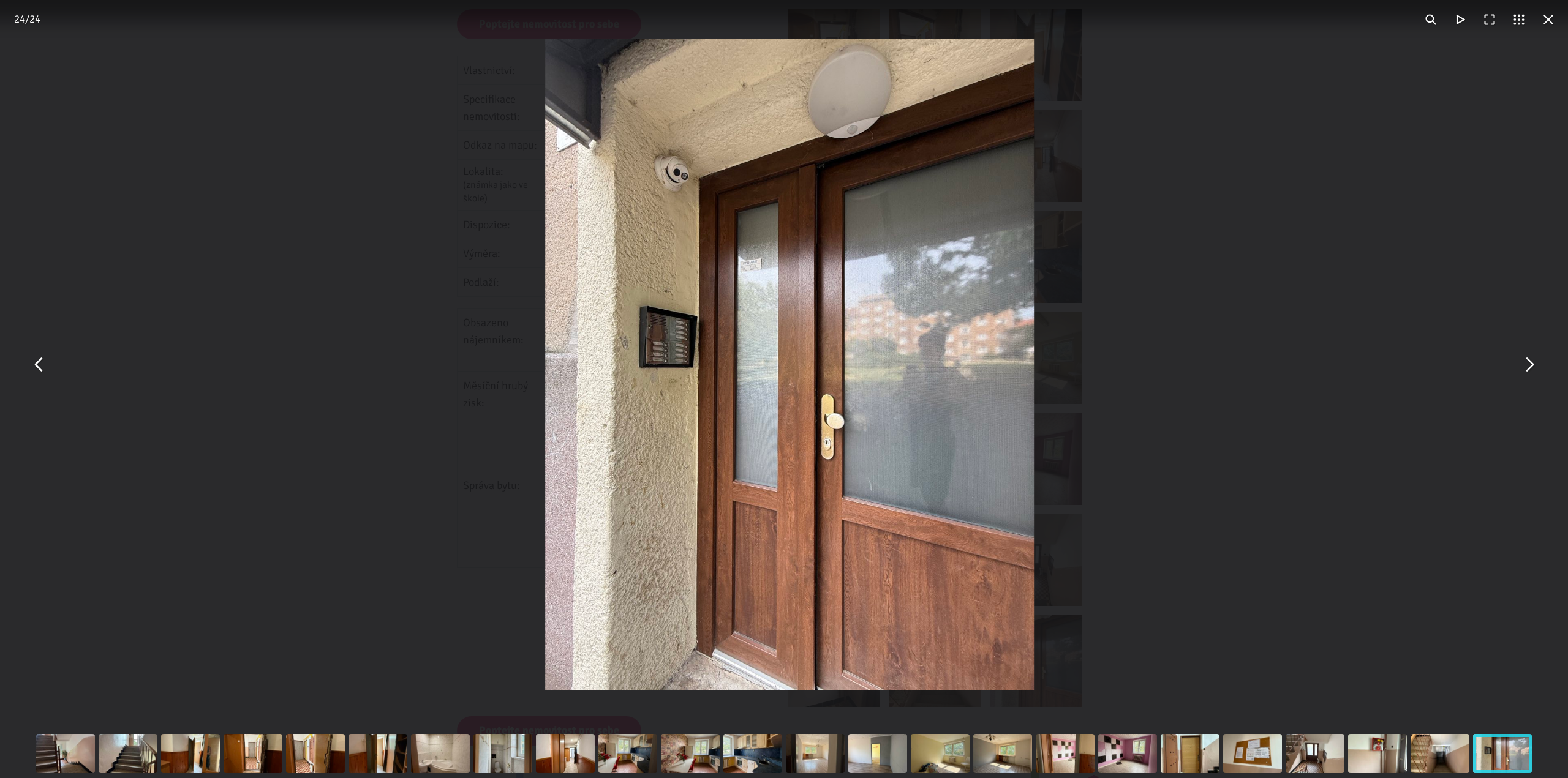
click at [1535, 364] on button "You can close this modal content with the ESC key" at bounding box center [1528, 365] width 29 height 29
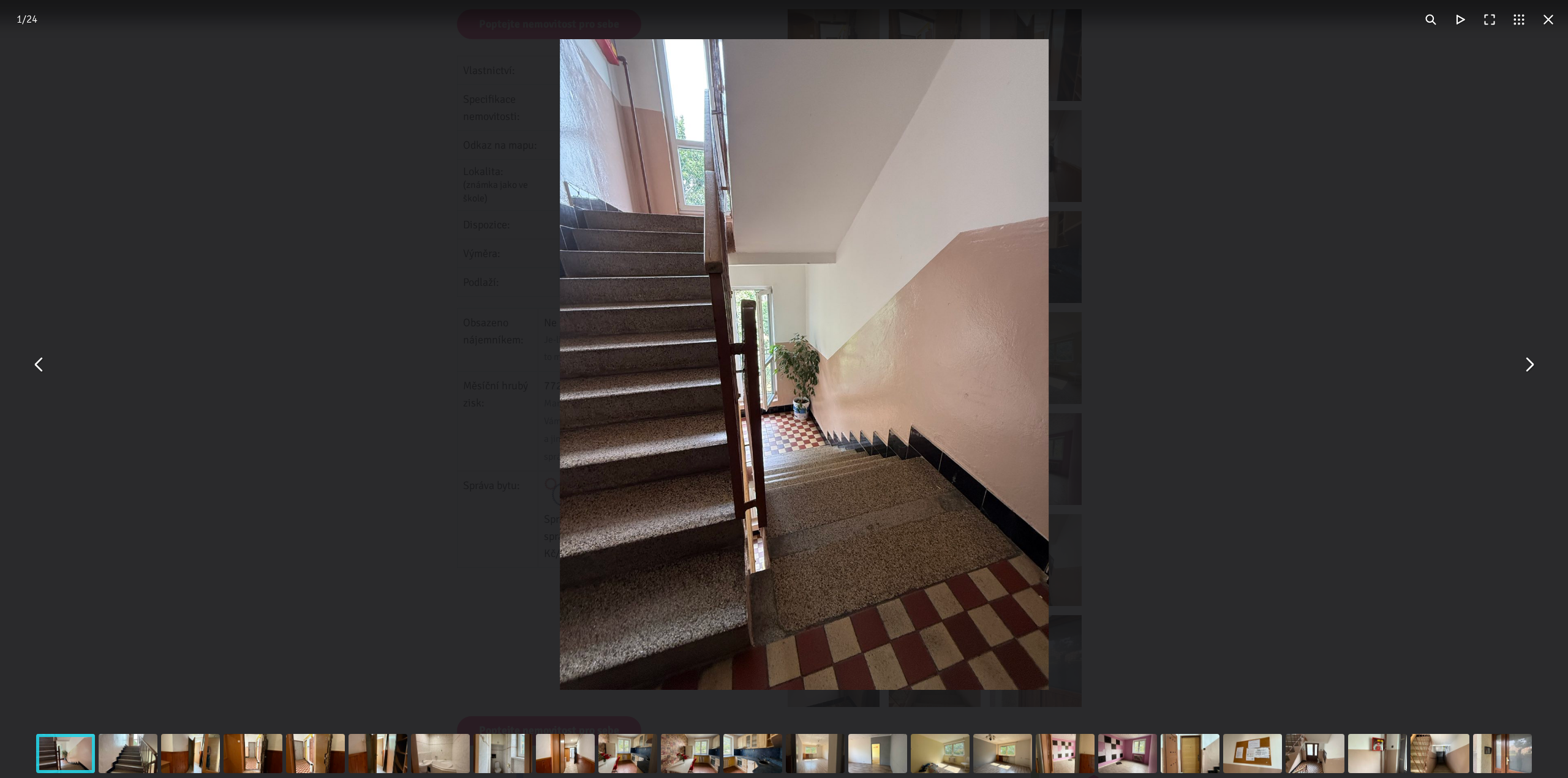
click at [1535, 364] on button "You can close this modal content with the ESC key" at bounding box center [1528, 365] width 29 height 29
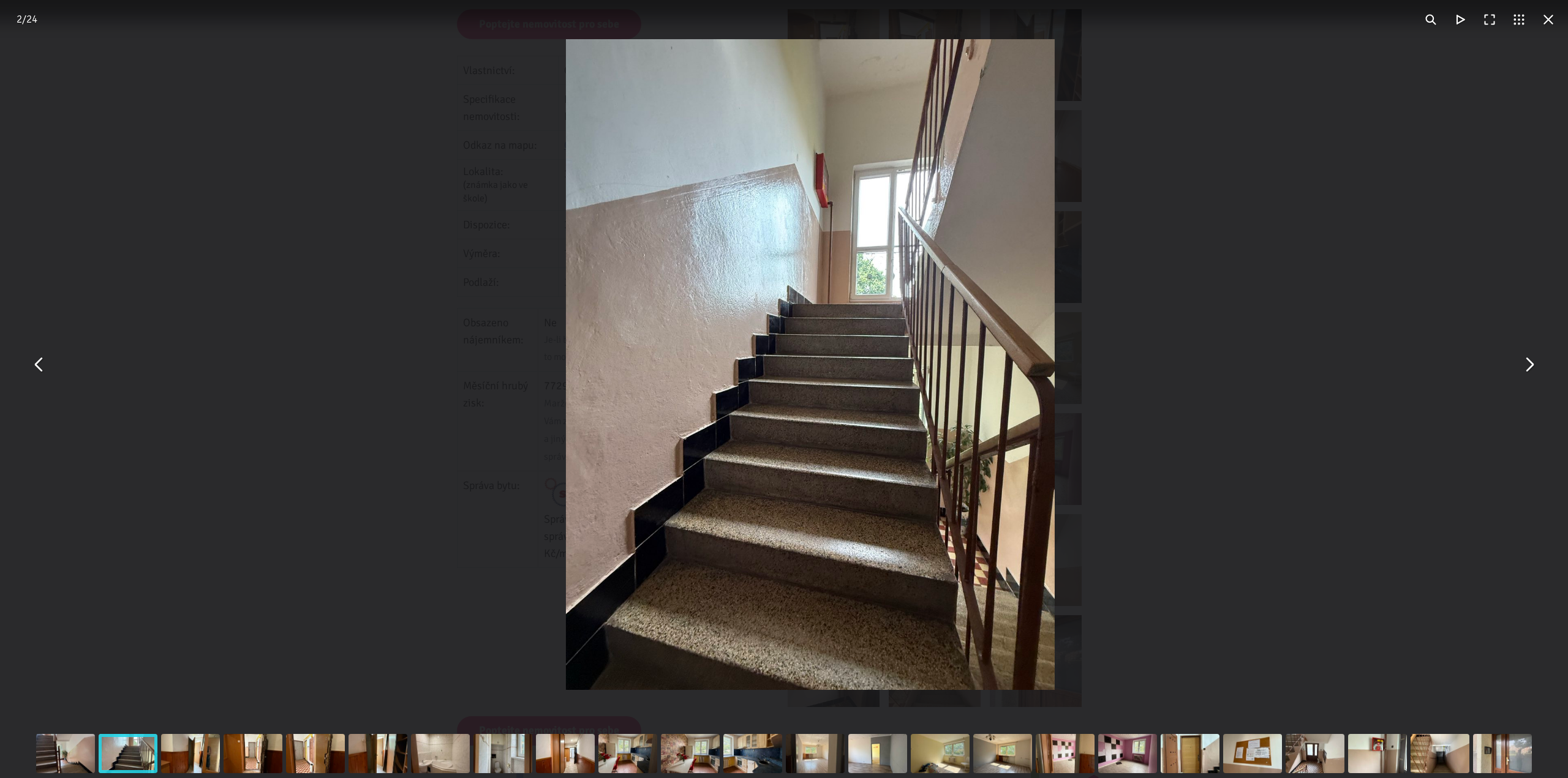
click at [1535, 364] on button "You can close this modal content with the ESC key" at bounding box center [1528, 365] width 29 height 29
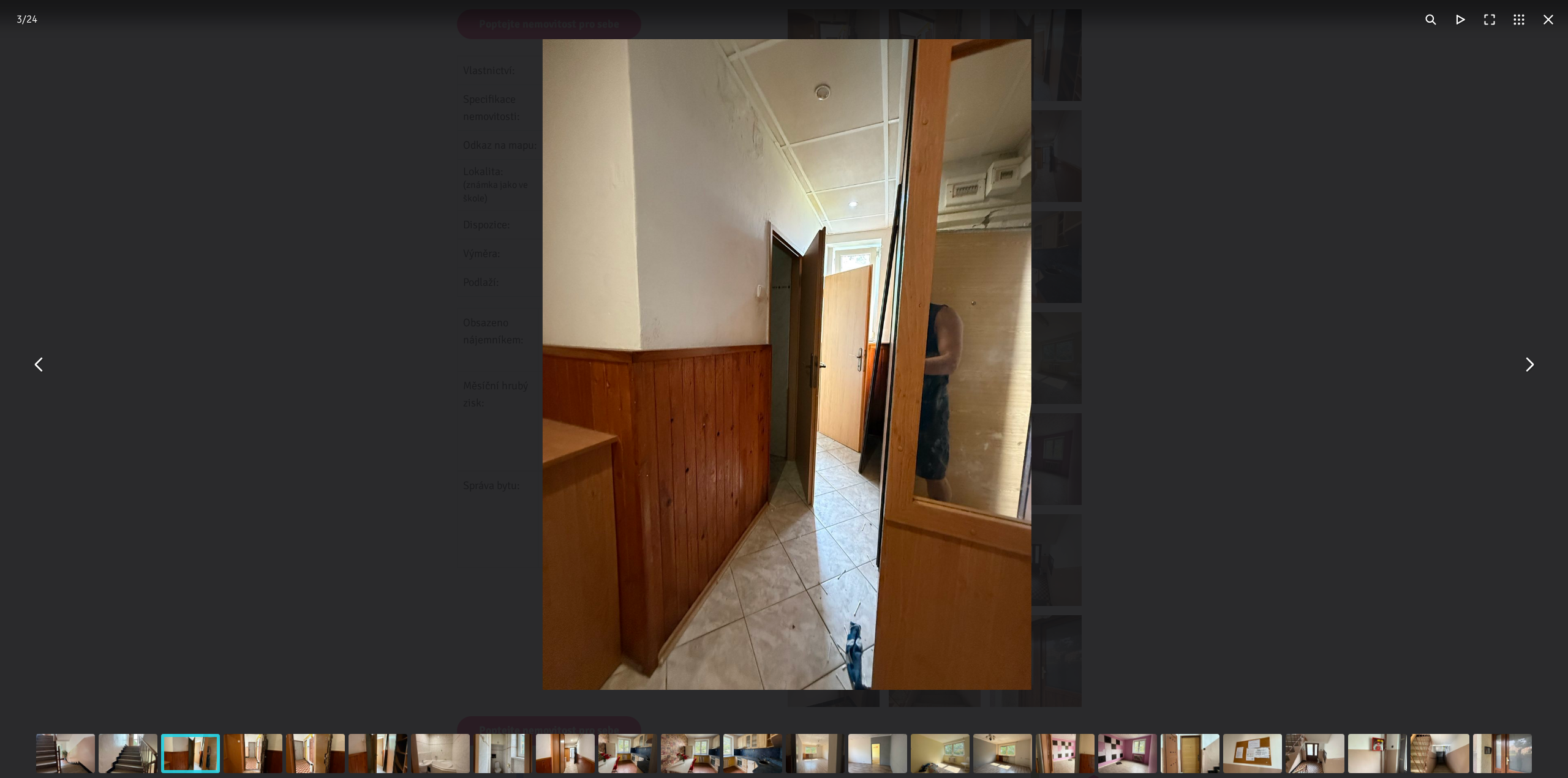
click at [1535, 364] on button "You can close this modal content with the ESC key" at bounding box center [1528, 365] width 29 height 29
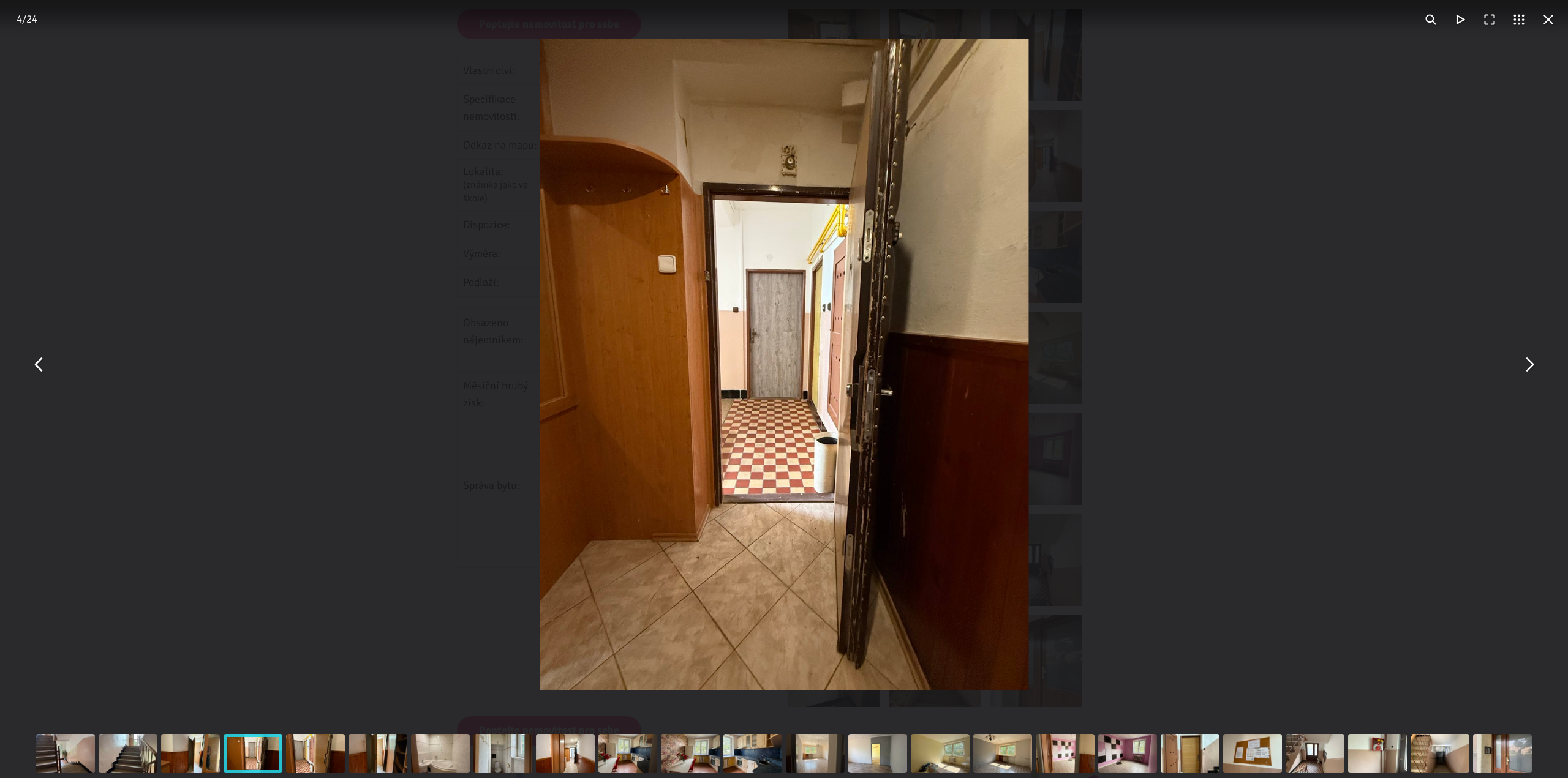
click at [1535, 364] on button "You can close this modal content with the ESC key" at bounding box center [1528, 365] width 29 height 29
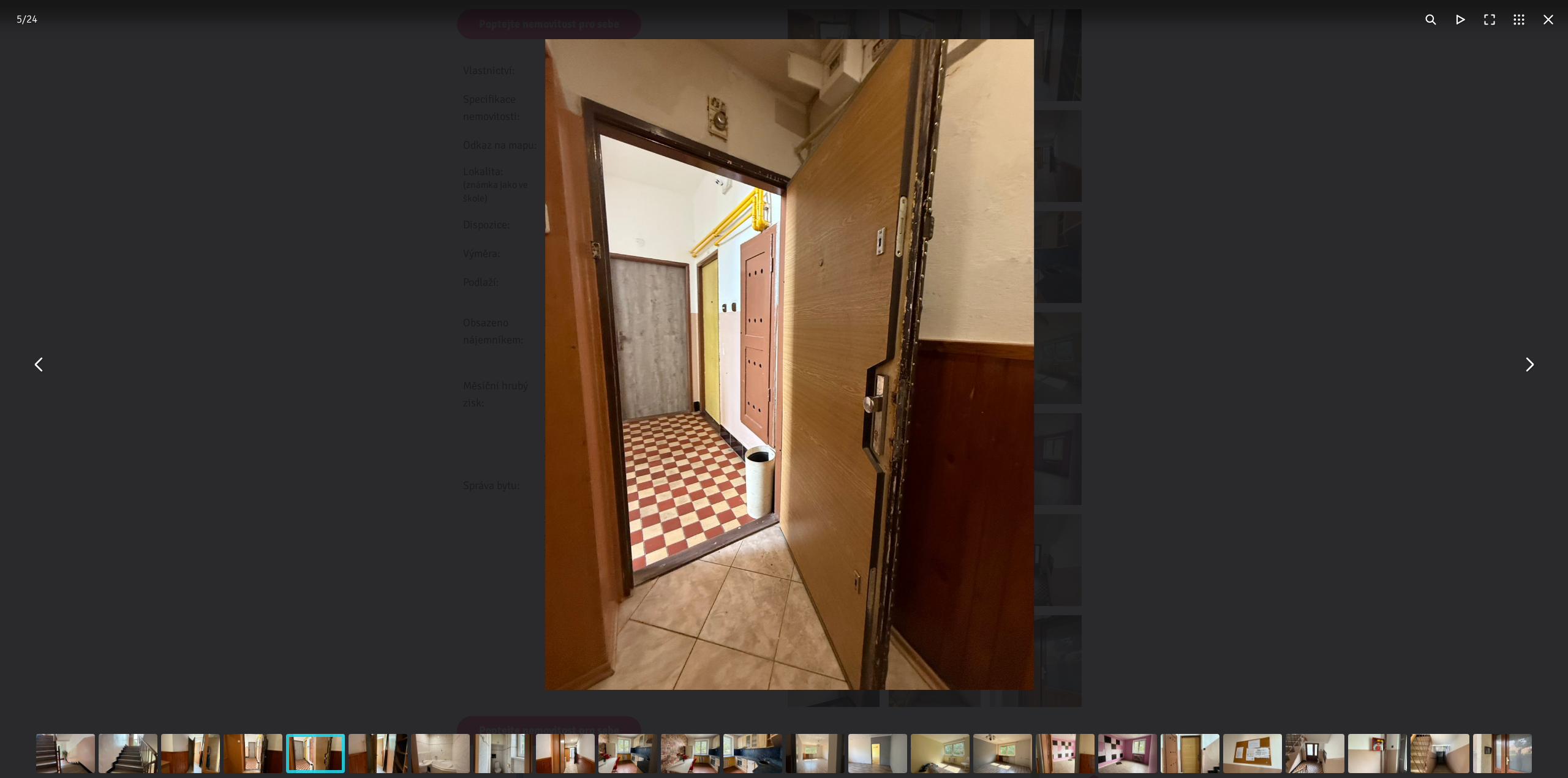
click at [1535, 364] on button "You can close this modal content with the ESC key" at bounding box center [1528, 365] width 29 height 29
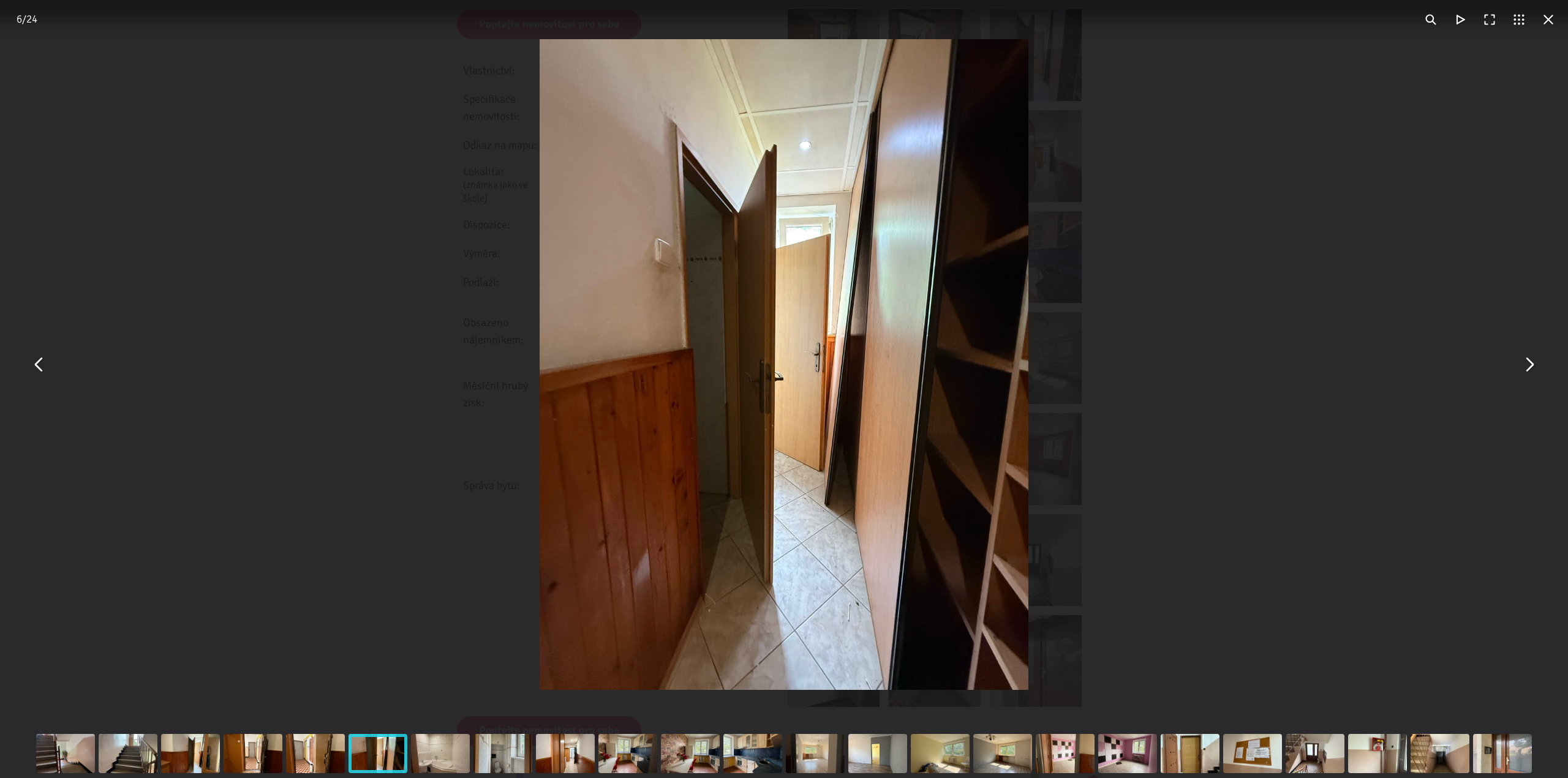
click at [1535, 364] on button "You can close this modal content with the ESC key" at bounding box center [1528, 365] width 29 height 29
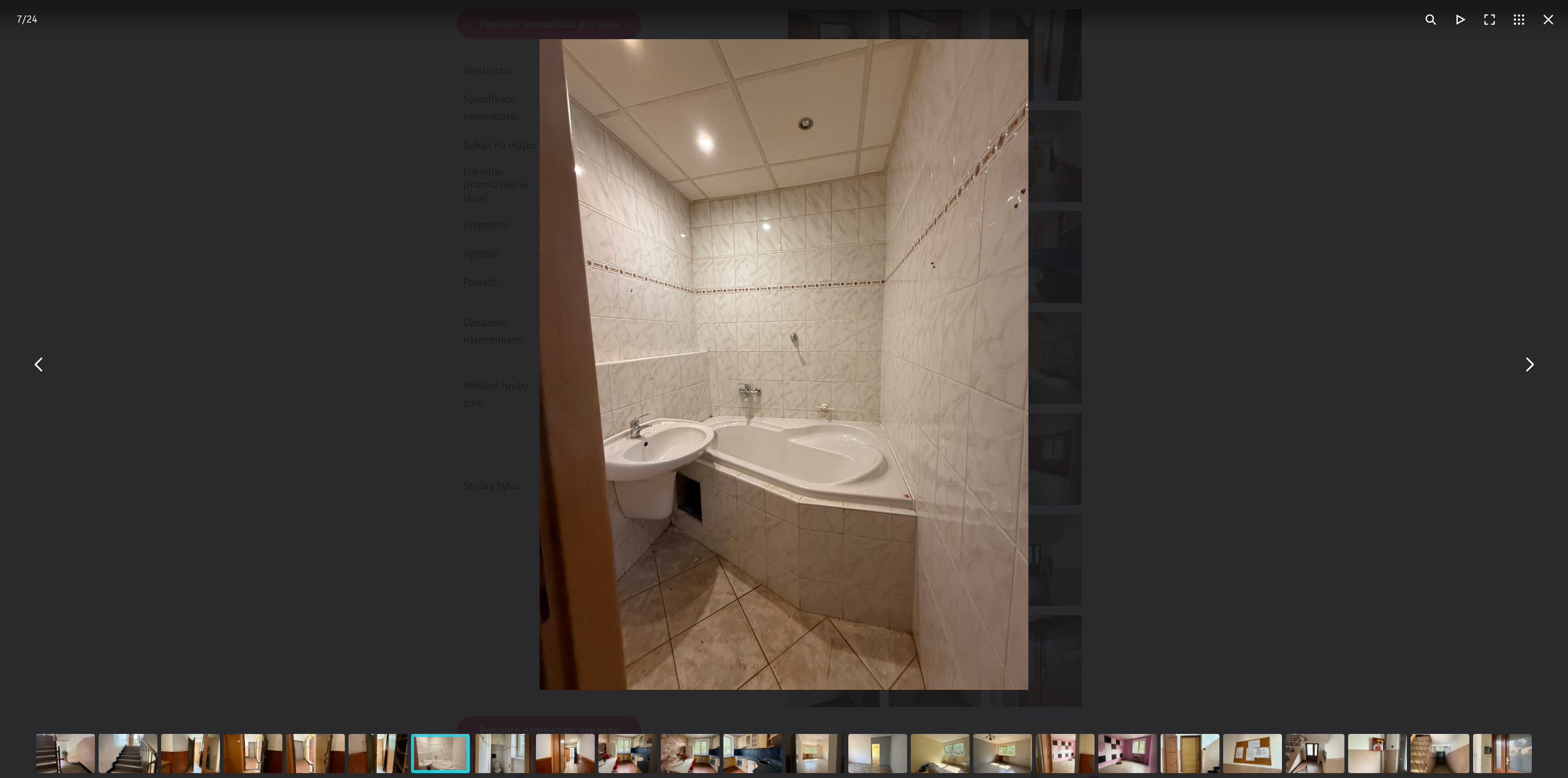
click at [1535, 364] on button "You can close this modal content with the ESC key" at bounding box center [1528, 365] width 29 height 29
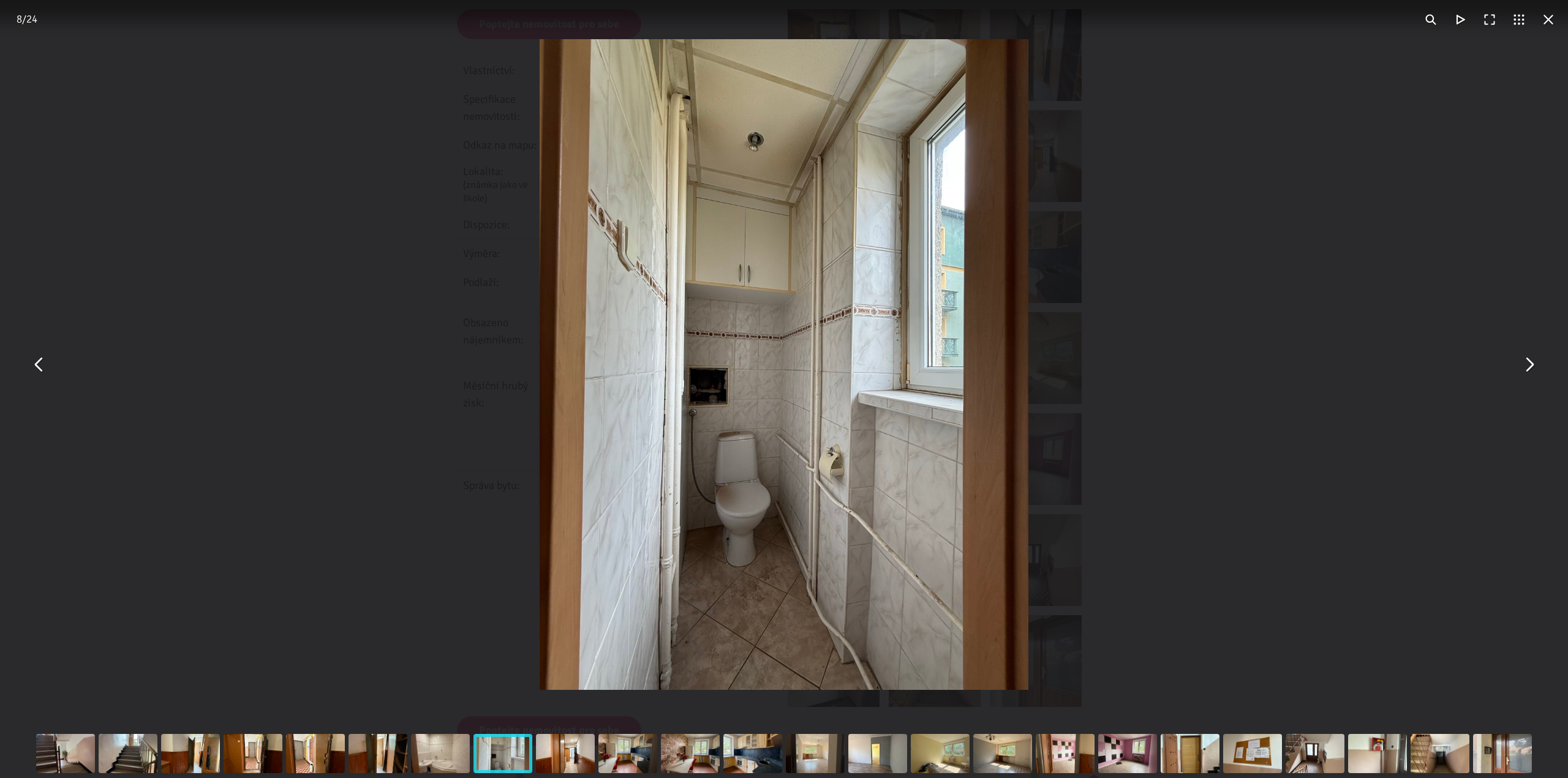
click at [1535, 364] on button "You can close this modal content with the ESC key" at bounding box center [1528, 365] width 29 height 29
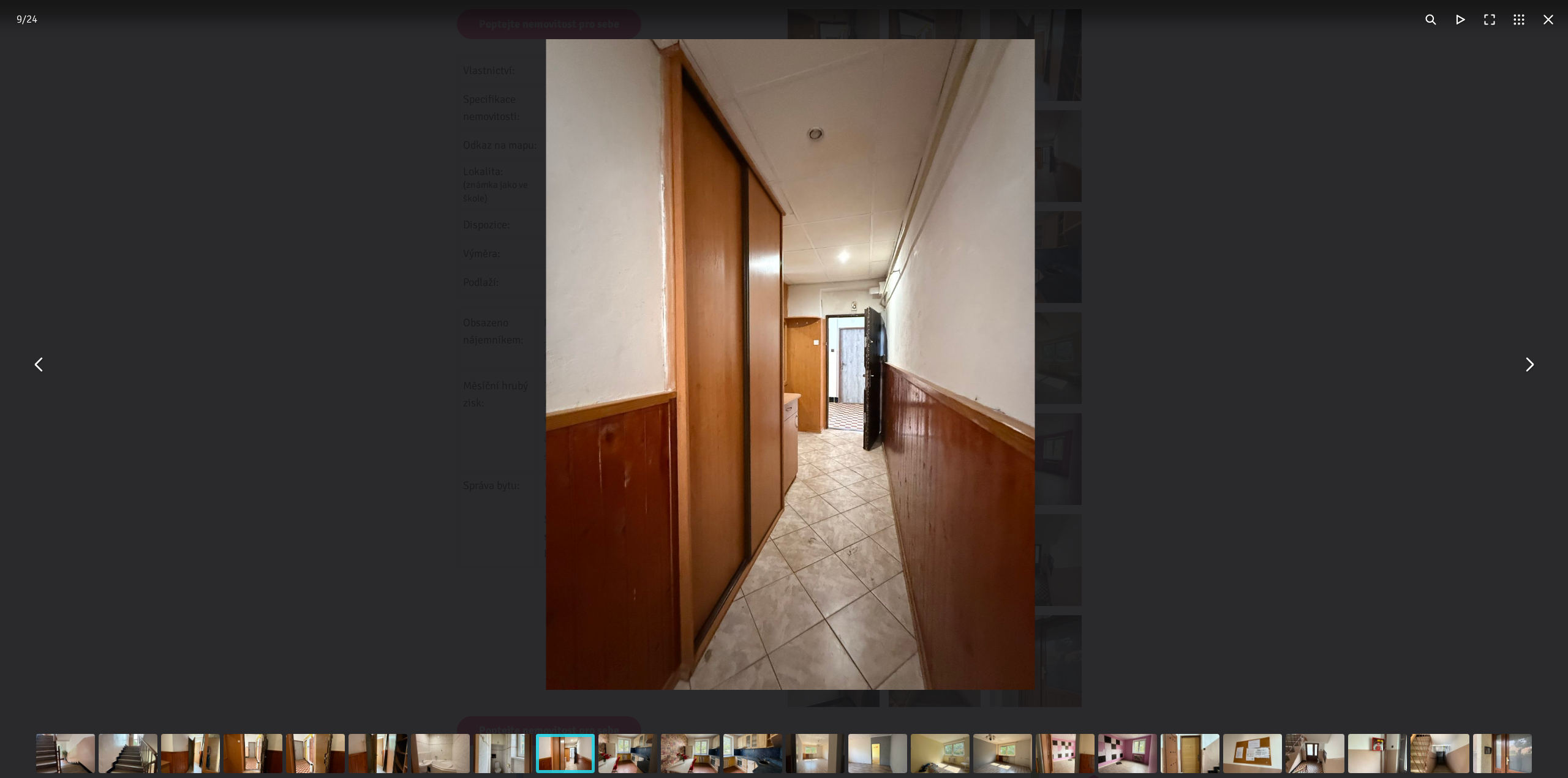
click at [1535, 364] on button "You can close this modal content with the ESC key" at bounding box center [1528, 365] width 29 height 29
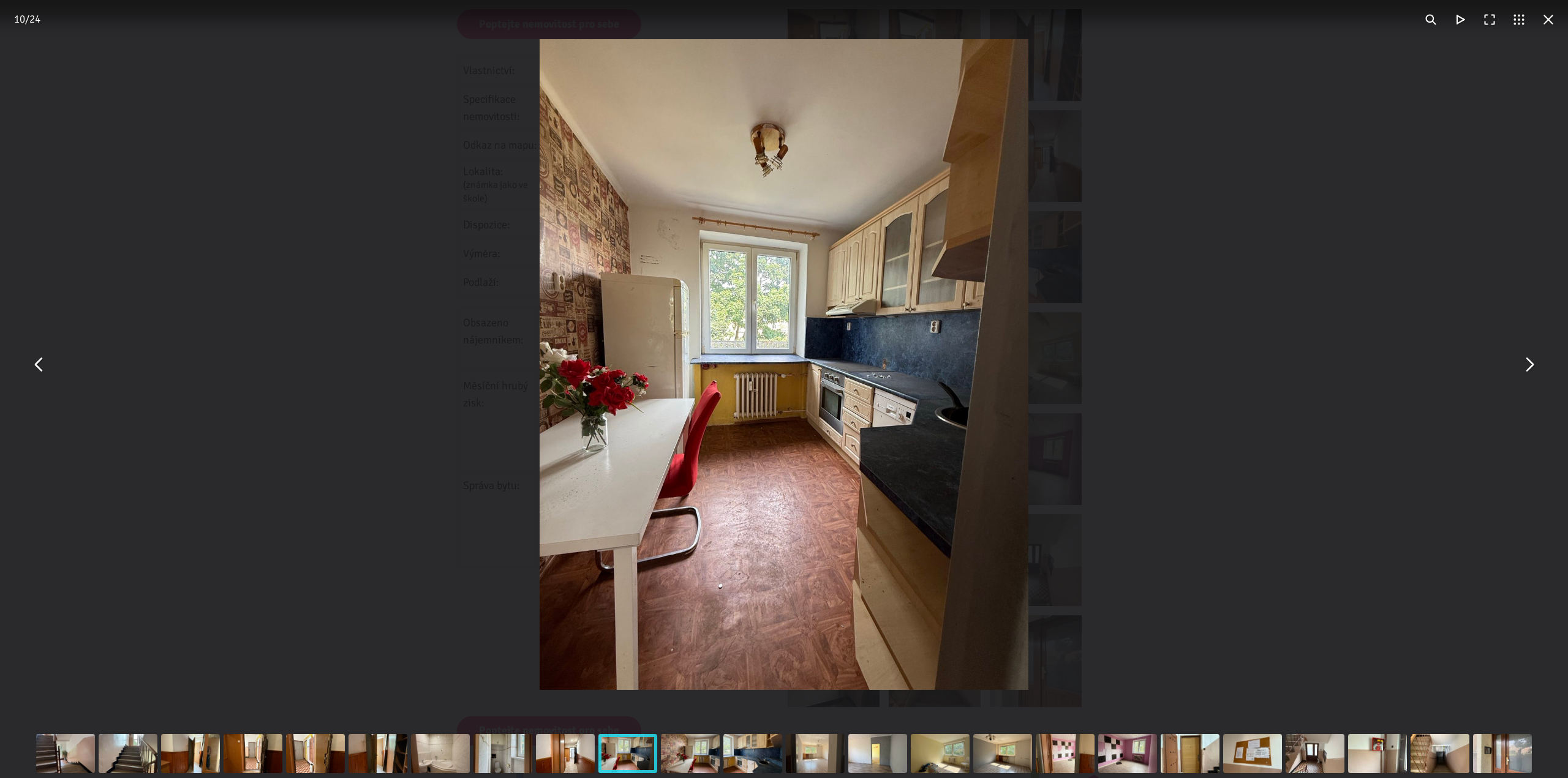
click at [1535, 364] on button "You can close this modal content with the ESC key" at bounding box center [1528, 365] width 29 height 29
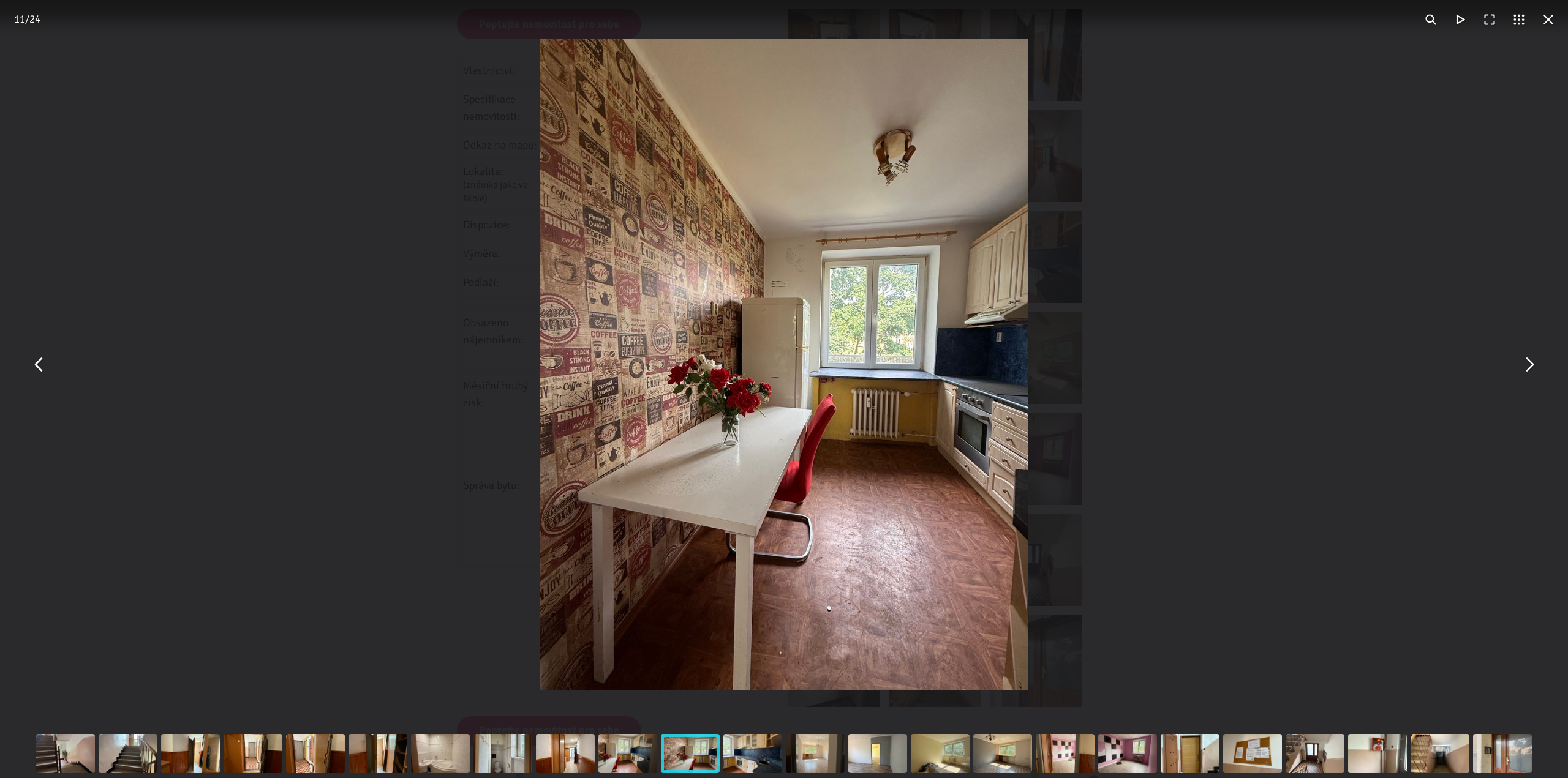
click at [1535, 364] on button "You can close this modal content with the ESC key" at bounding box center [1528, 365] width 29 height 29
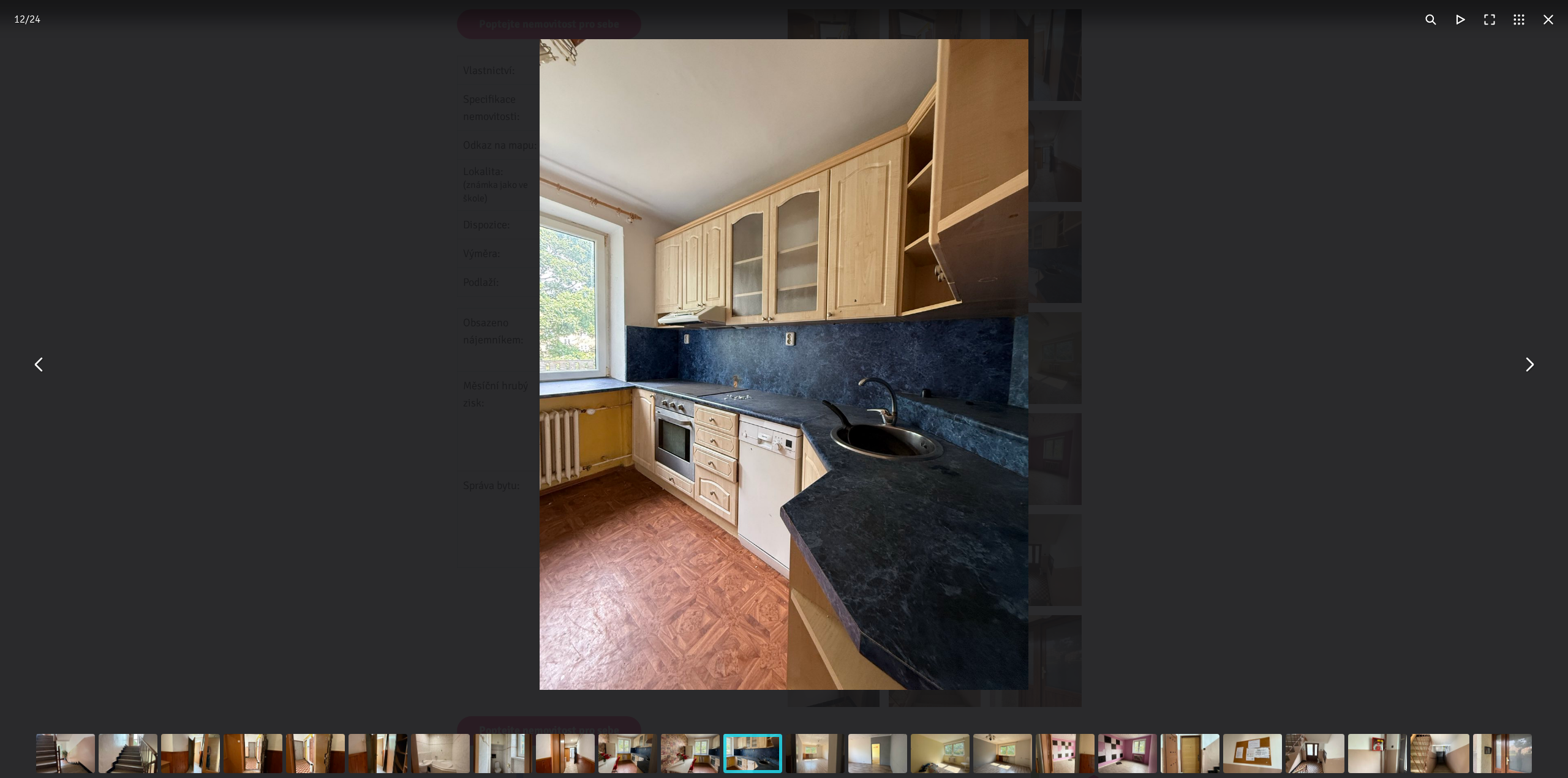
click at [1535, 364] on button "You can close this modal content with the ESC key" at bounding box center [1528, 365] width 29 height 29
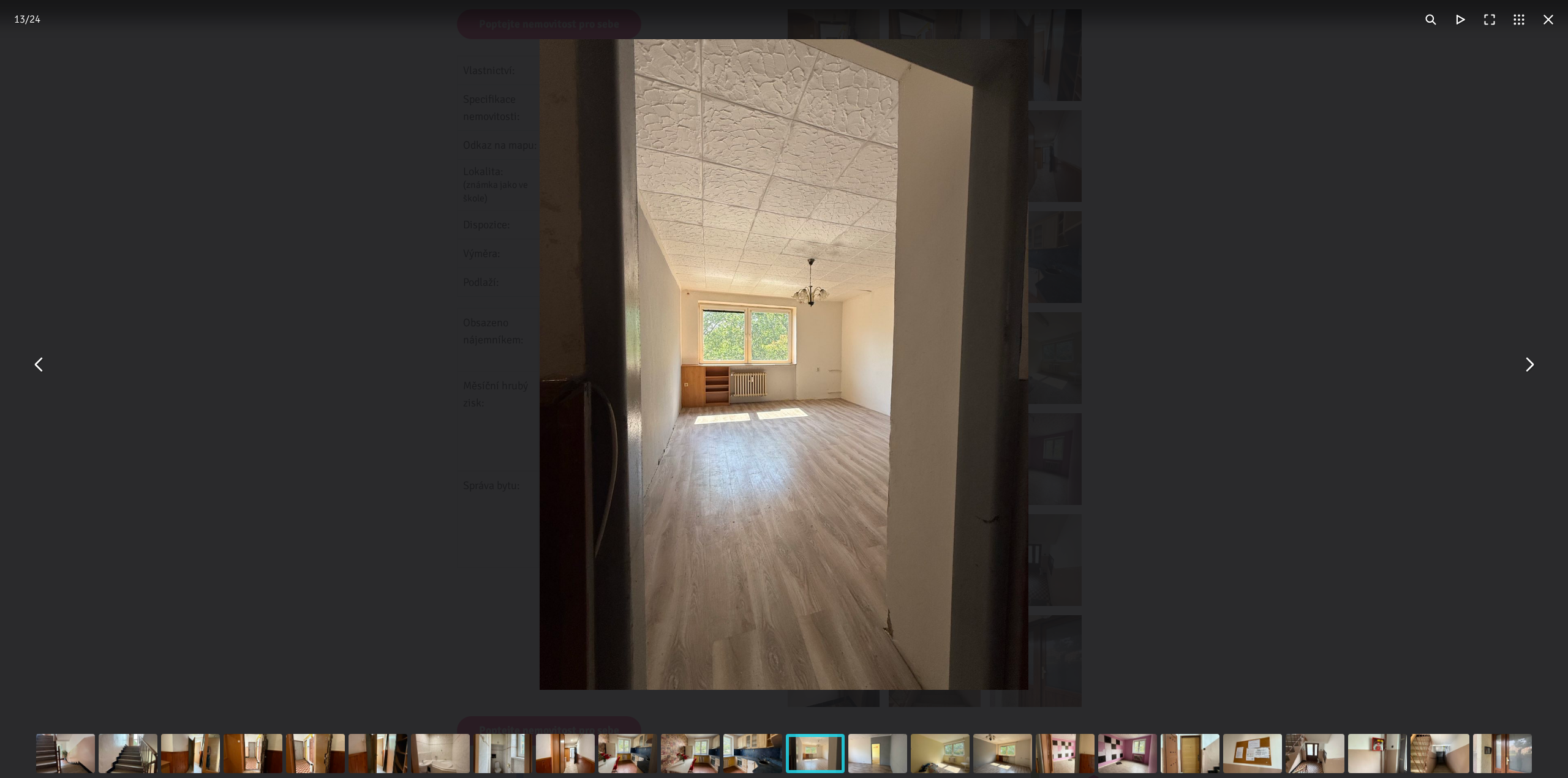
click at [1535, 364] on button "You can close this modal content with the ESC key" at bounding box center [1528, 365] width 29 height 29
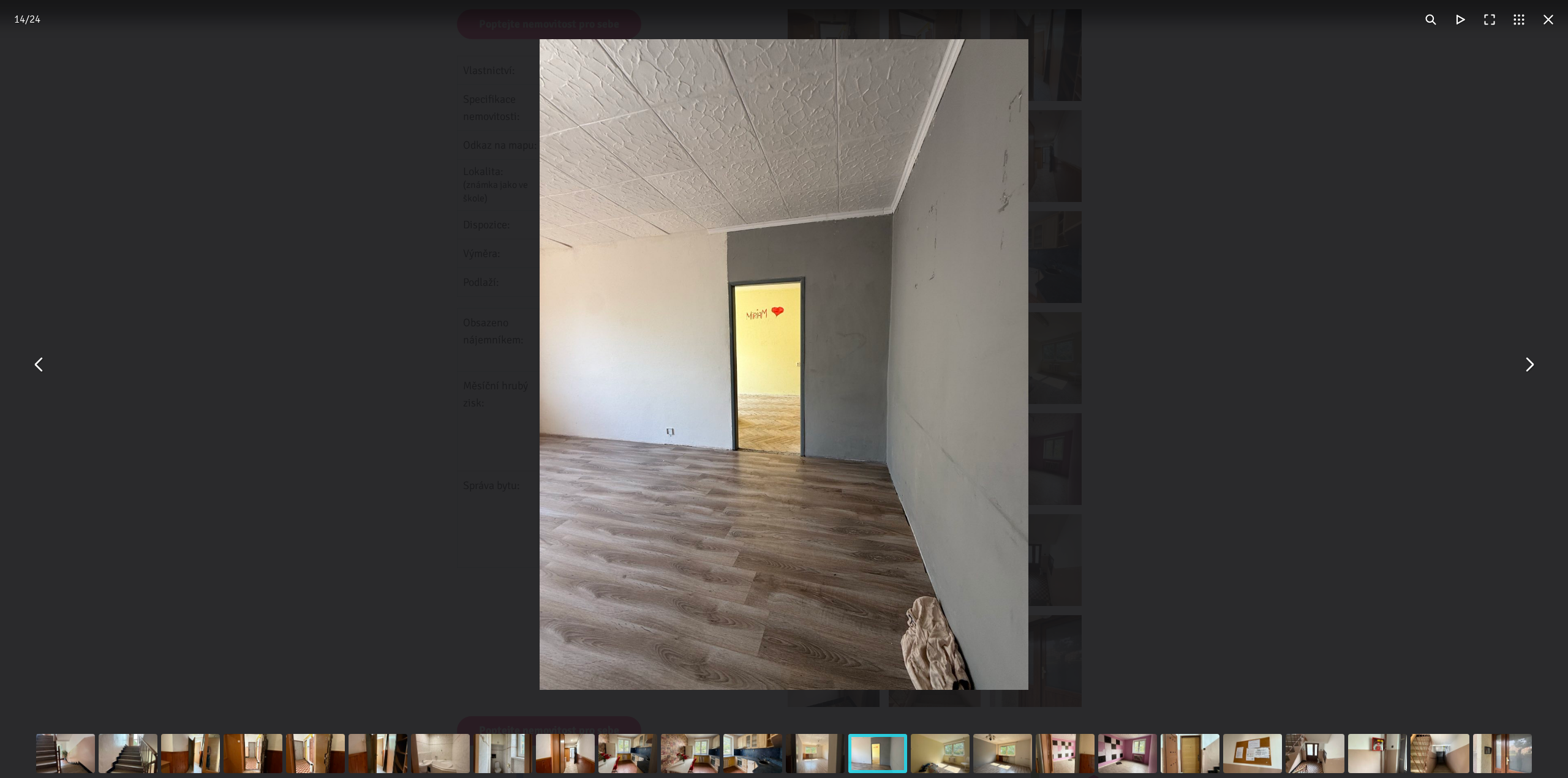
click at [1531, 365] on button "You can close this modal content with the ESC key" at bounding box center [1528, 365] width 29 height 29
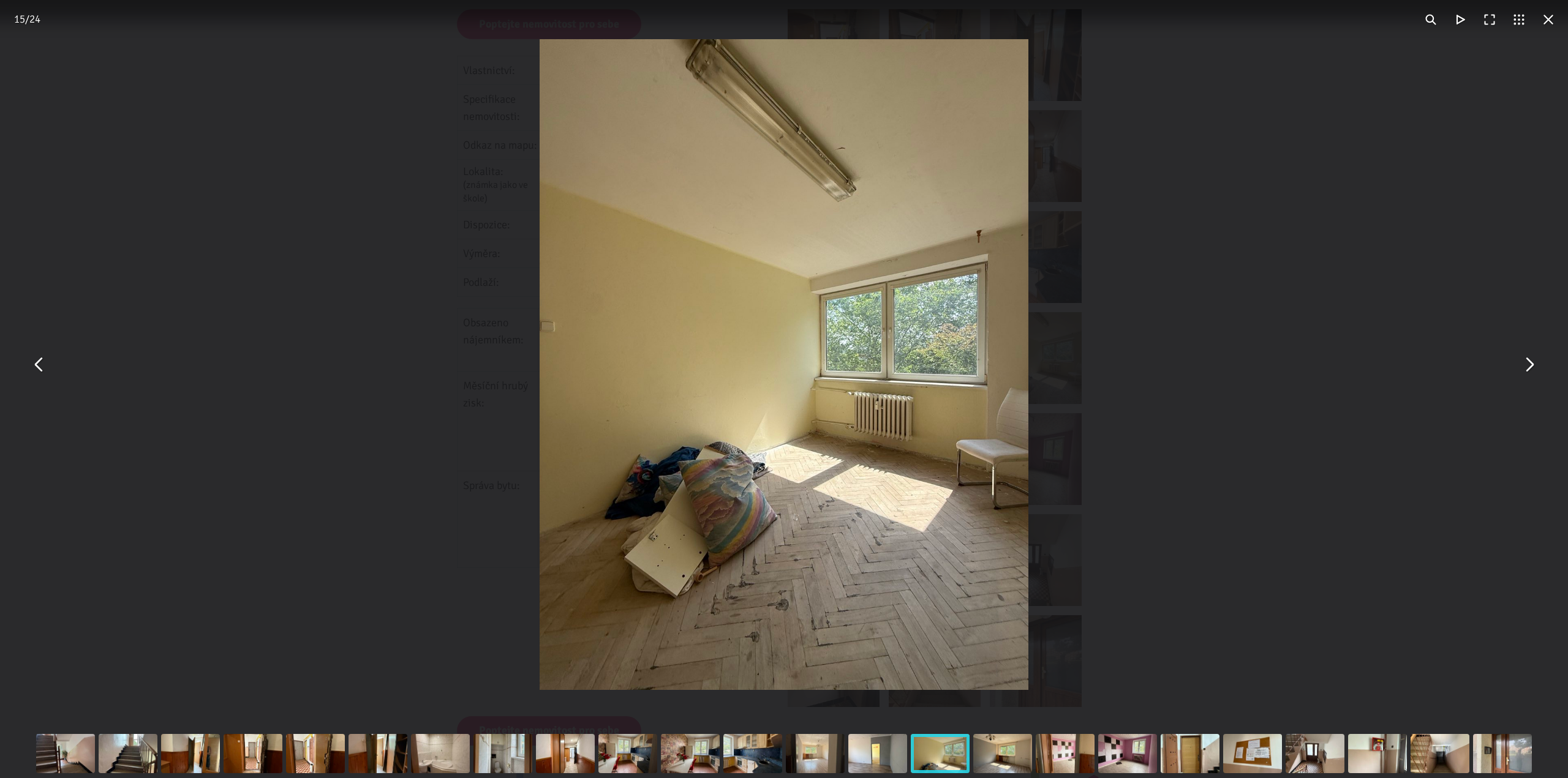
click at [1530, 366] on button "You can close this modal content with the ESC key" at bounding box center [1528, 365] width 29 height 29
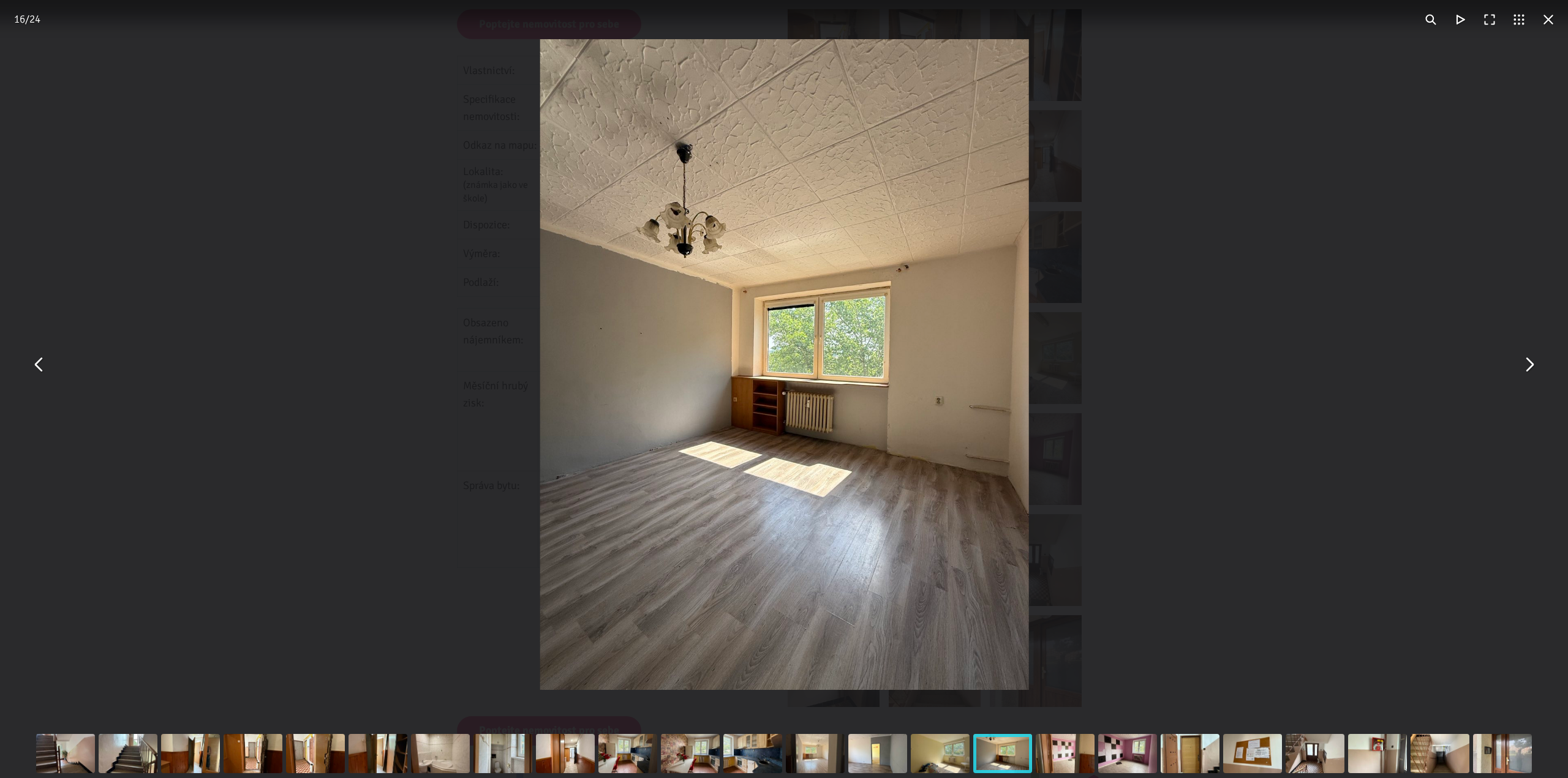
click at [1530, 366] on button "You can close this modal content with the ESC key" at bounding box center [1528, 365] width 29 height 29
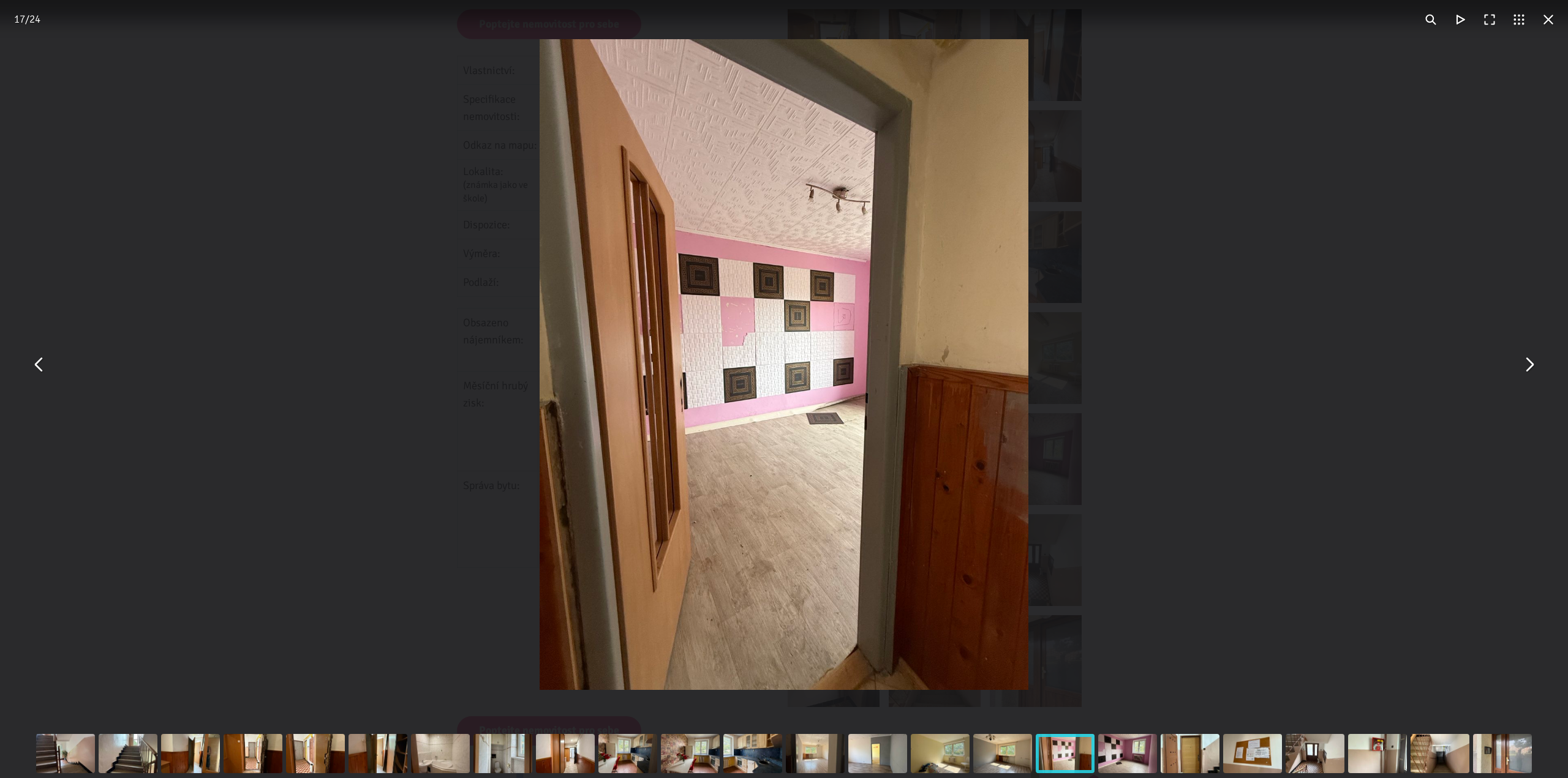
click at [1553, 35] on div "17 / 24" at bounding box center [784, 19] width 1568 height 39
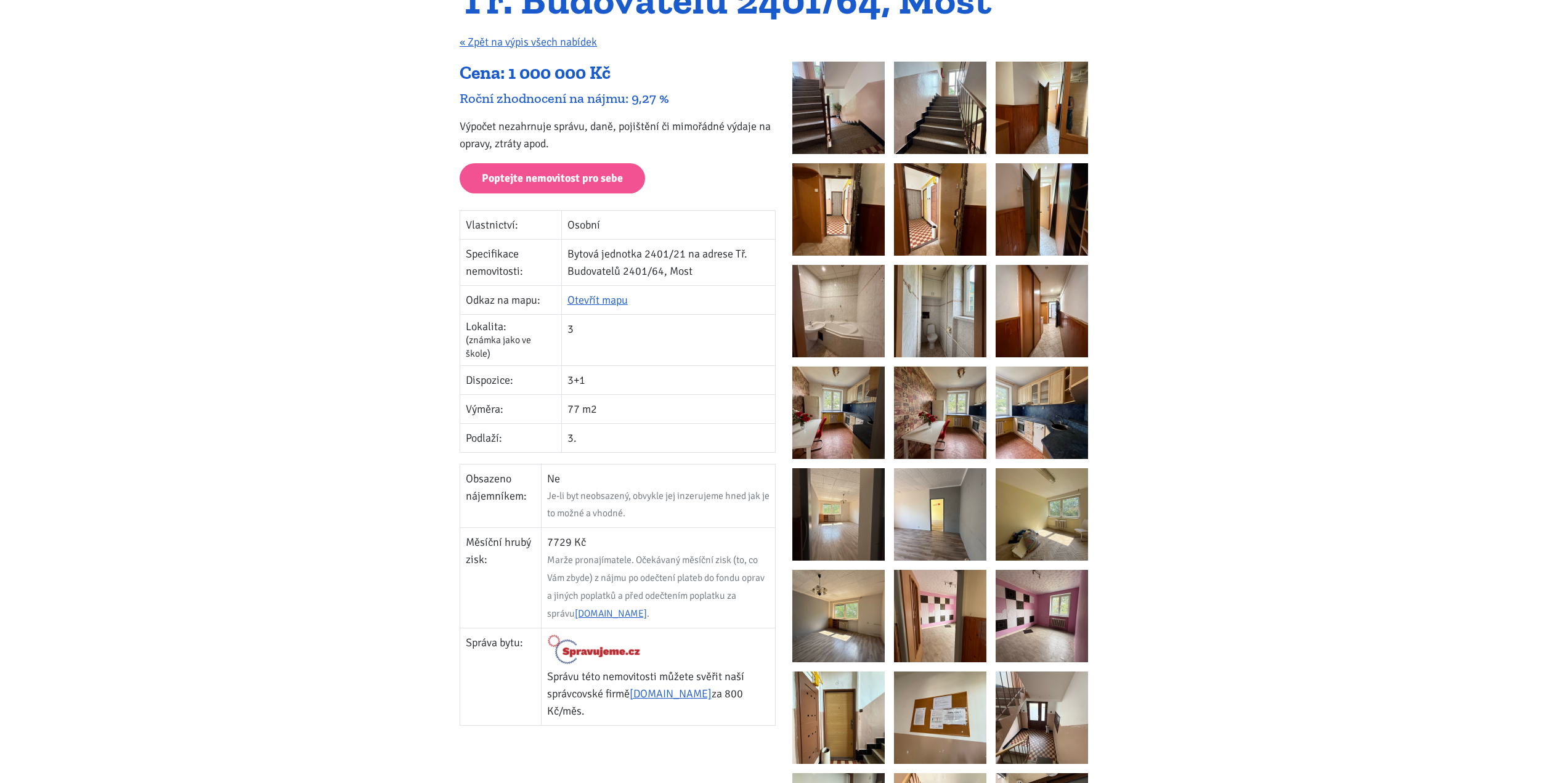
scroll to position [62, 0]
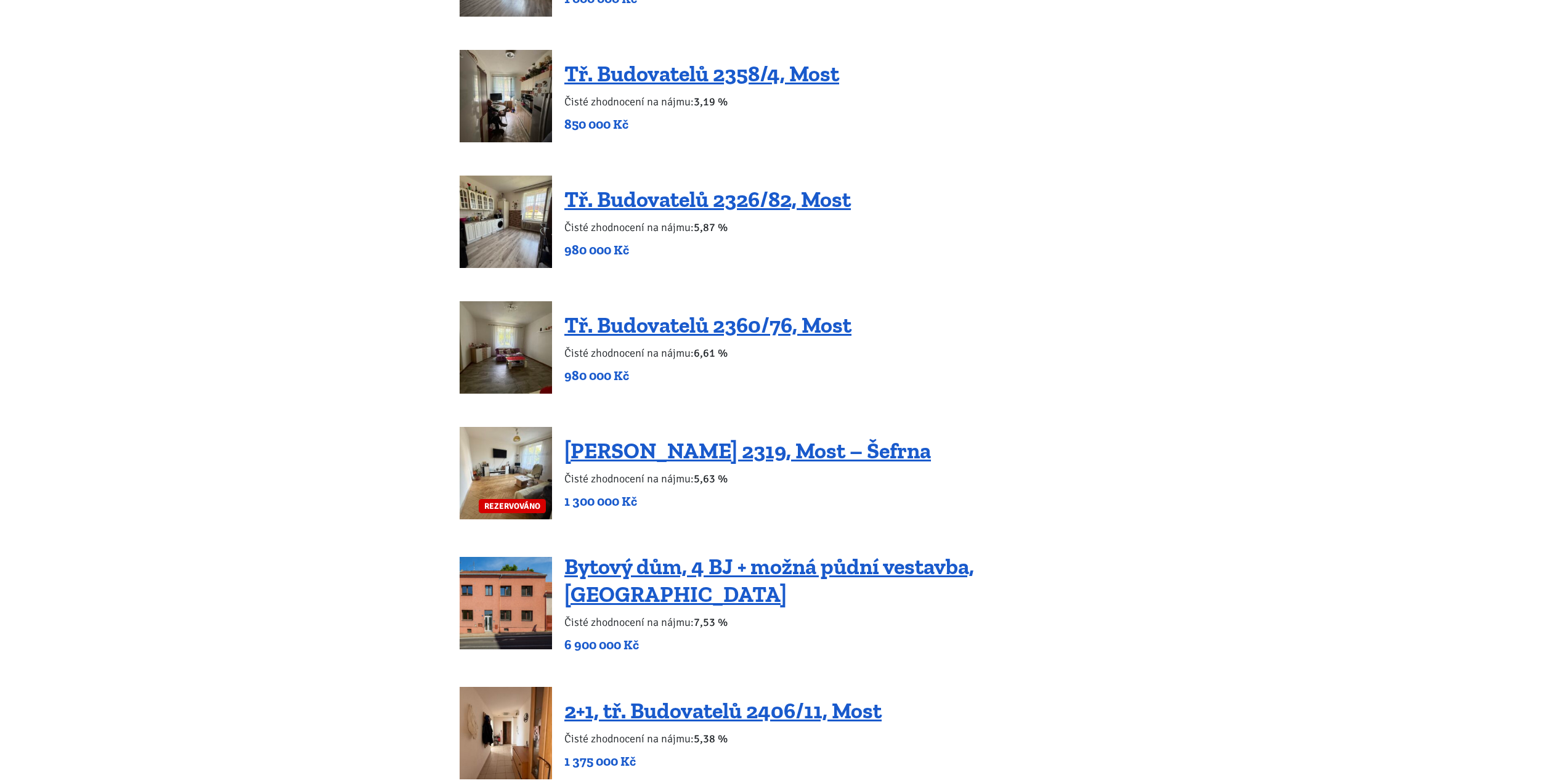
scroll to position [1417, 0]
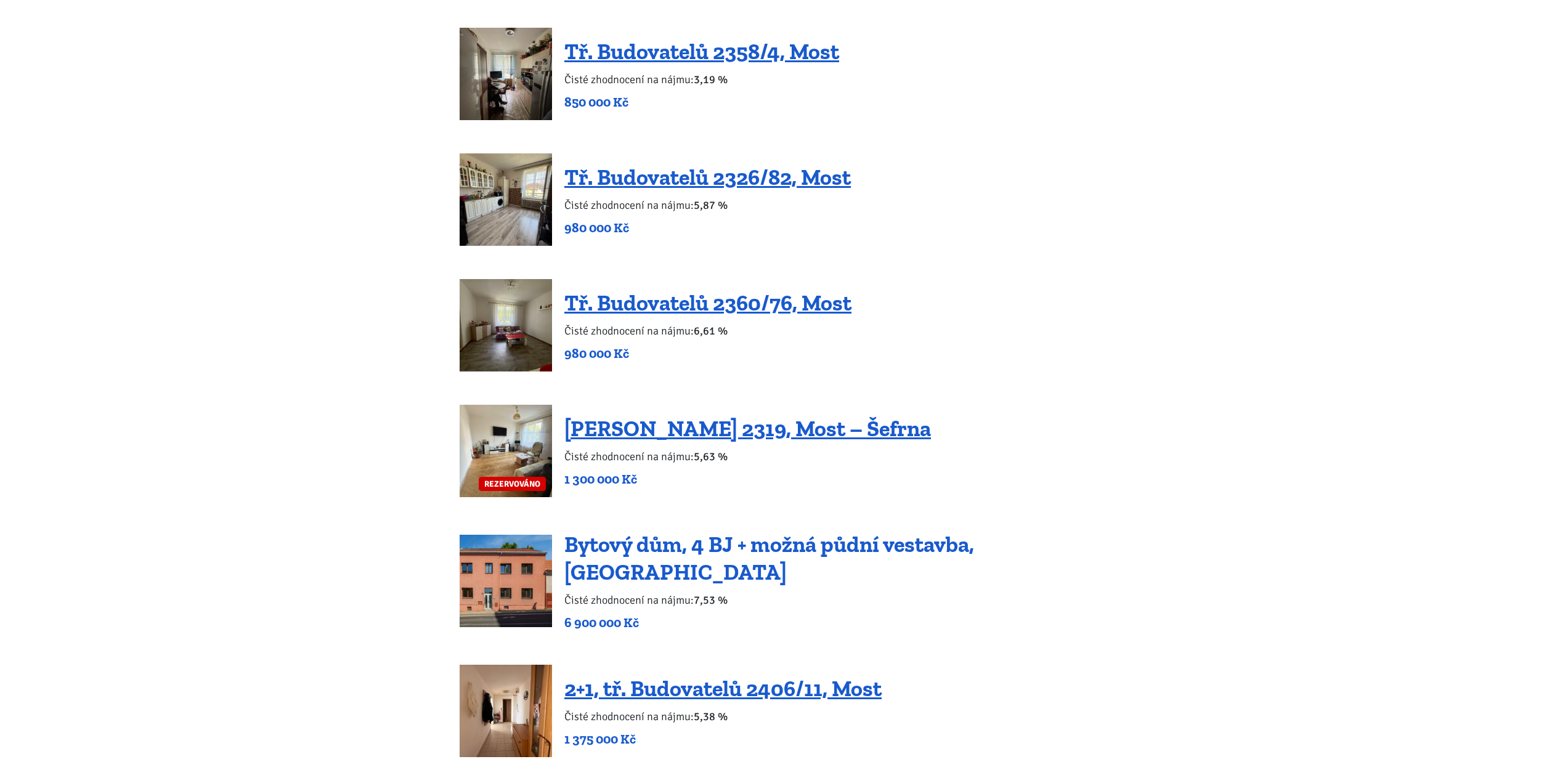
click at [862, 547] on link "Bytový dům, 4 BJ + možná půdní vestavba, [GEOGRAPHIC_DATA]" at bounding box center [769, 558] width 410 height 54
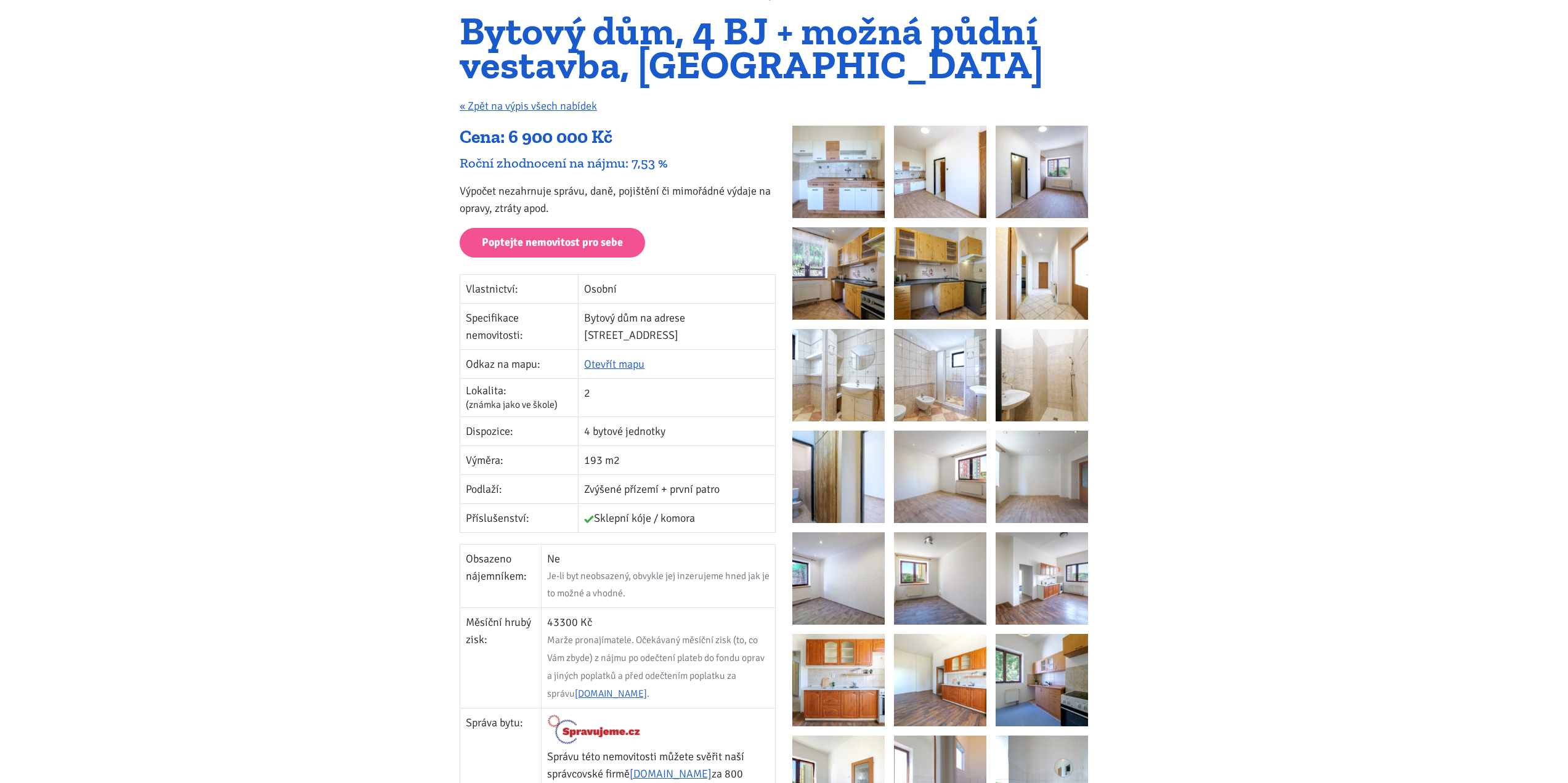
scroll to position [185, 0]
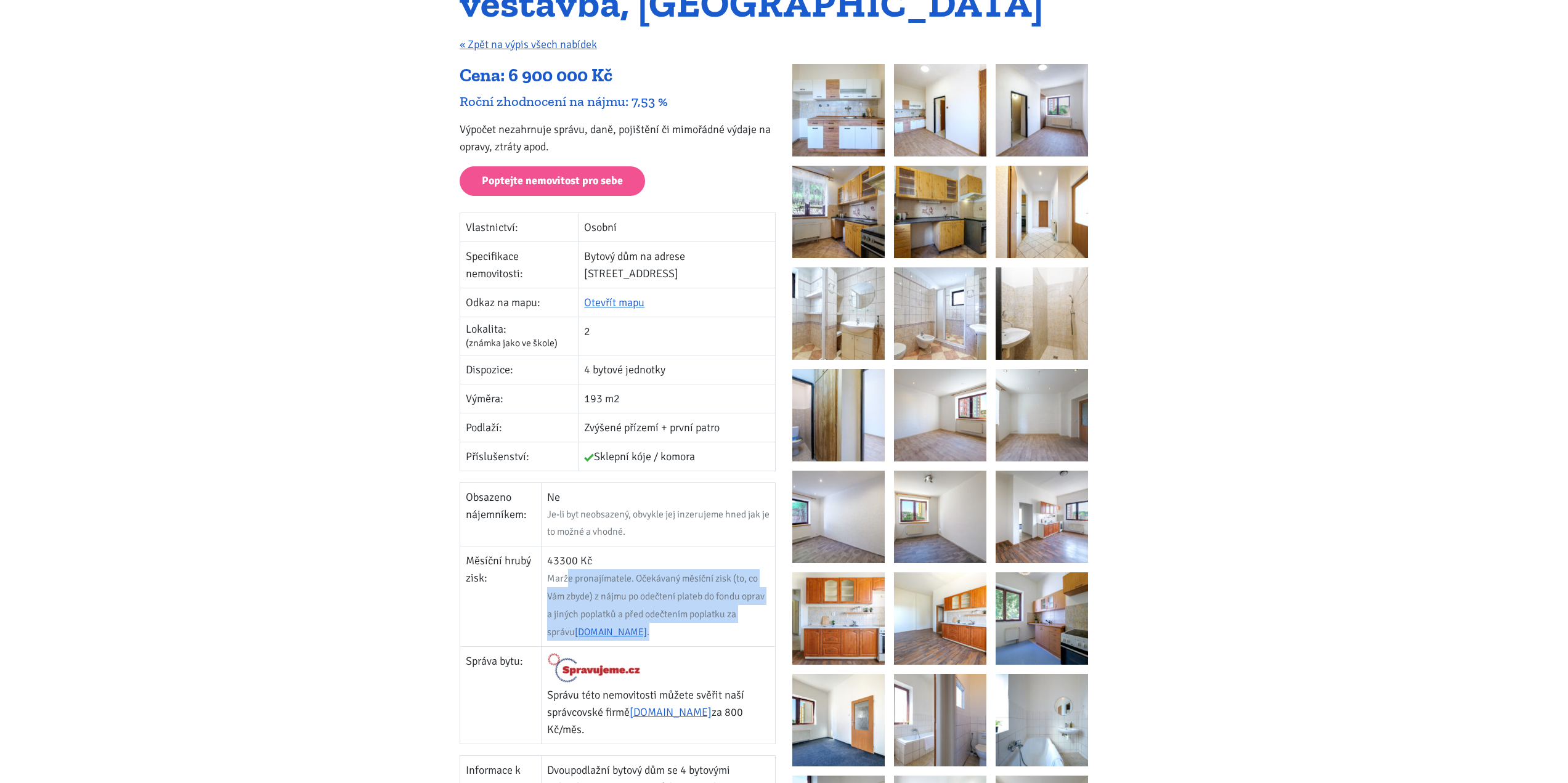
drag, startPoint x: 569, startPoint y: 562, endPoint x: 669, endPoint y: 612, distance: 111.8
click at [669, 612] on td "43300 Kč Marže pronajímatele. Očekávaný měsíční zisk (to, co Vám zbyde) z nájmu…" at bounding box center [658, 597] width 234 height 100
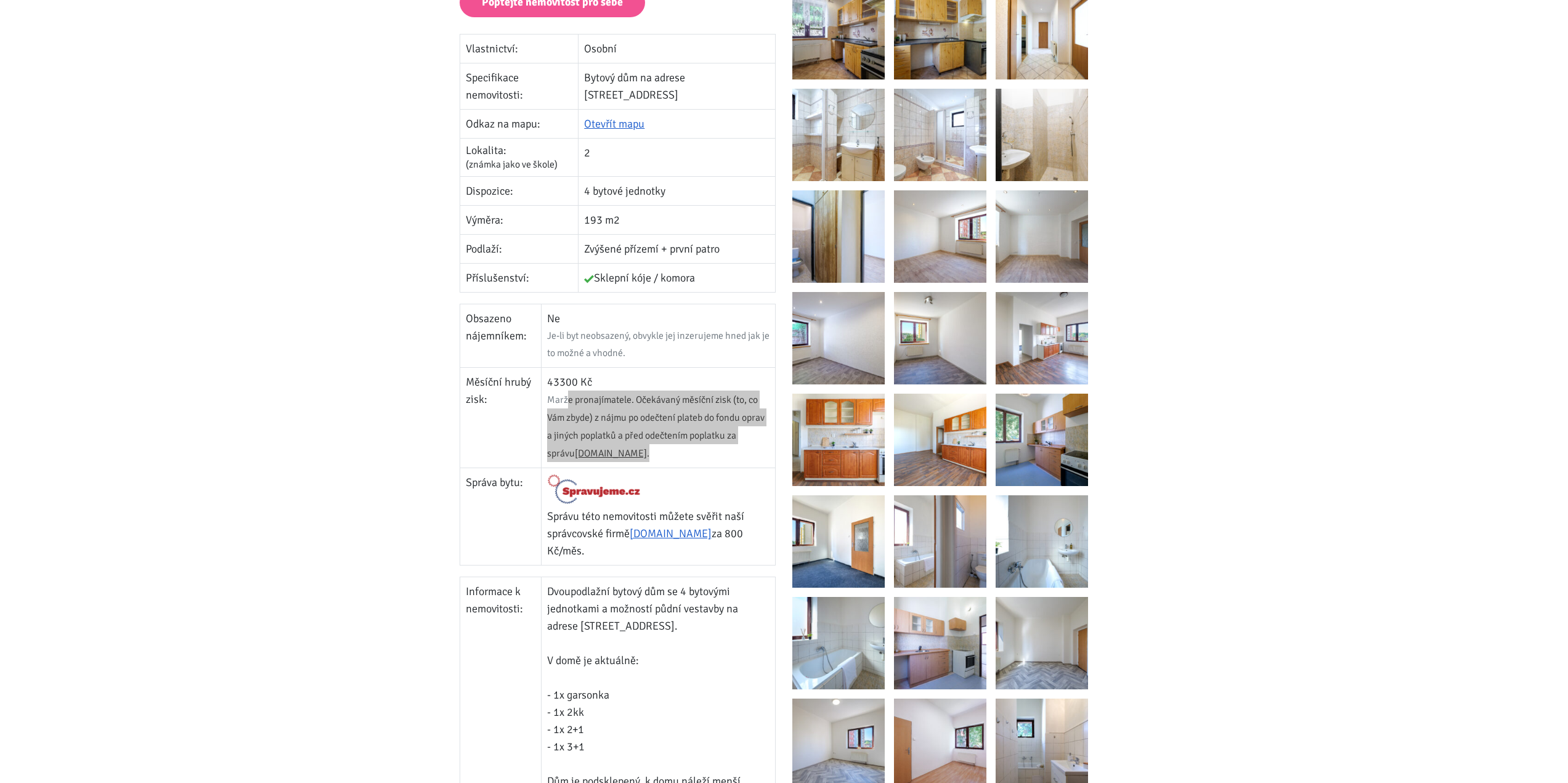
scroll to position [246, 0]
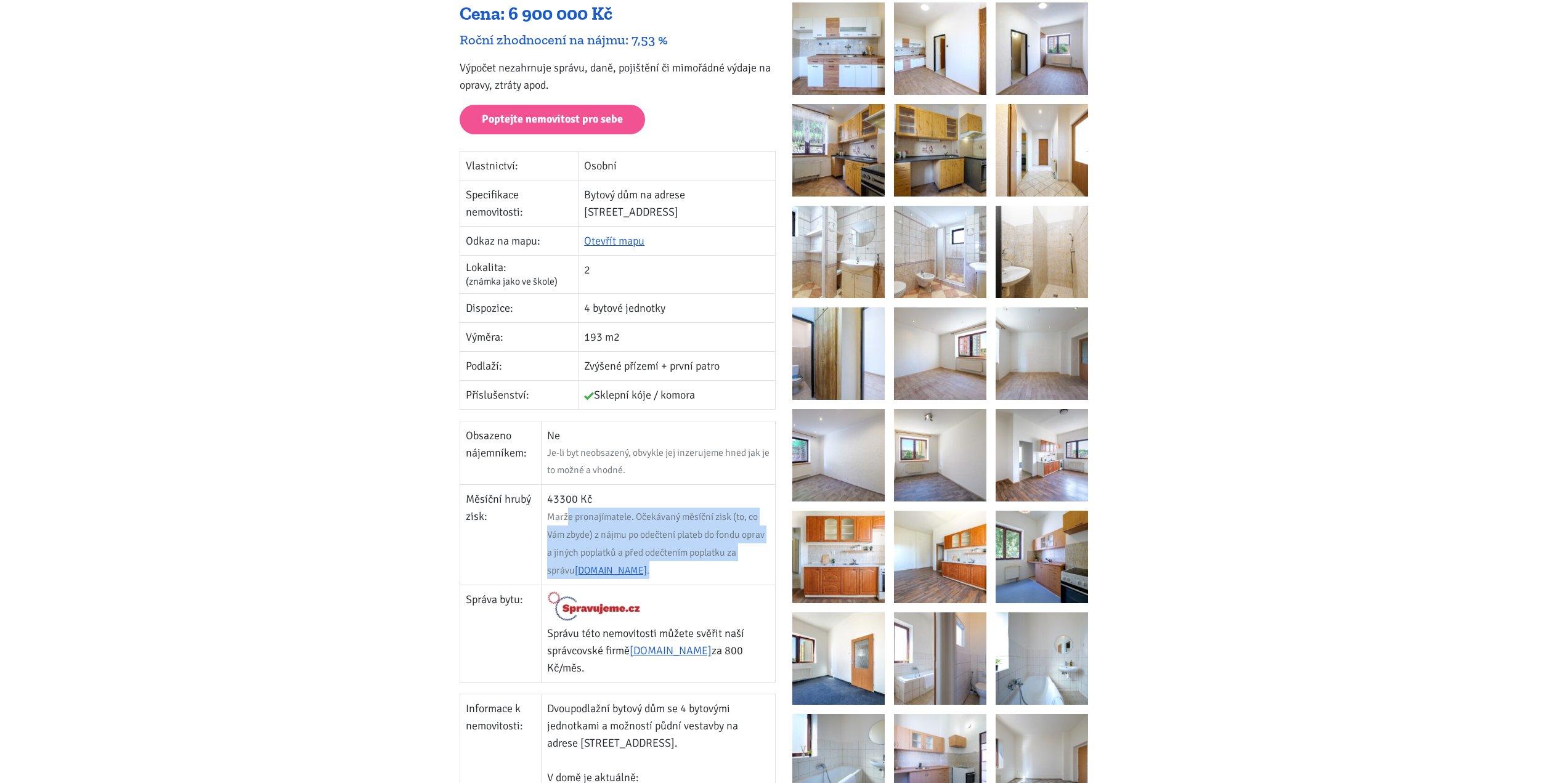
click at [856, 58] on img at bounding box center [837, 48] width 92 height 92
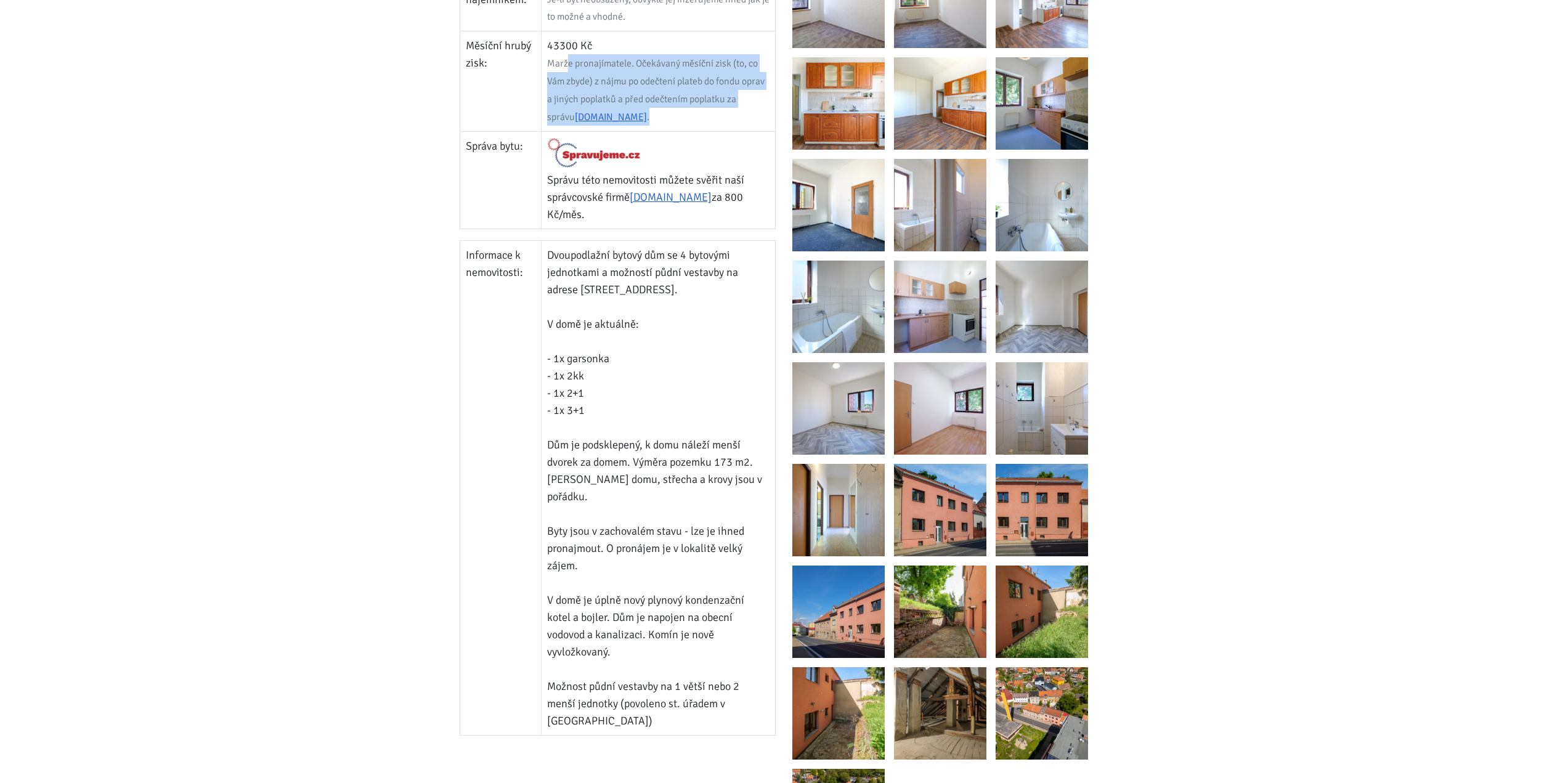
scroll to position [739, 0]
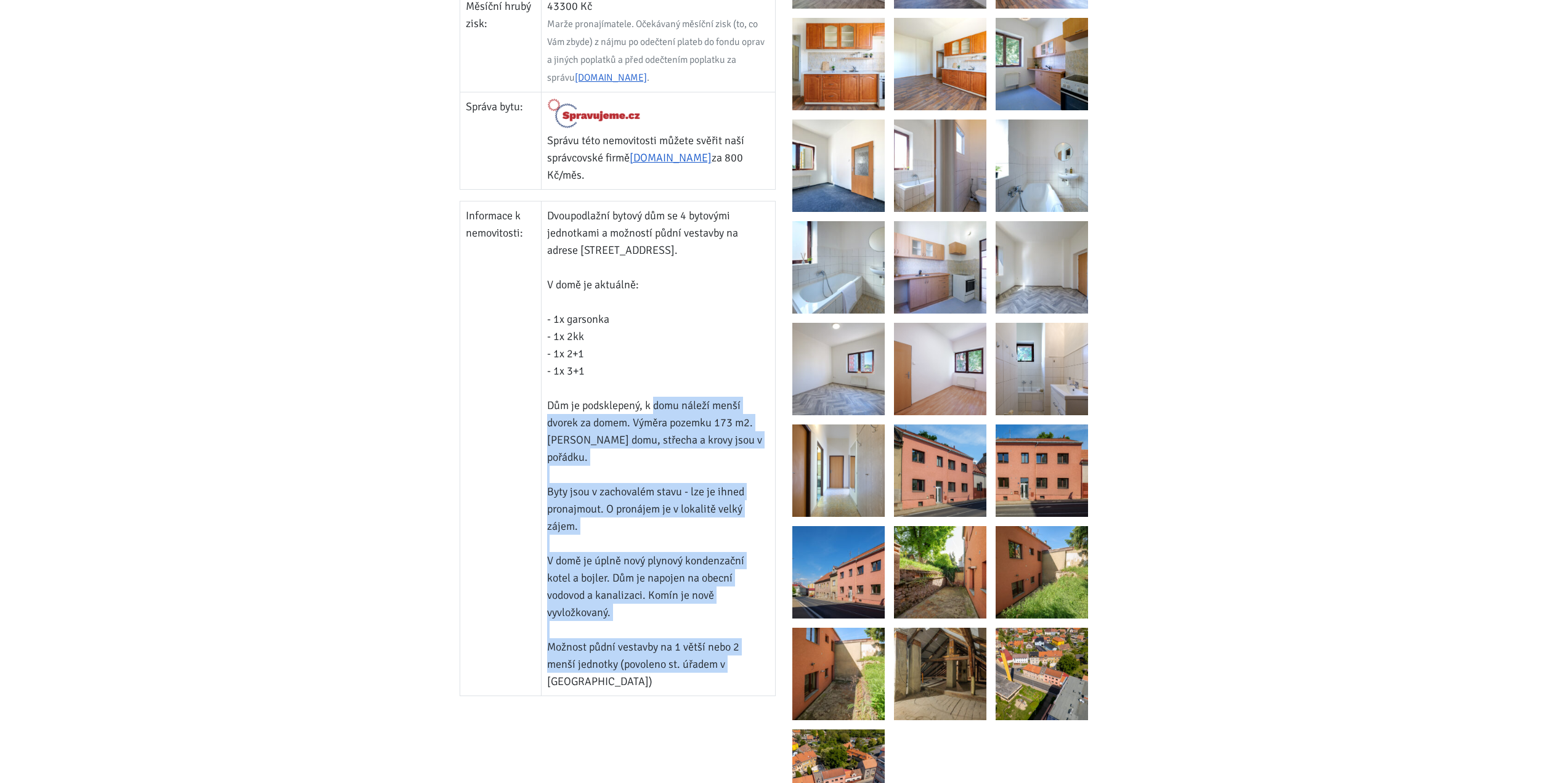
drag, startPoint x: 653, startPoint y: 391, endPoint x: 735, endPoint y: 633, distance: 255.5
click at [735, 633] on td "Dvoupodlažní bytový dům se 4 bytovými jednotkami a možností půdní vestavby na a…" at bounding box center [658, 448] width 234 height 495
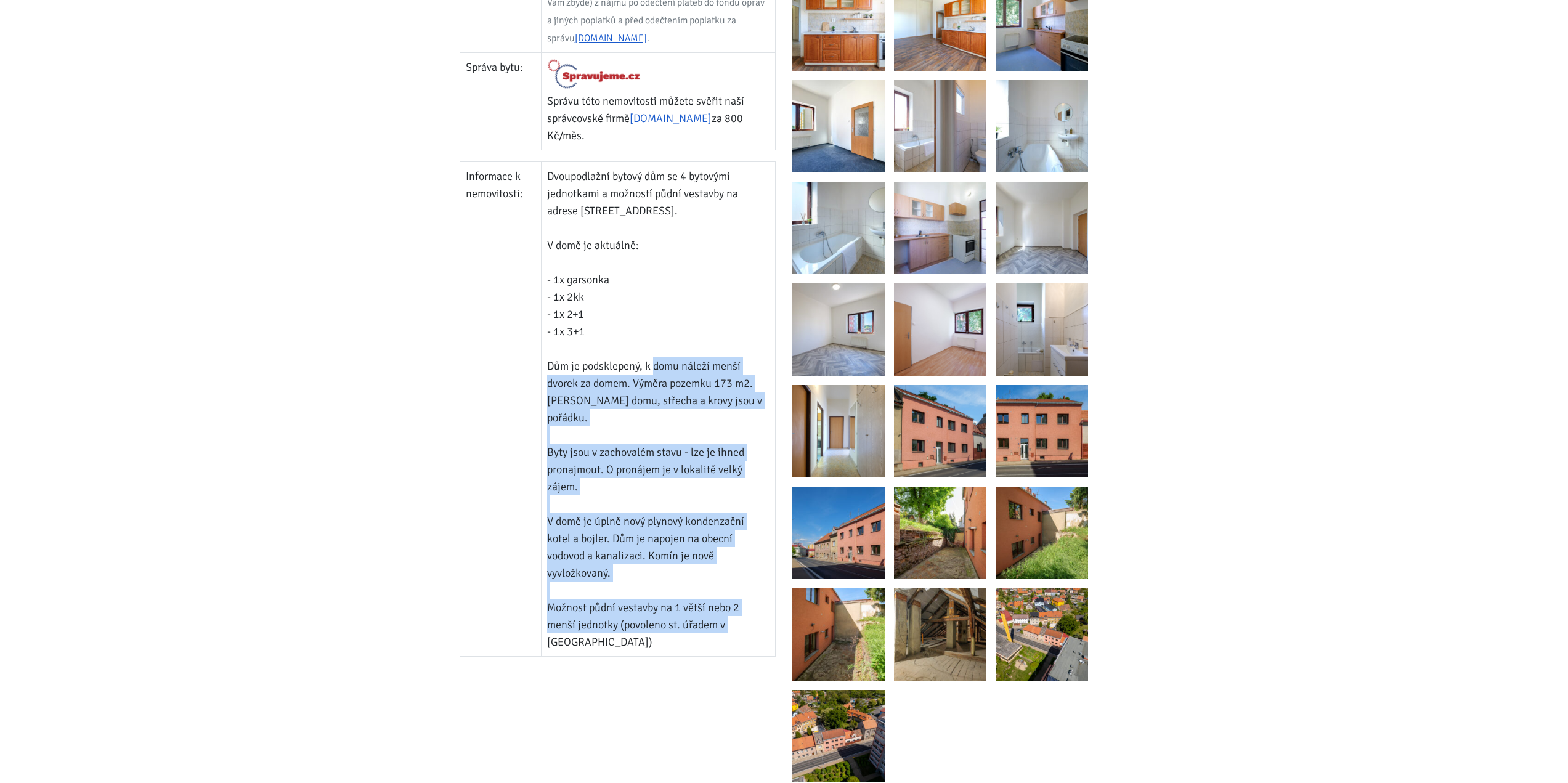
scroll to position [801, 0]
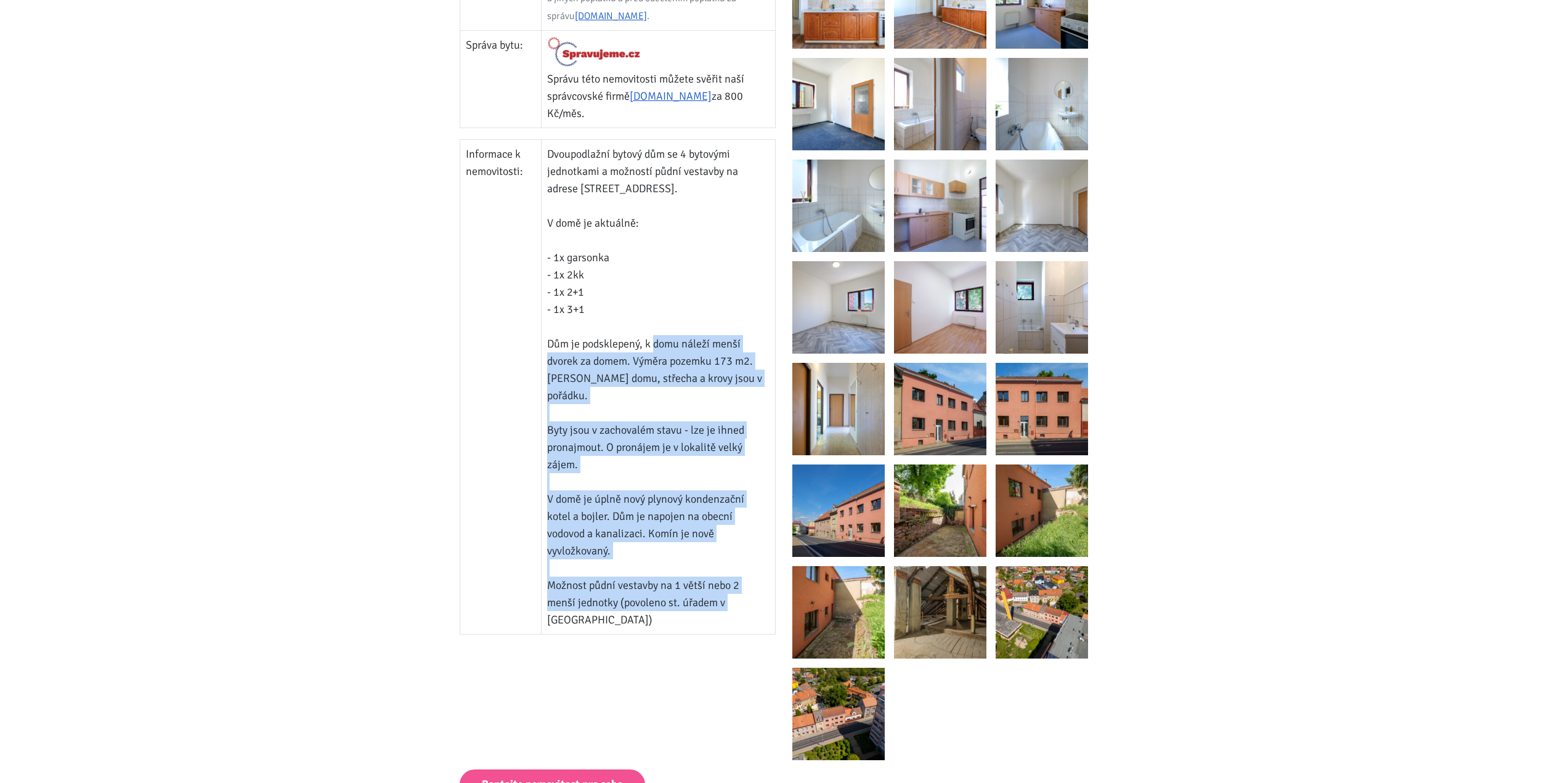
click at [935, 612] on img at bounding box center [939, 612] width 92 height 92
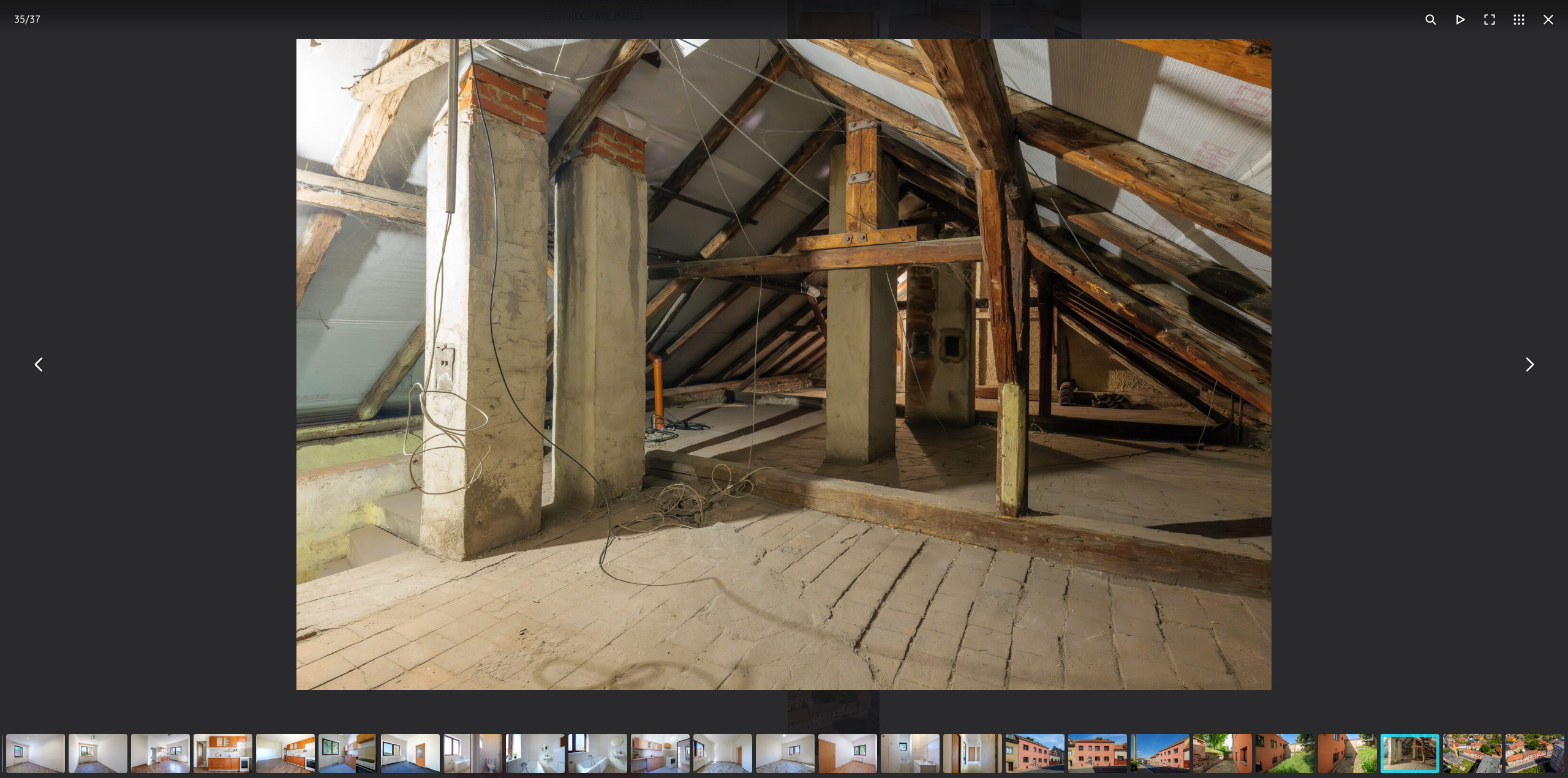
click at [1532, 362] on button "You can close this modal content with the ESC key" at bounding box center [1528, 365] width 29 height 29
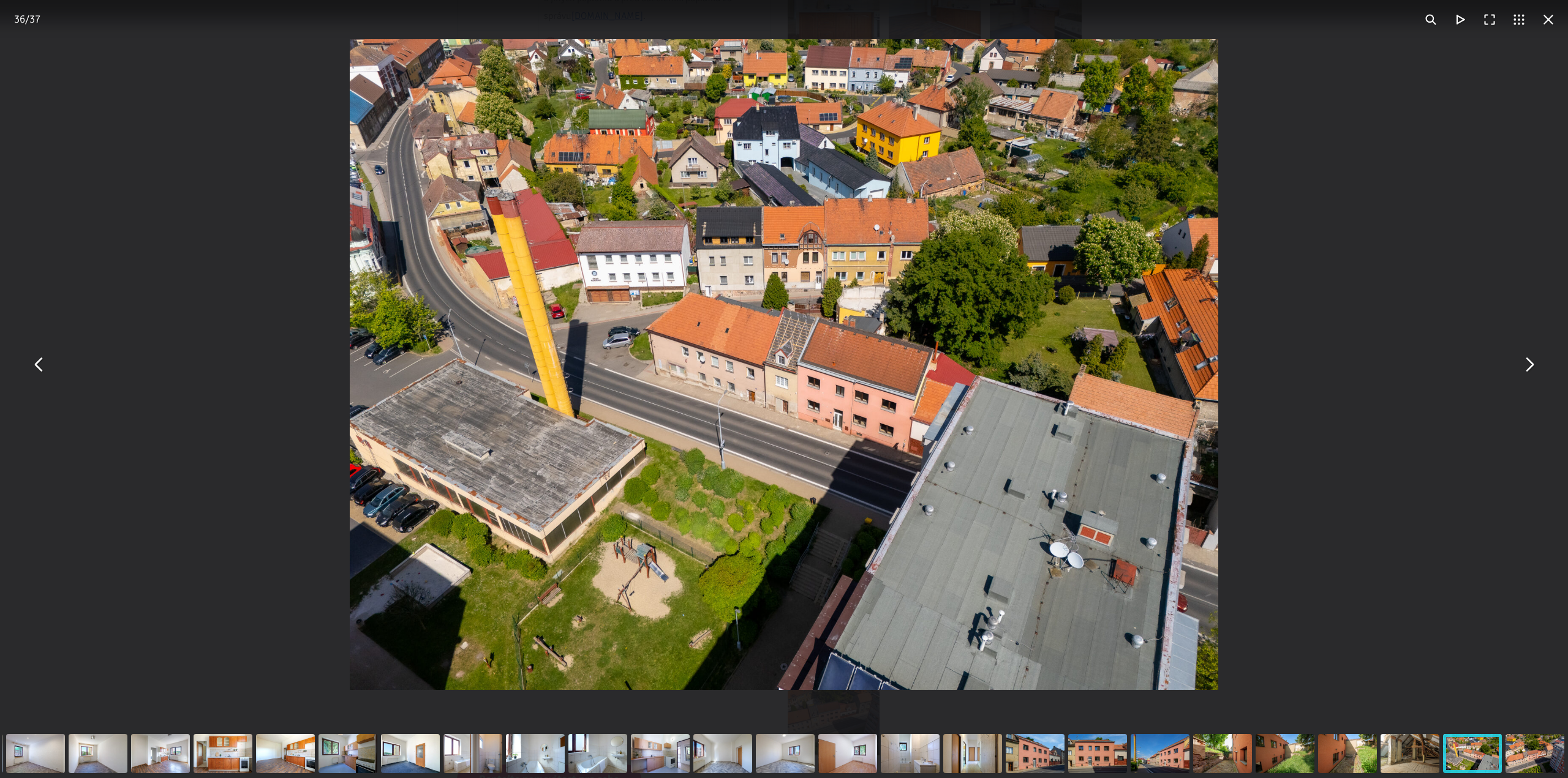
click at [1532, 362] on button "You can close this modal content with the ESC key" at bounding box center [1528, 365] width 29 height 29
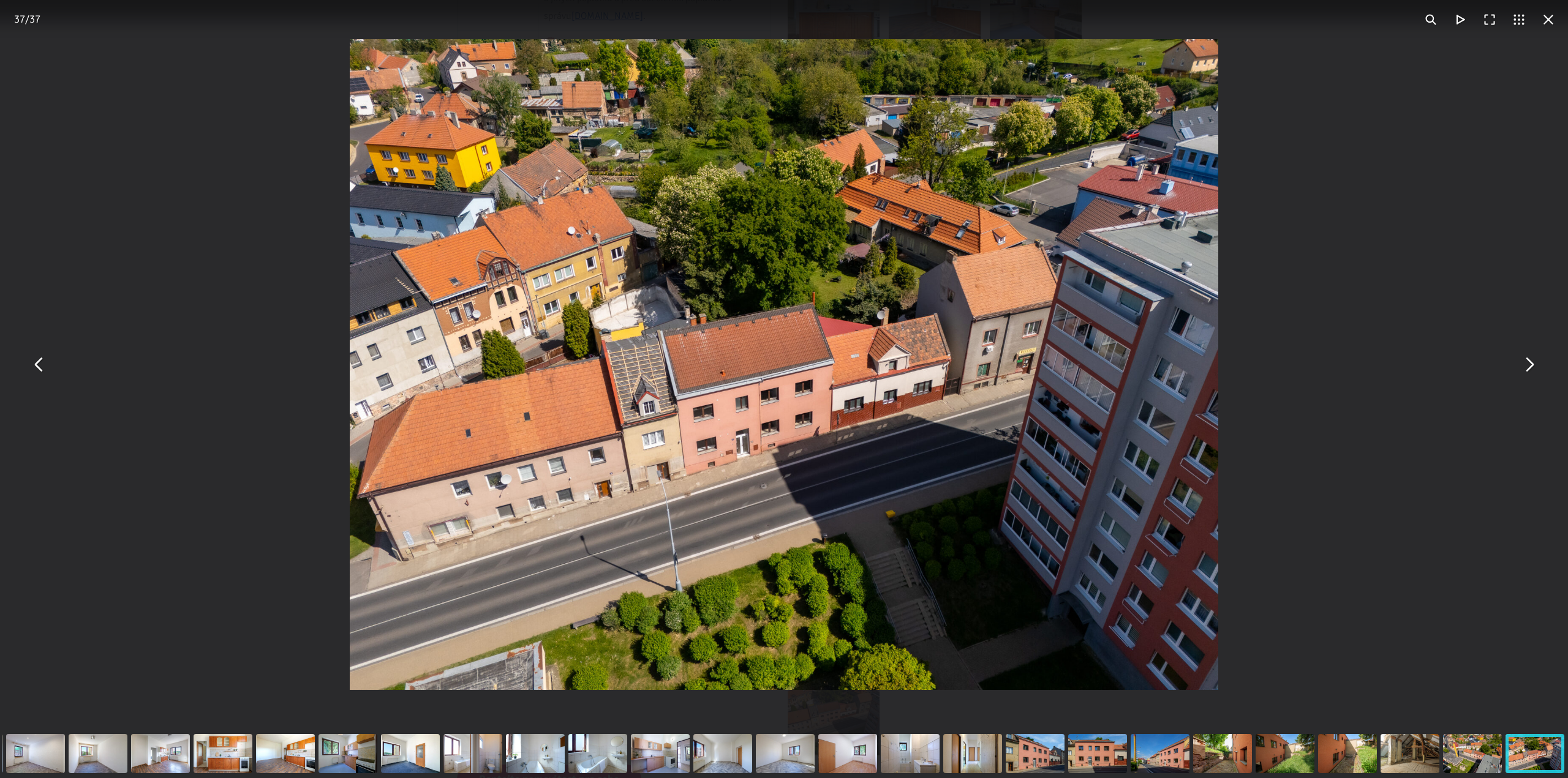
click at [1532, 362] on button "You can close this modal content with the ESC key" at bounding box center [1528, 365] width 29 height 29
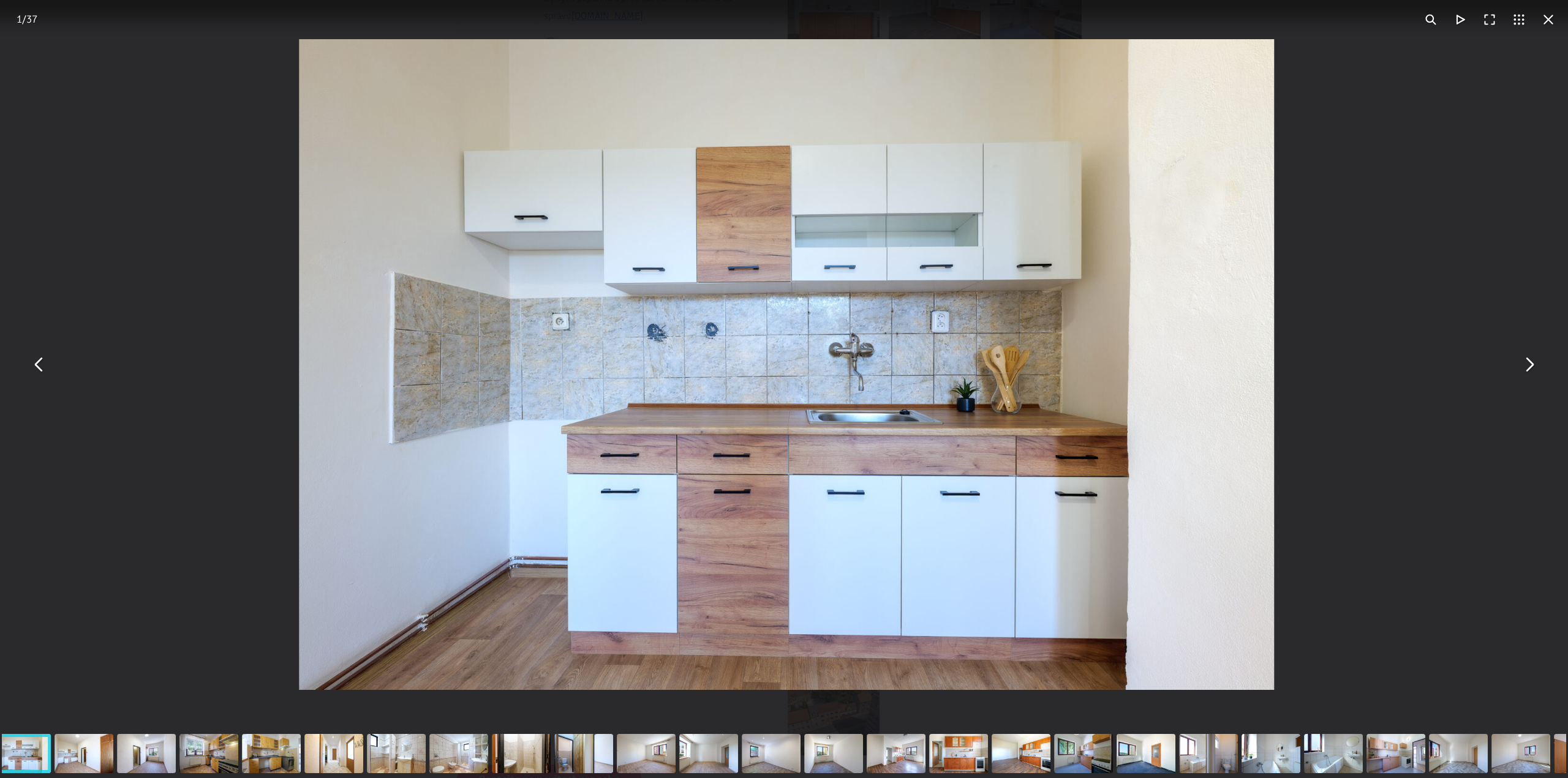
click at [1532, 362] on button "You can close this modal content with the ESC key" at bounding box center [1528, 365] width 29 height 29
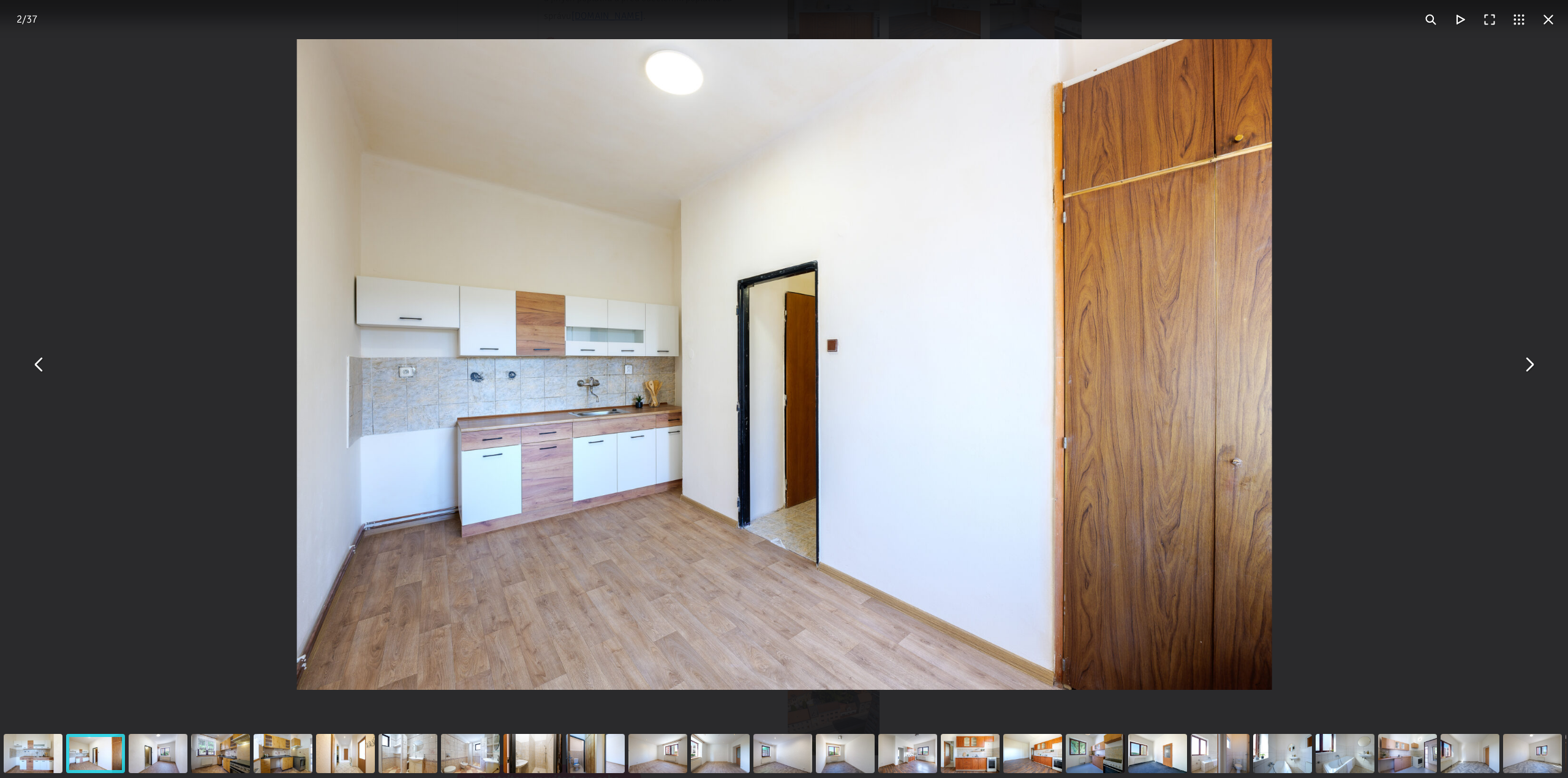
click at [1551, 14] on button "You can close this modal content with the ESC key" at bounding box center [1548, 19] width 29 height 29
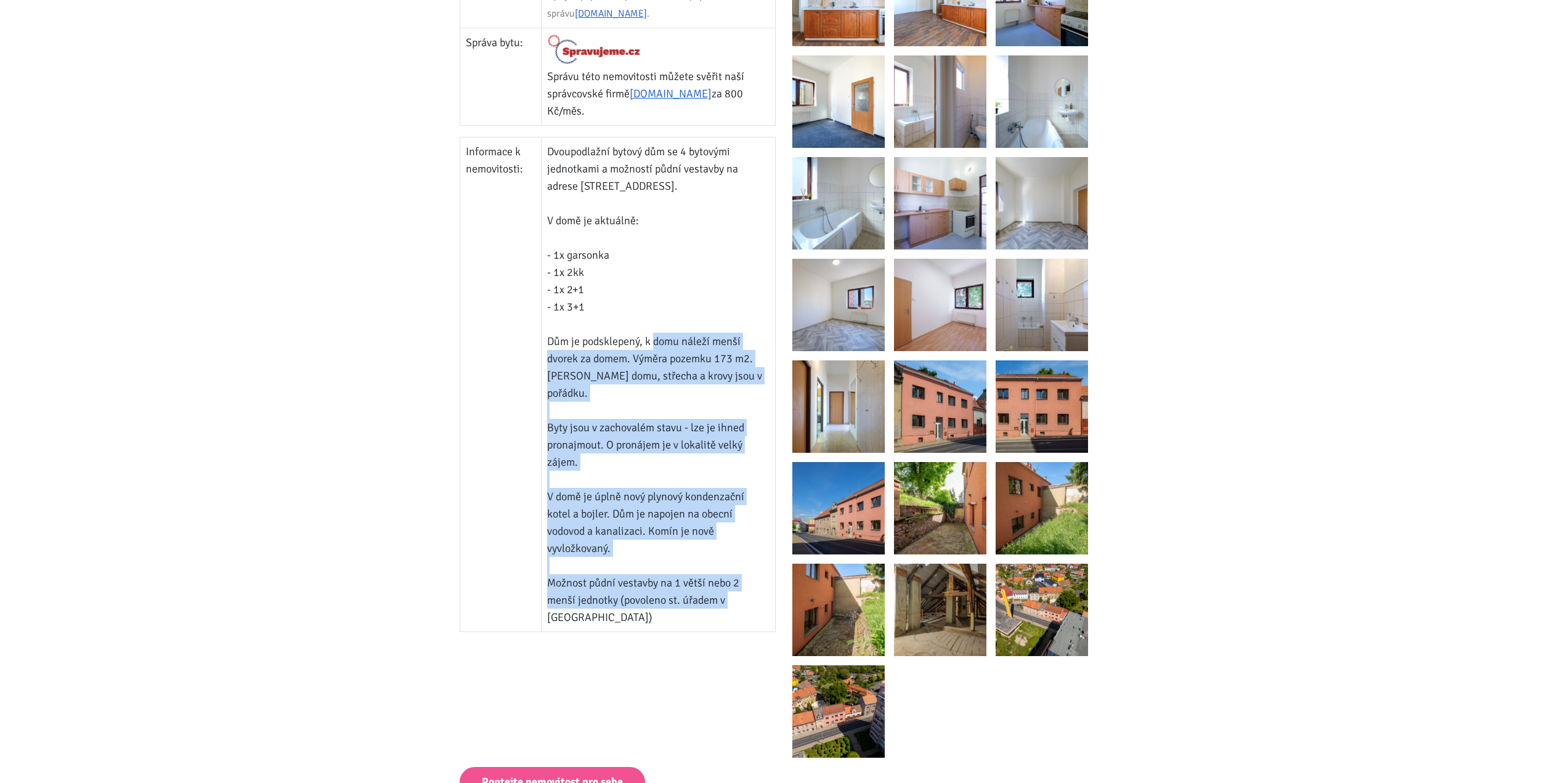
scroll to position [554, 0]
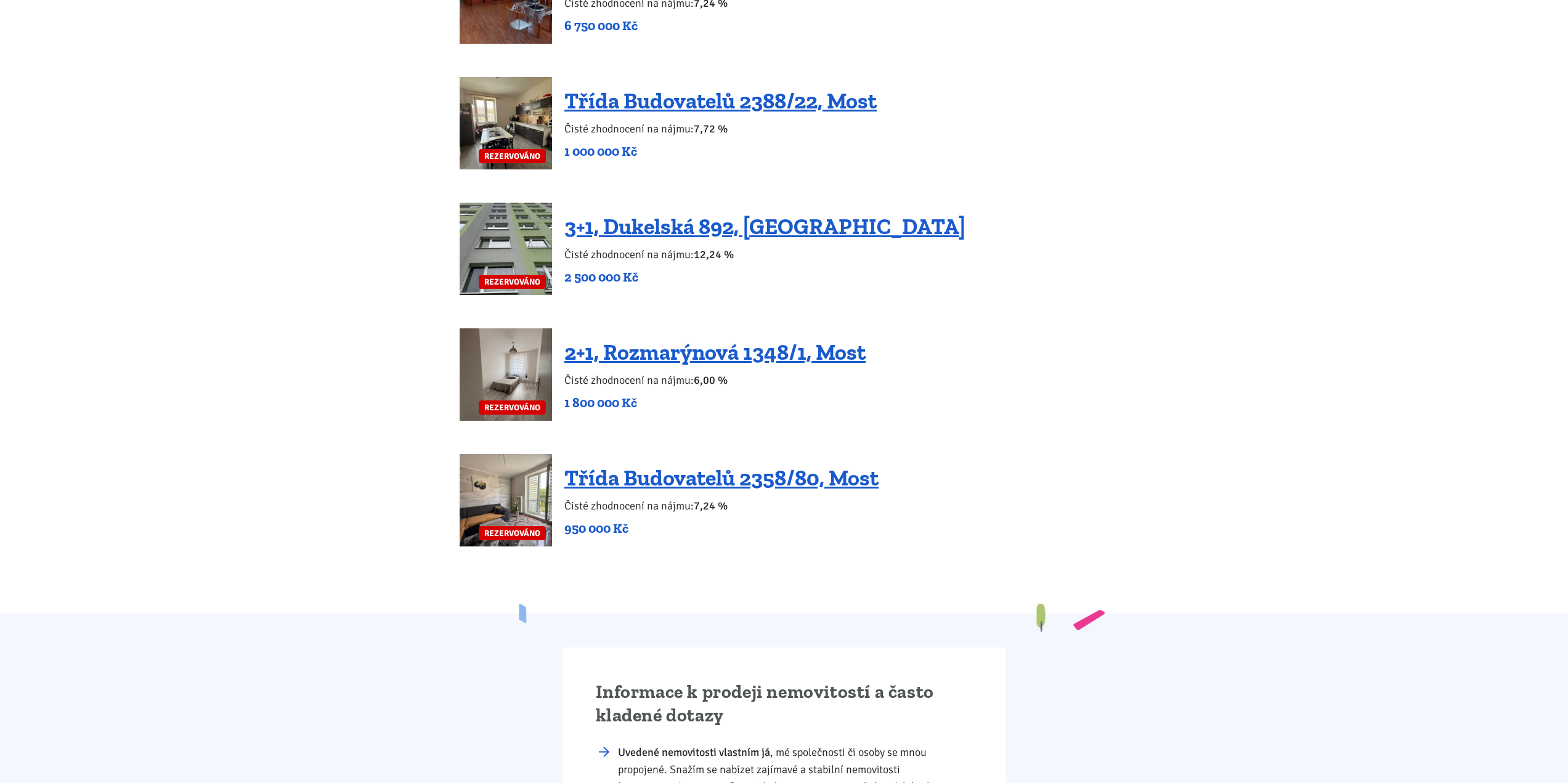
scroll to position [2650, 0]
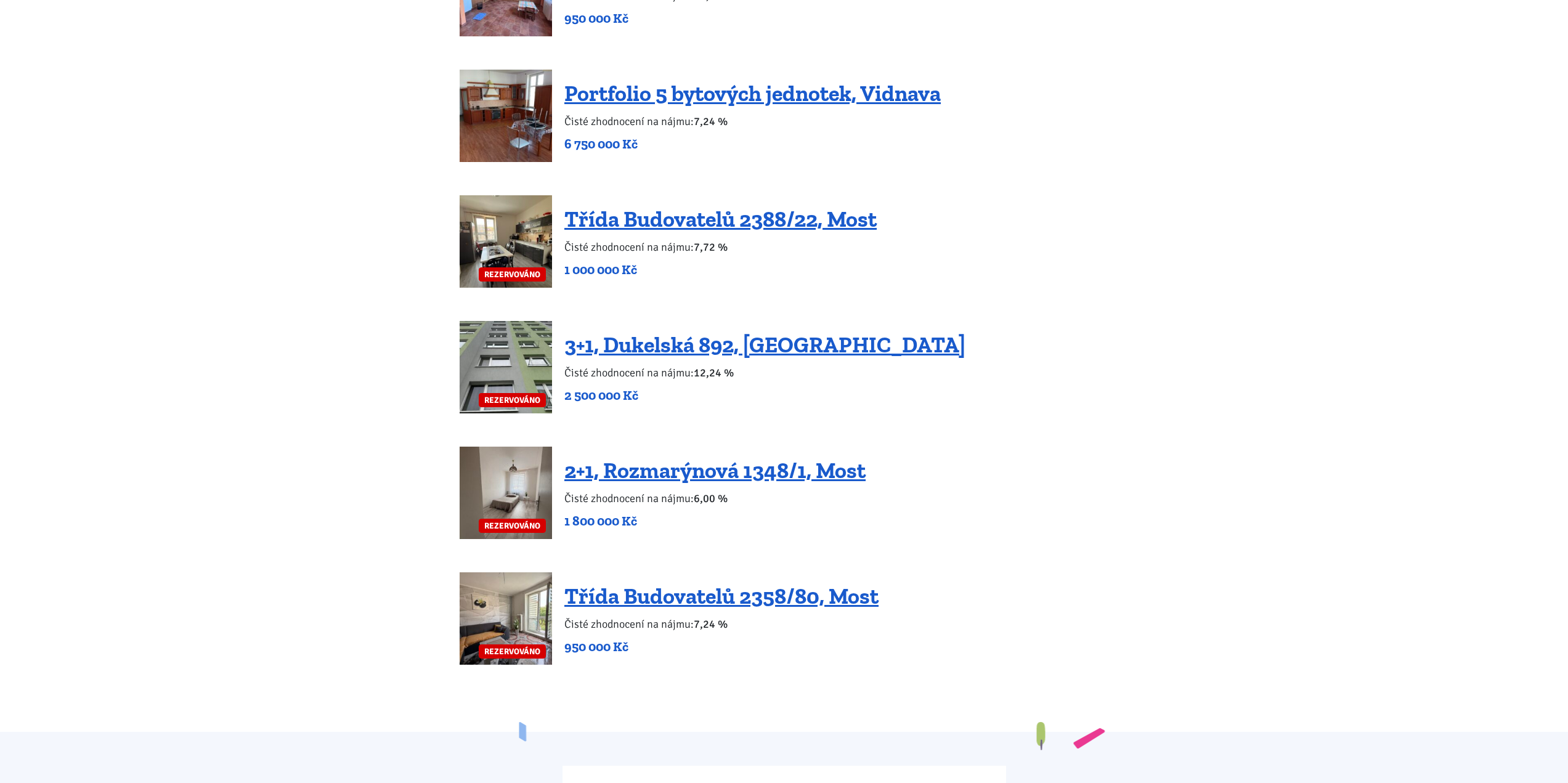
click at [499, 362] on img at bounding box center [505, 366] width 92 height 92
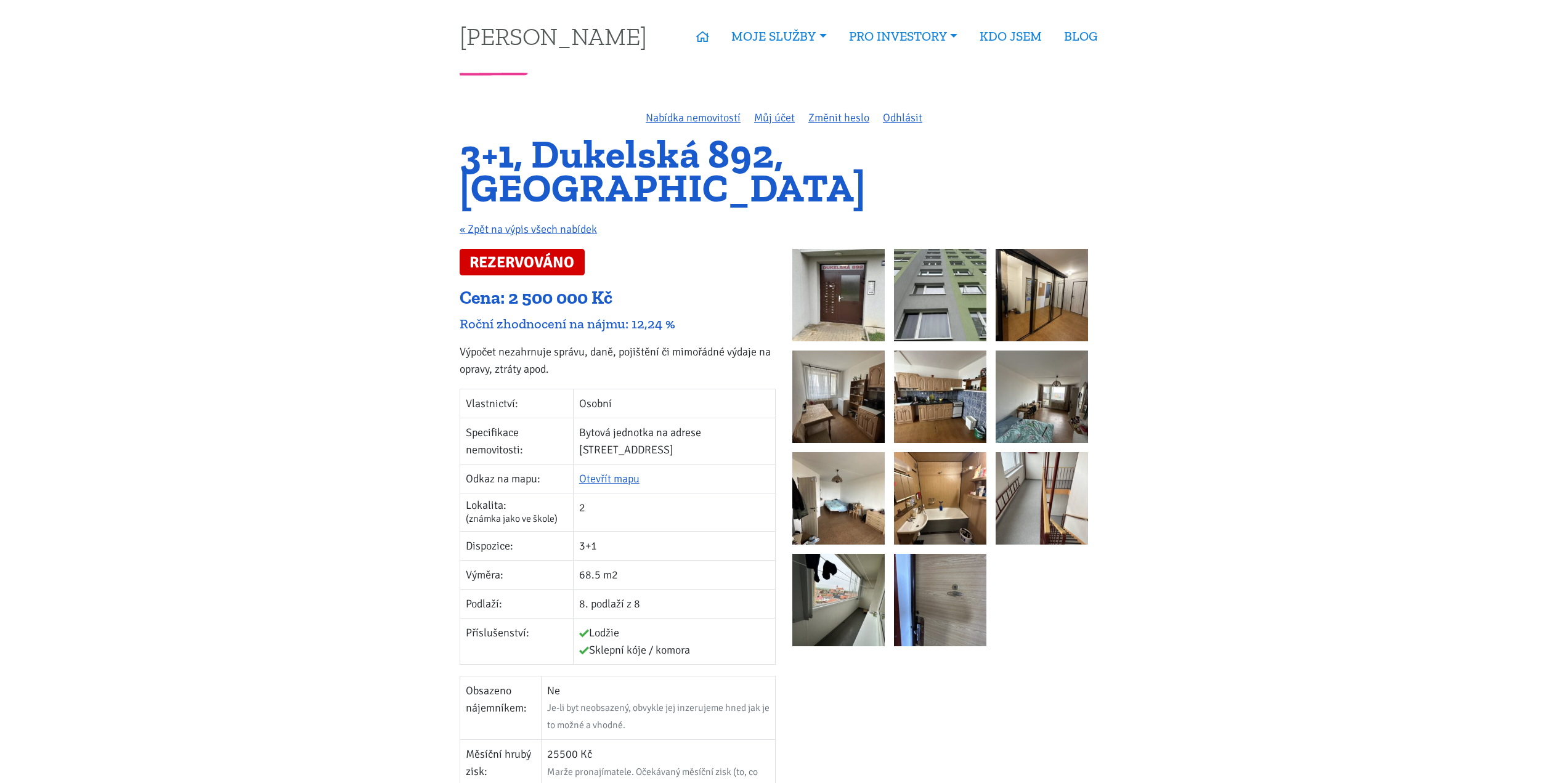
click at [860, 353] on img at bounding box center [837, 397] width 92 height 92
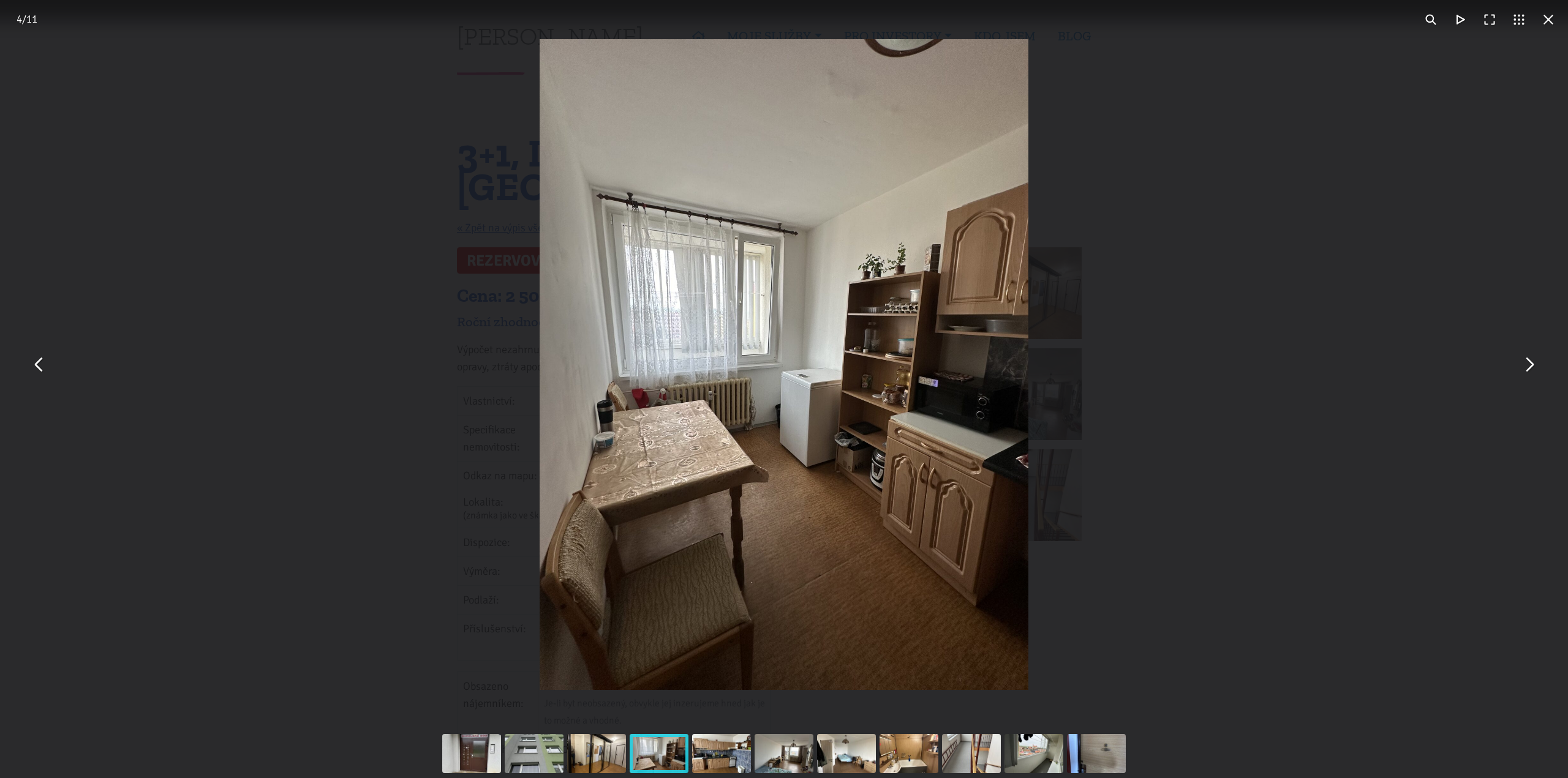
click at [1534, 371] on button "You can close this modal content with the ESC key" at bounding box center [1528, 365] width 29 height 29
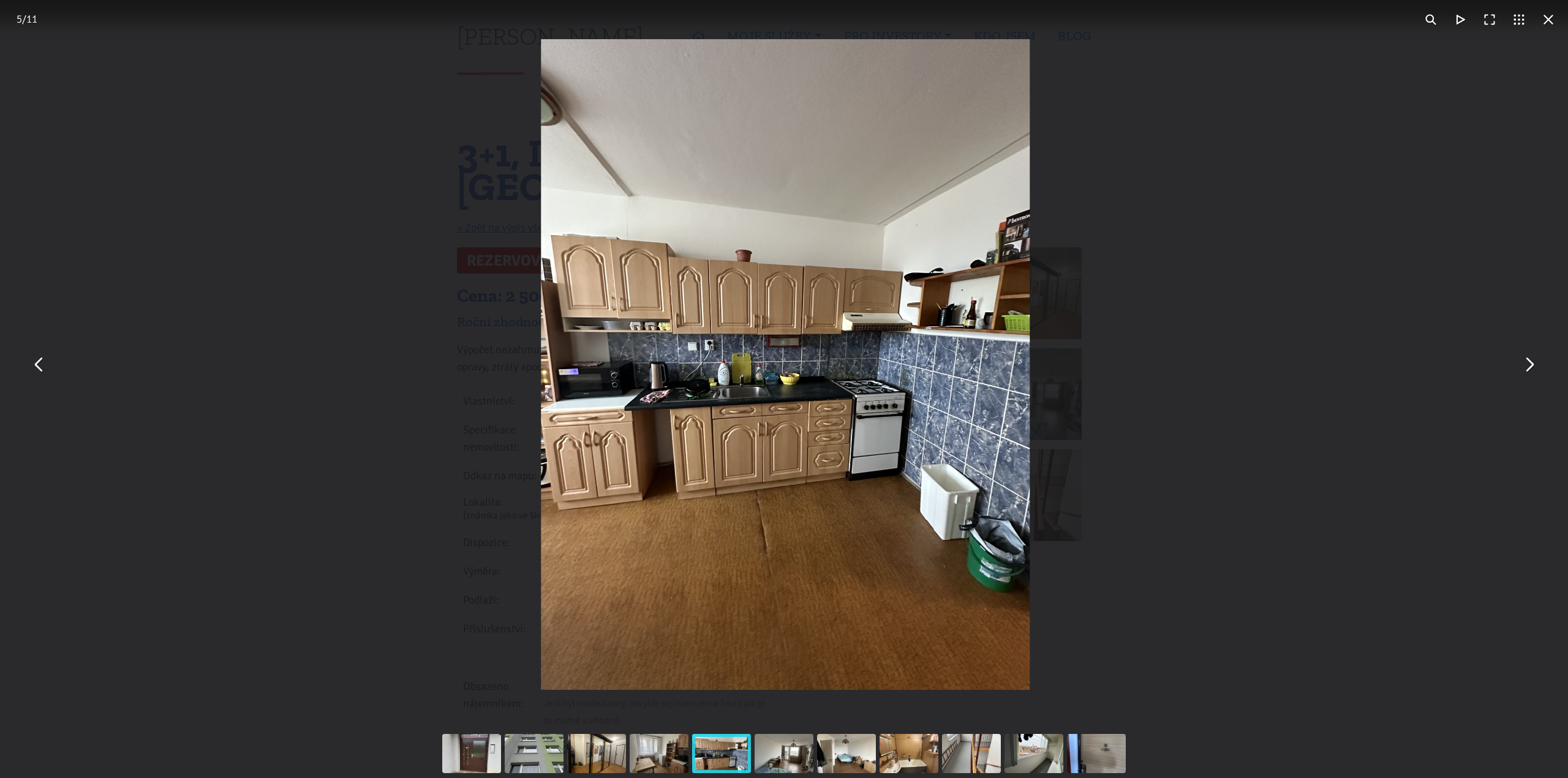
click at [1534, 371] on button "You can close this modal content with the ESC key" at bounding box center [1528, 365] width 29 height 29
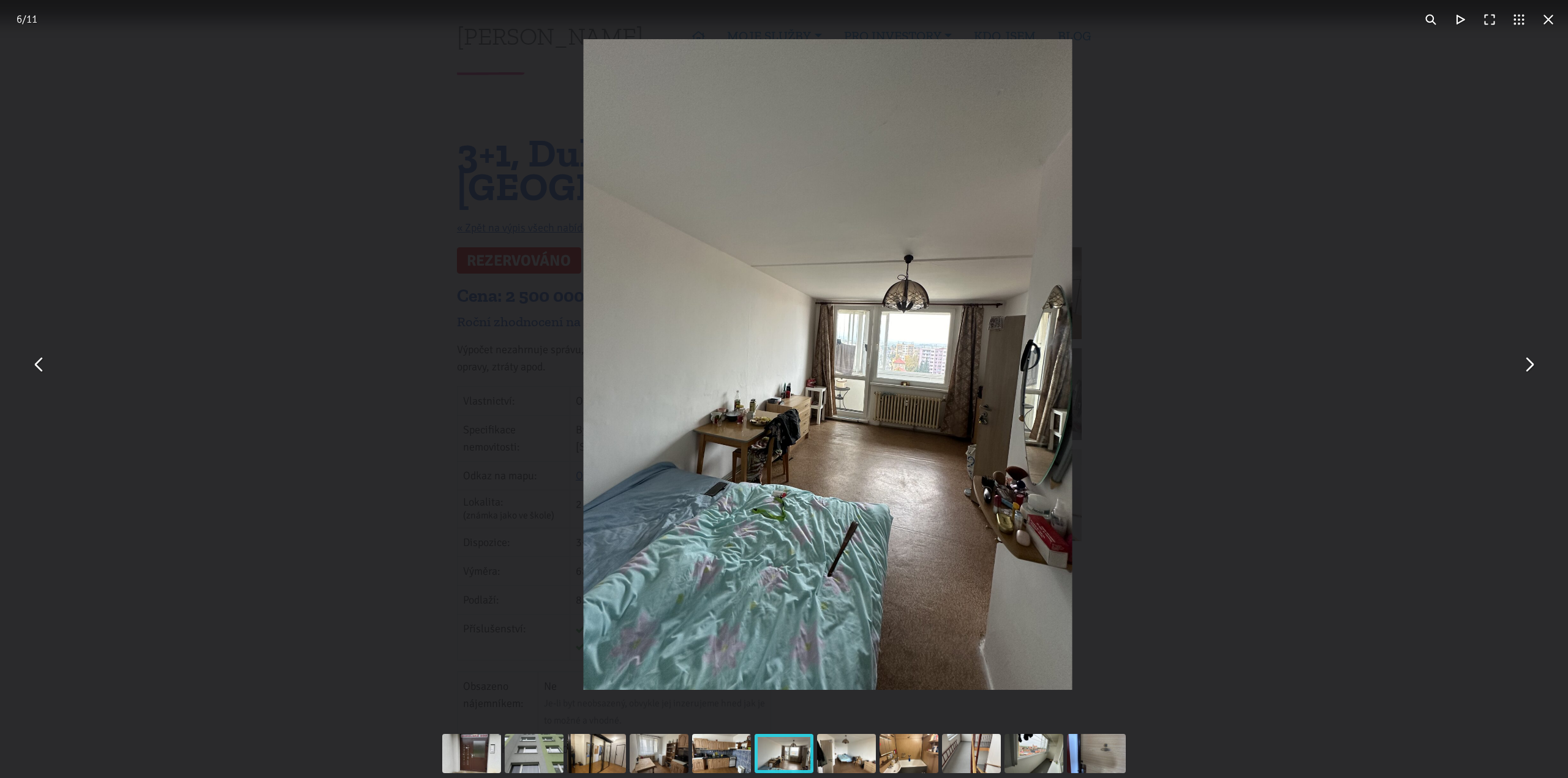
click at [1534, 371] on button "You can close this modal content with the ESC key" at bounding box center [1528, 365] width 29 height 29
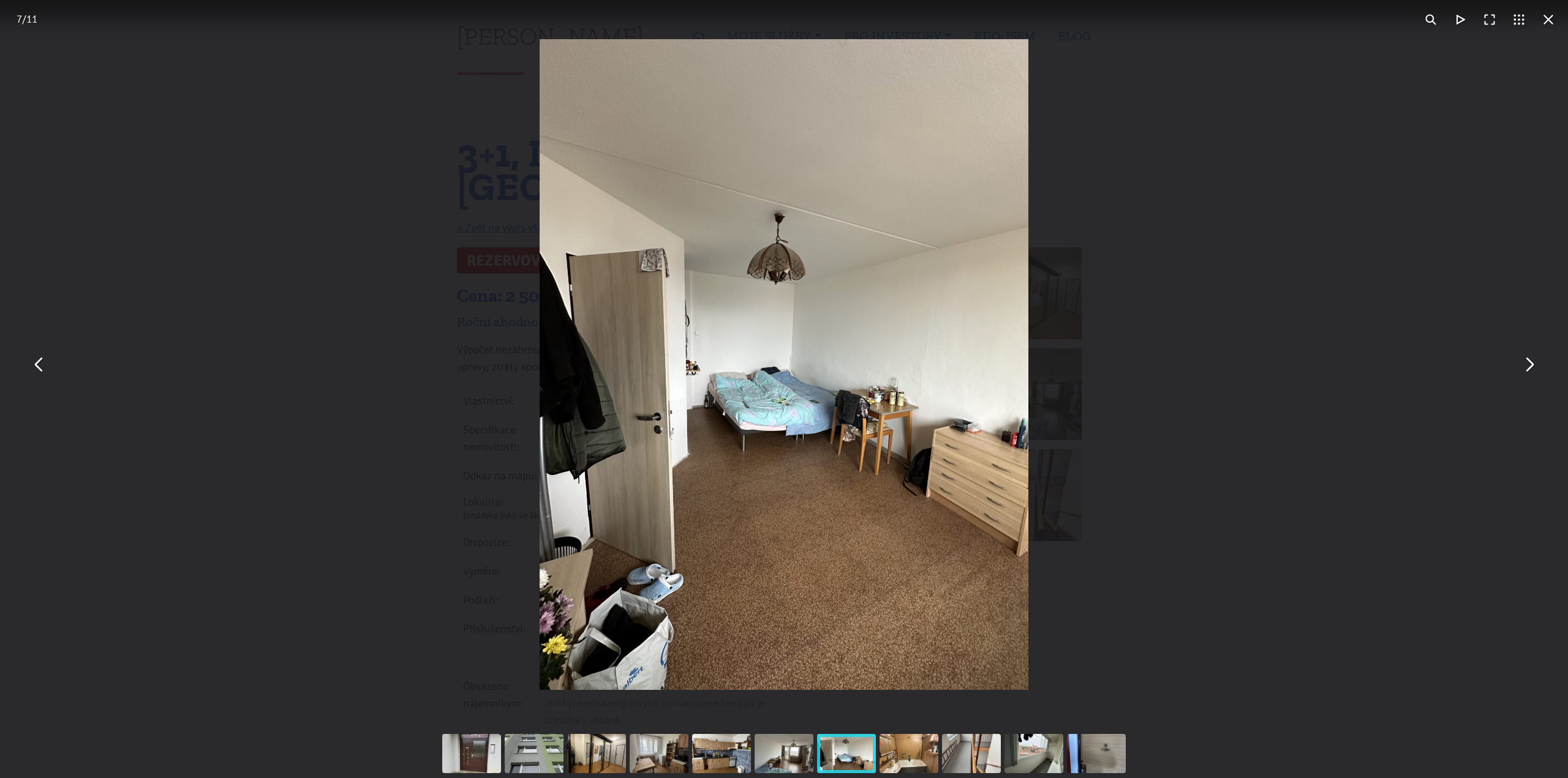
click at [50, 42] on div "You can close this modal content with the ESC key" at bounding box center [784, 364] width 1568 height 729
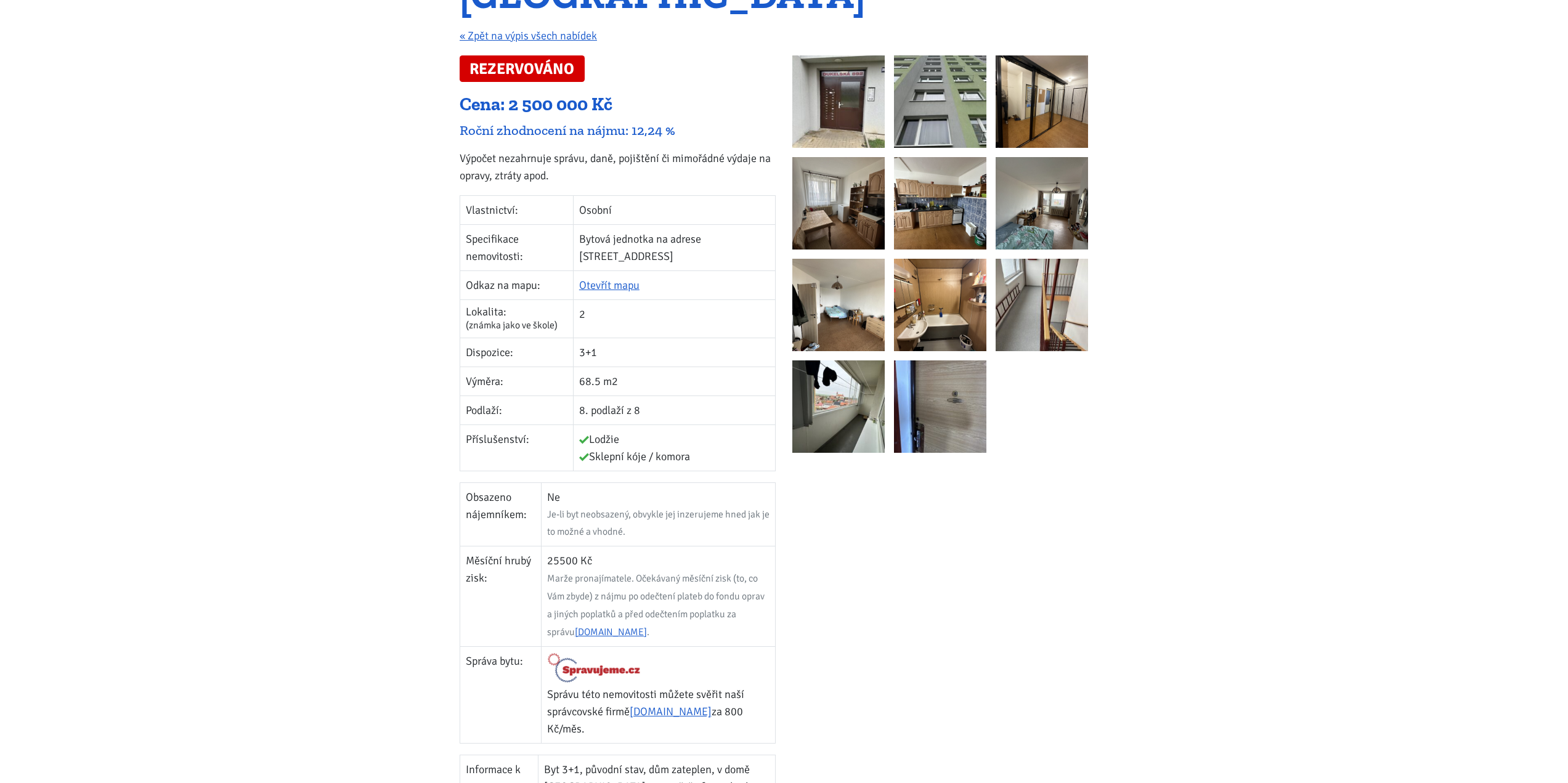
scroll to position [62, 0]
